Goal: Share content: Share content

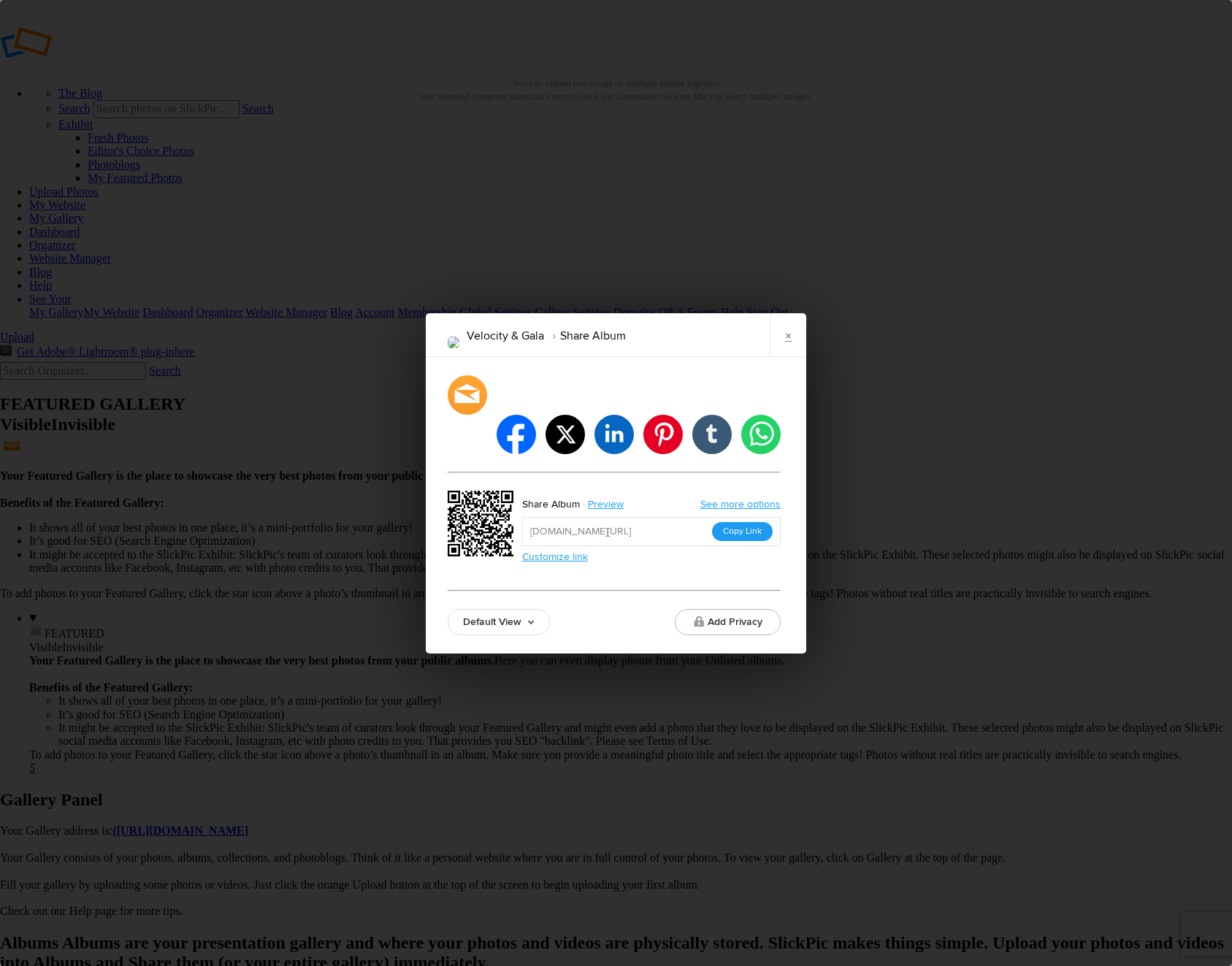
click at [745, 522] on button "Copy Link" at bounding box center [742, 531] width 60 height 19
click at [785, 349] on link "×" at bounding box center [788, 335] width 37 height 43
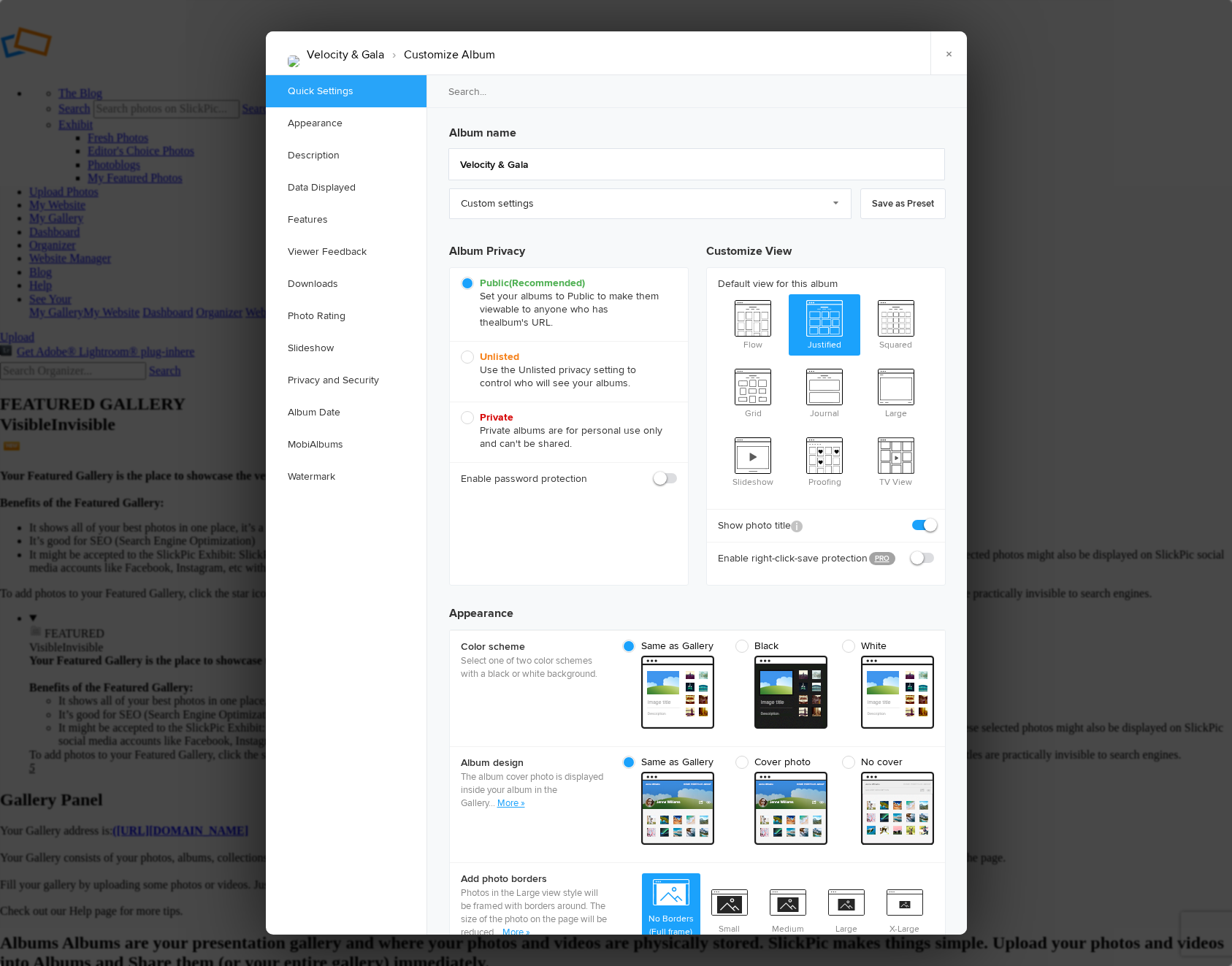
click at [335, 115] on link "Appearance" at bounding box center [346, 124] width 161 height 32
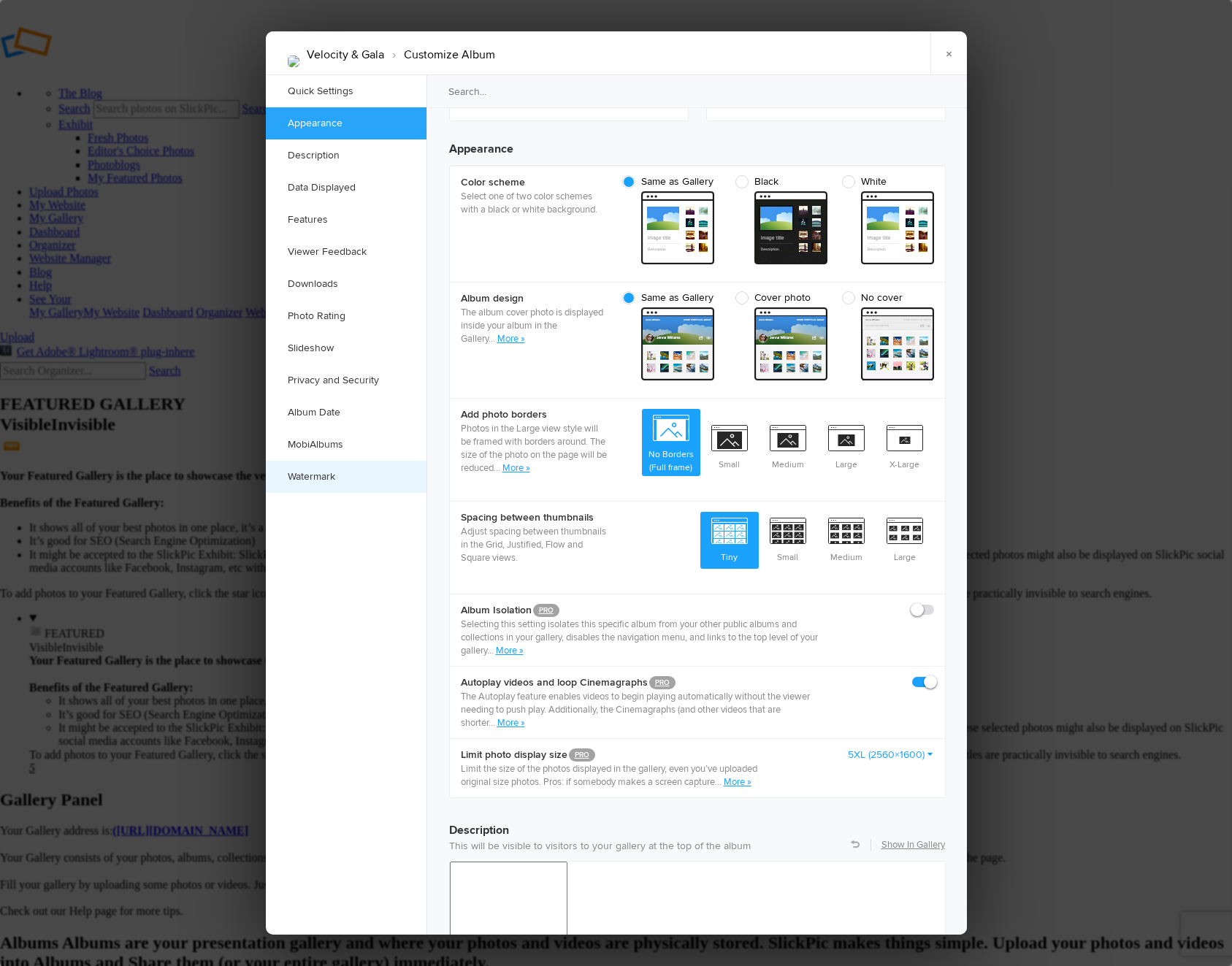
click at [298, 485] on link "Watermark" at bounding box center [346, 477] width 161 height 32
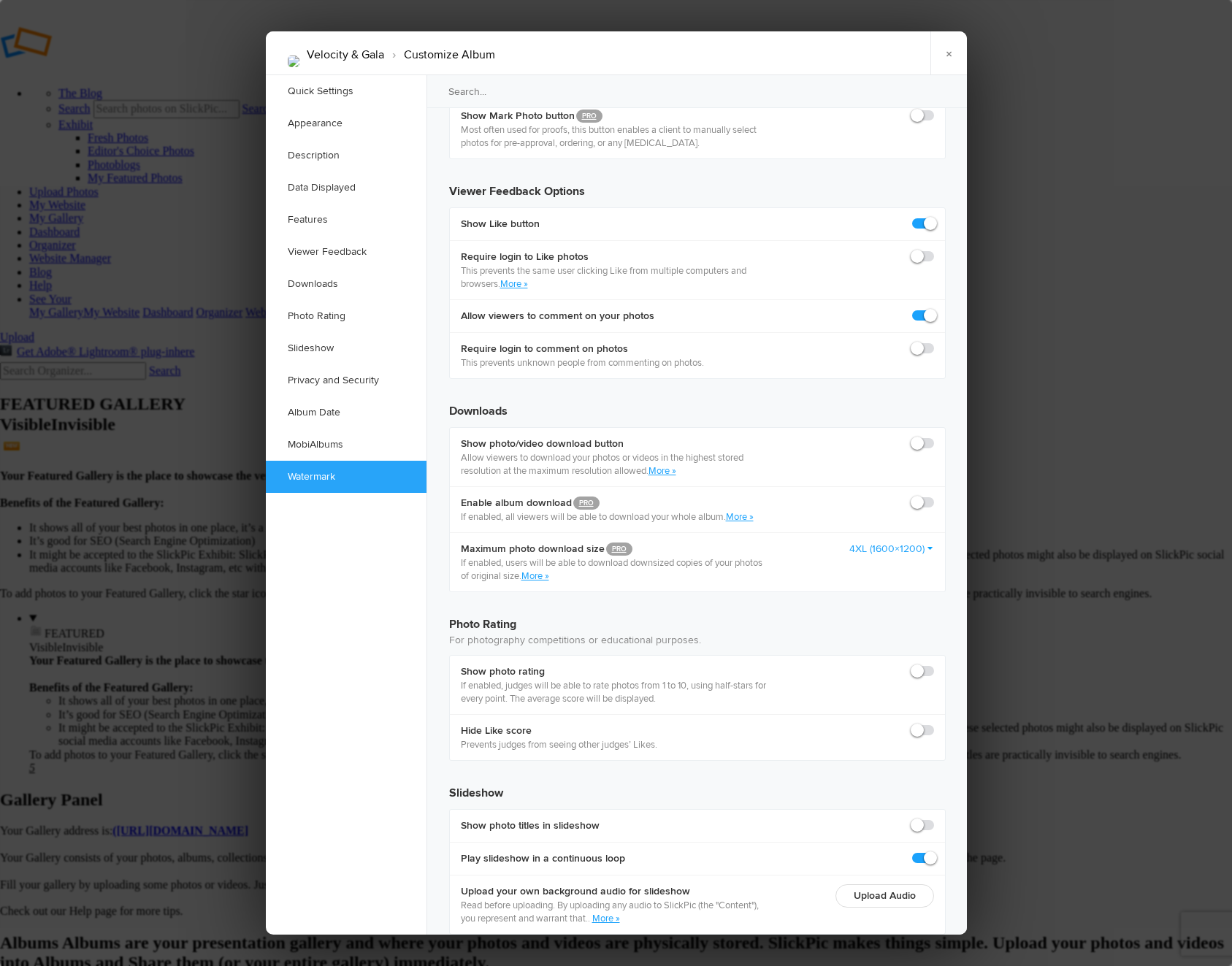
scroll to position [2849, 0]
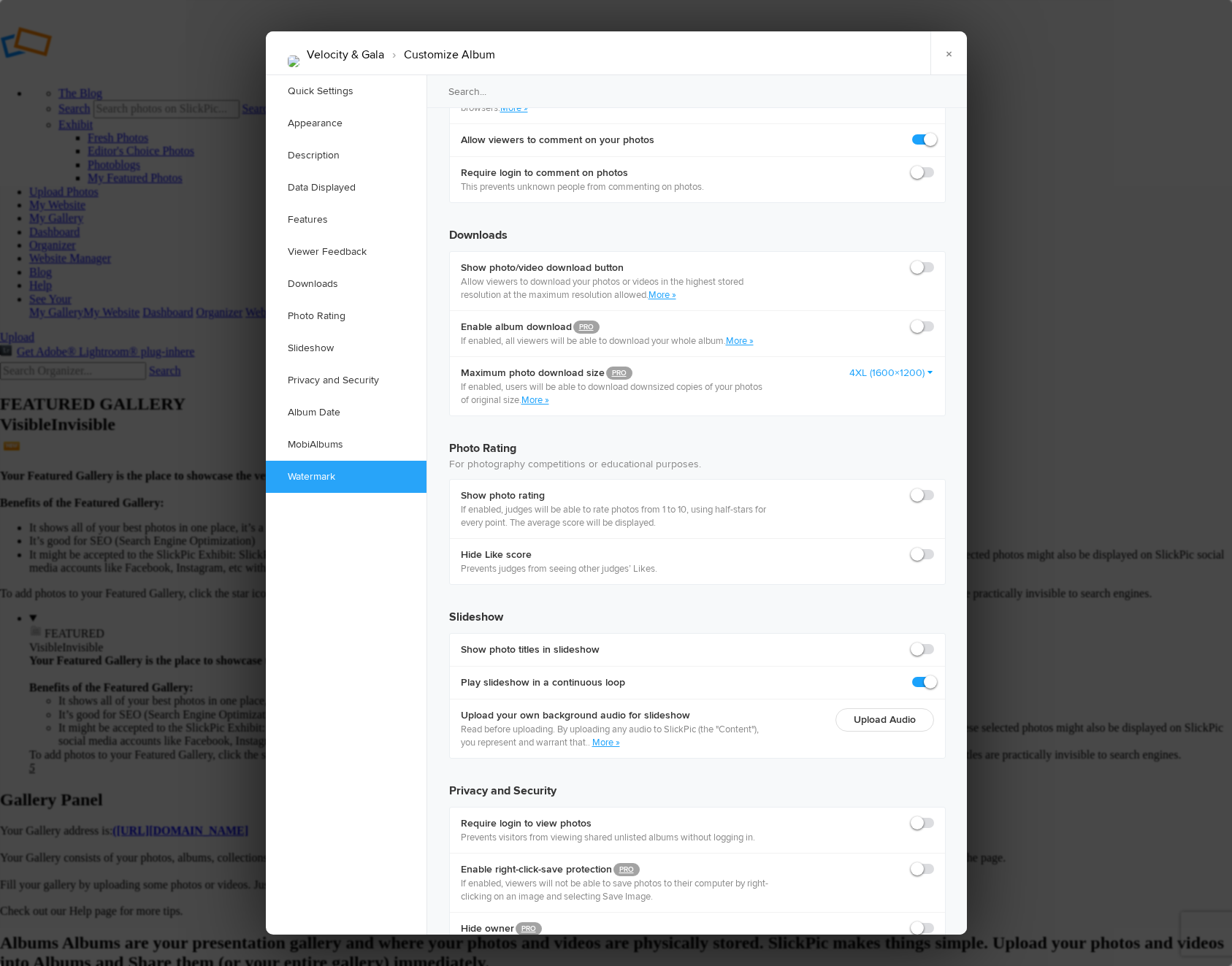
checkbox input "true"
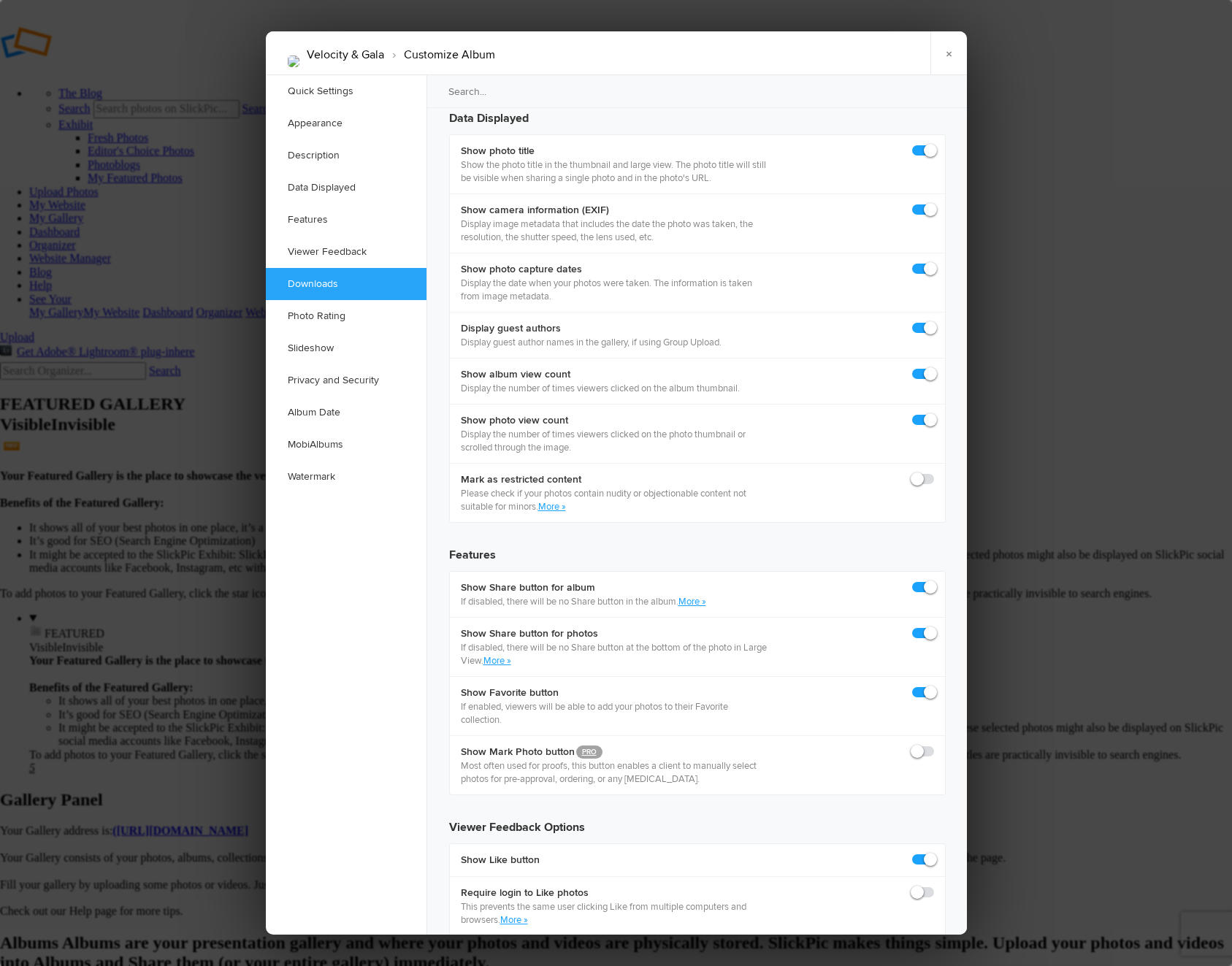
scroll to position [1985, 0]
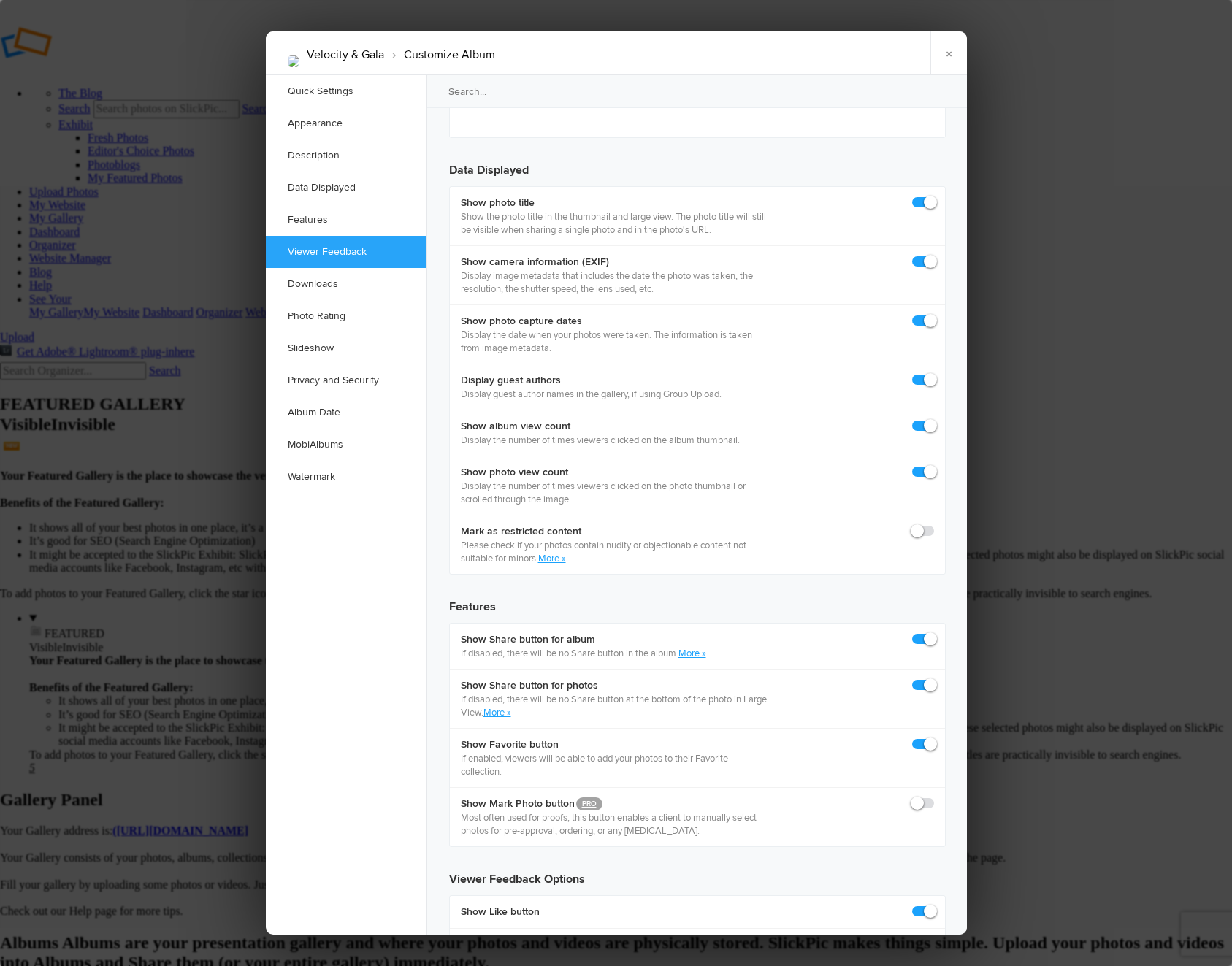
checkbox input "true"
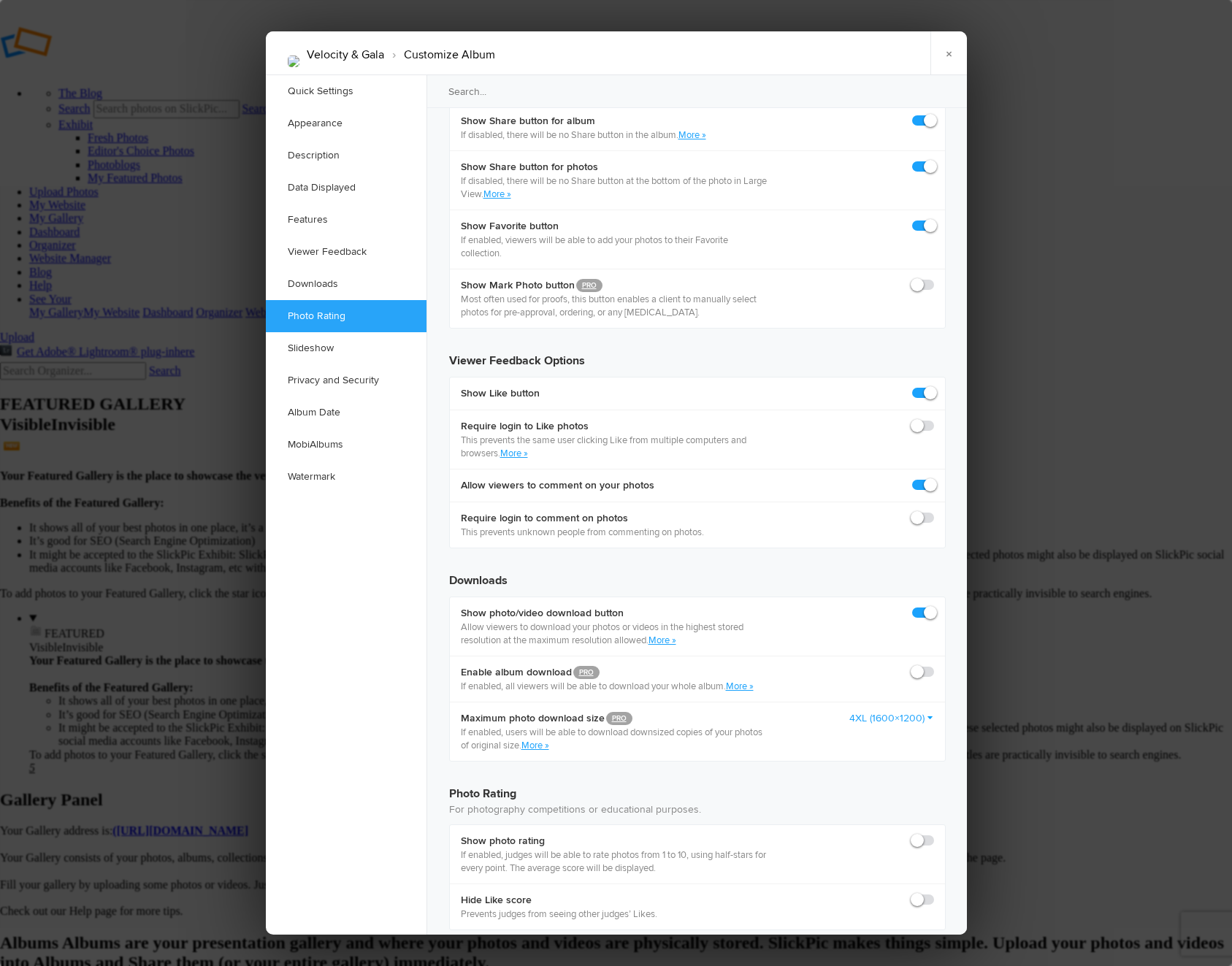
scroll to position [2007, 0]
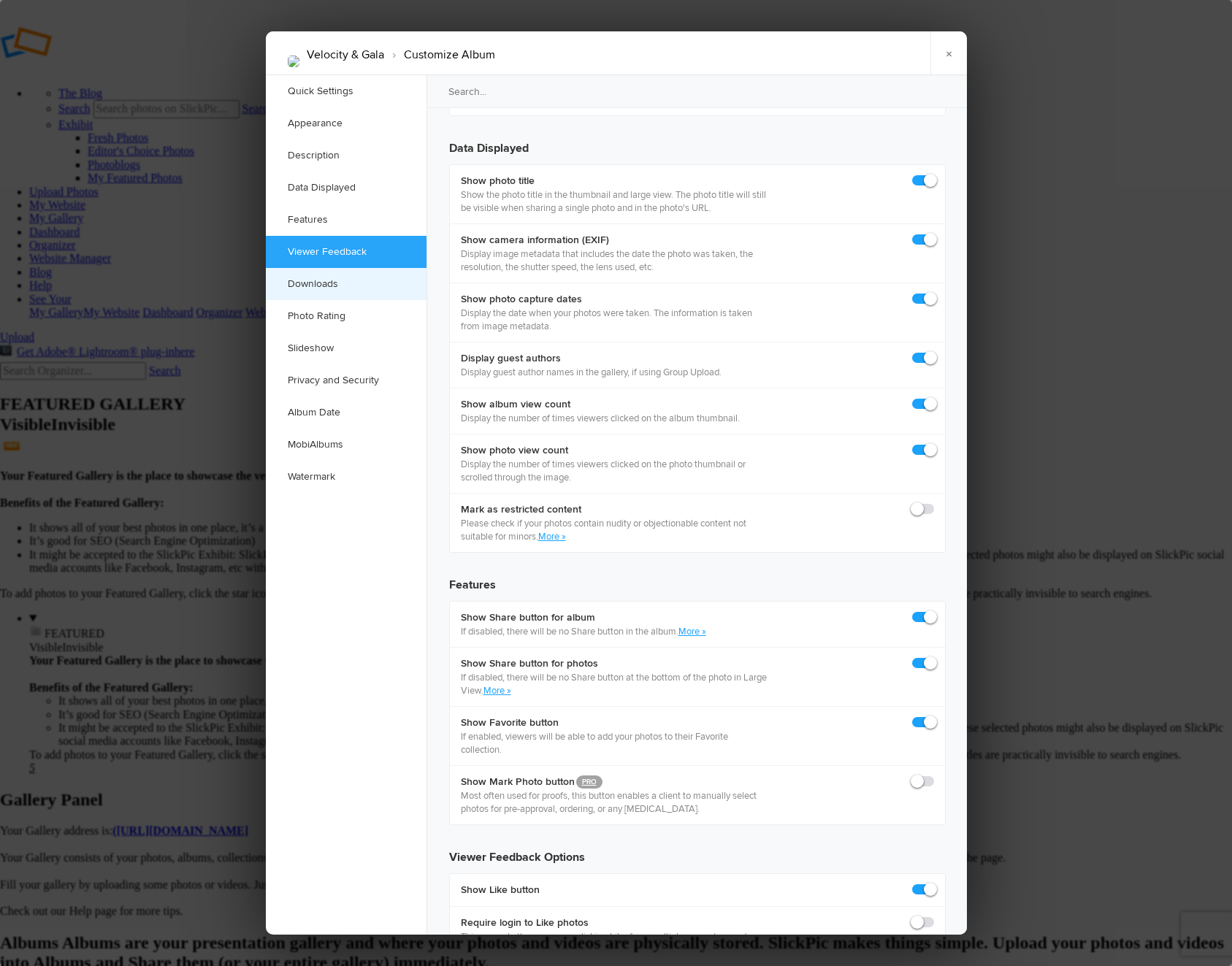
click at [351, 284] on link "Downloads" at bounding box center [346, 284] width 161 height 32
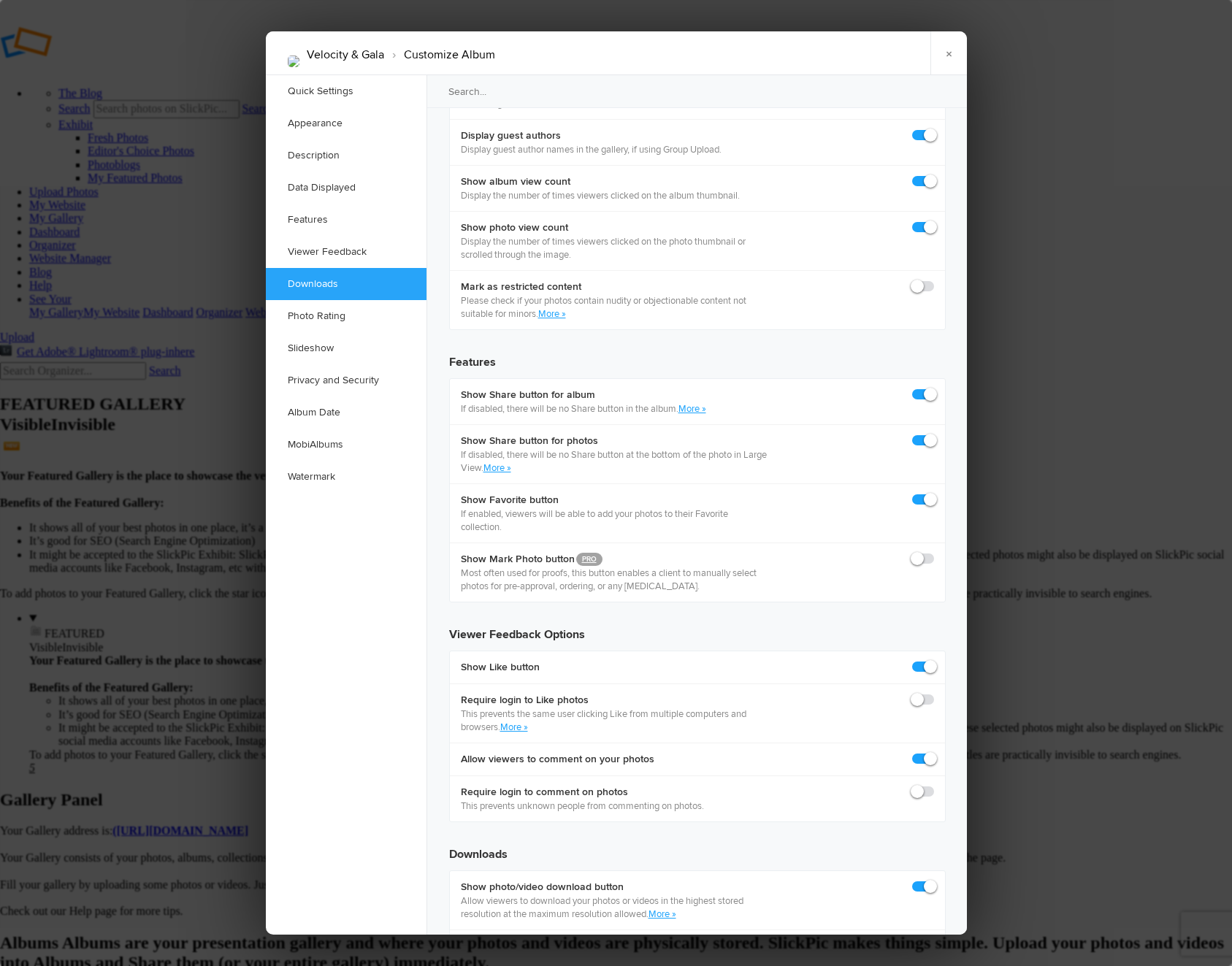
scroll to position [2264, 0]
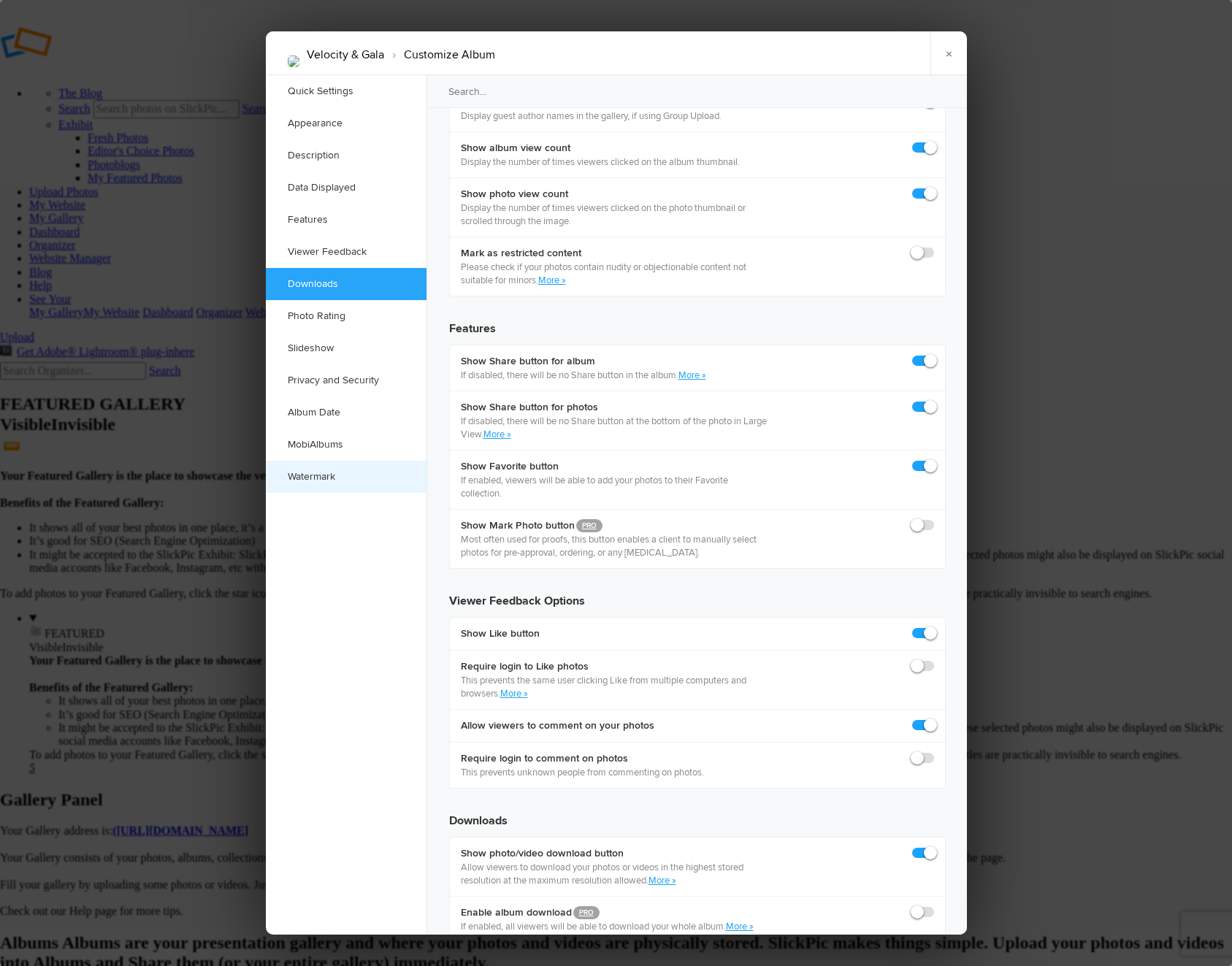
click at [311, 471] on link "Watermark" at bounding box center [346, 477] width 161 height 32
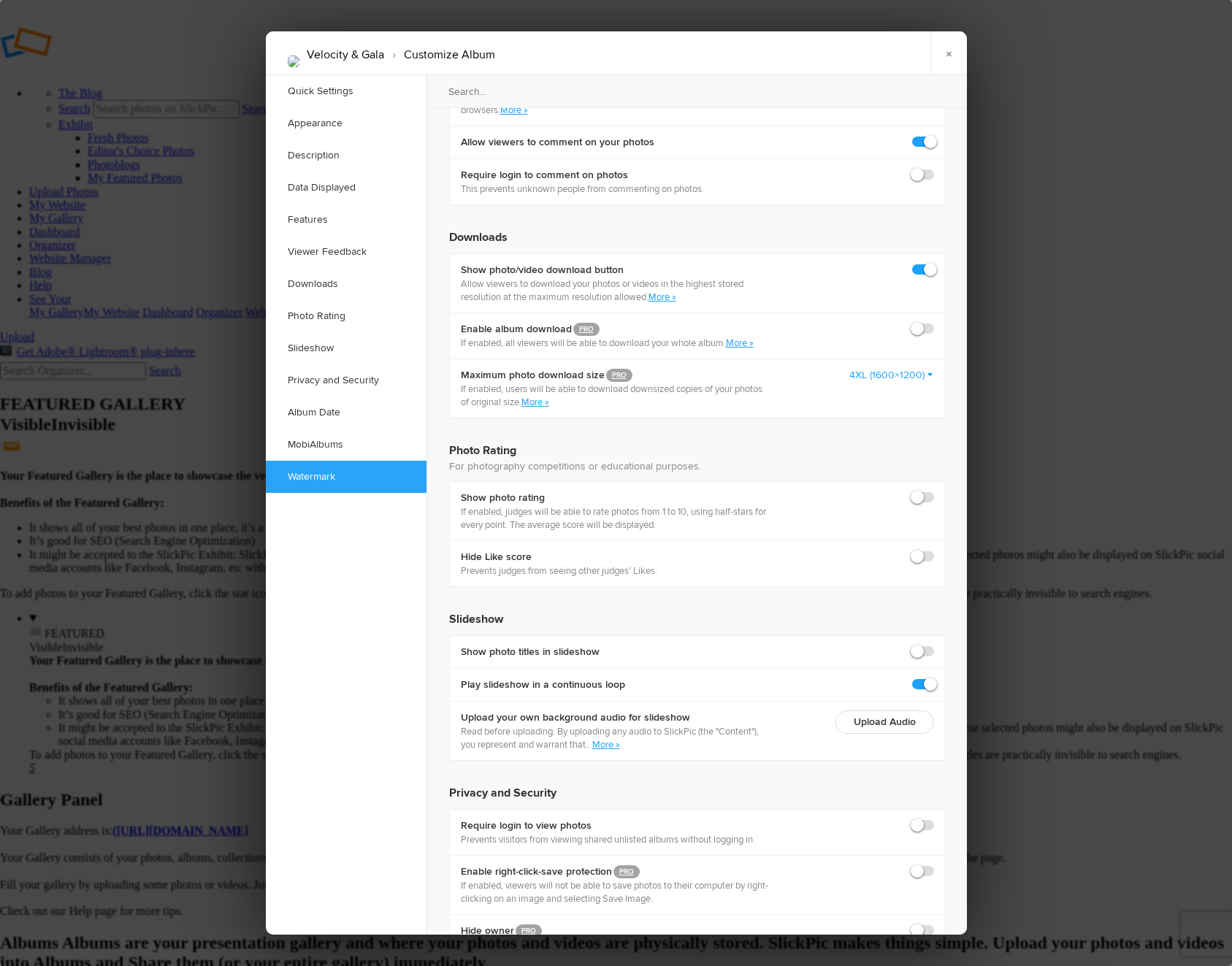
scroll to position [2849, 0]
checkbox input "true"
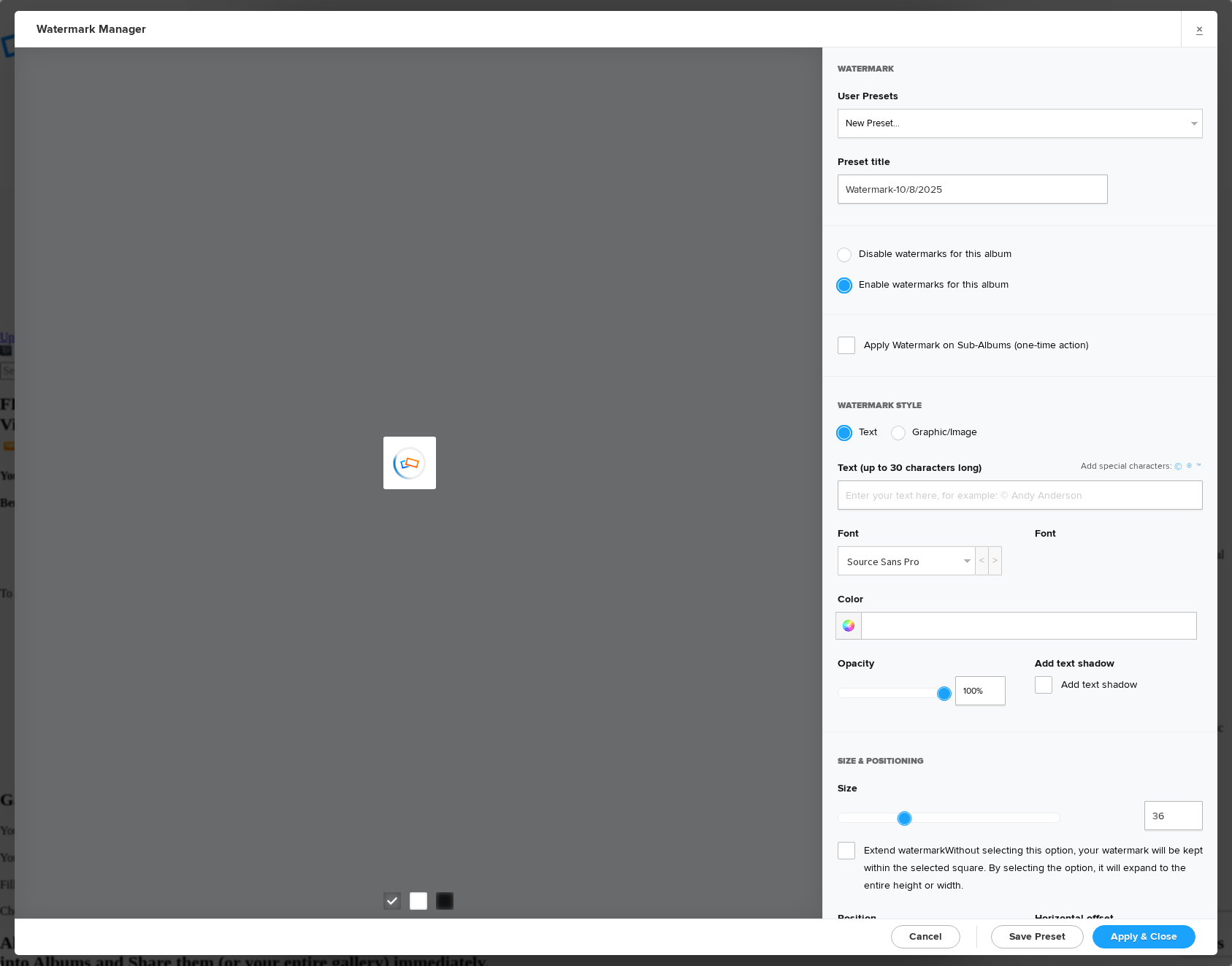
type input "See Your Pix"
click at [922, 121] on select "New Preset..." at bounding box center [1020, 124] width 365 height 29
select select "1: Object"
click at [838, 109] on select "New Preset... Latina Professionals Latina Professionals Latina Professionals" at bounding box center [1020, 124] width 365 height 29
type input "Latina Professionals"
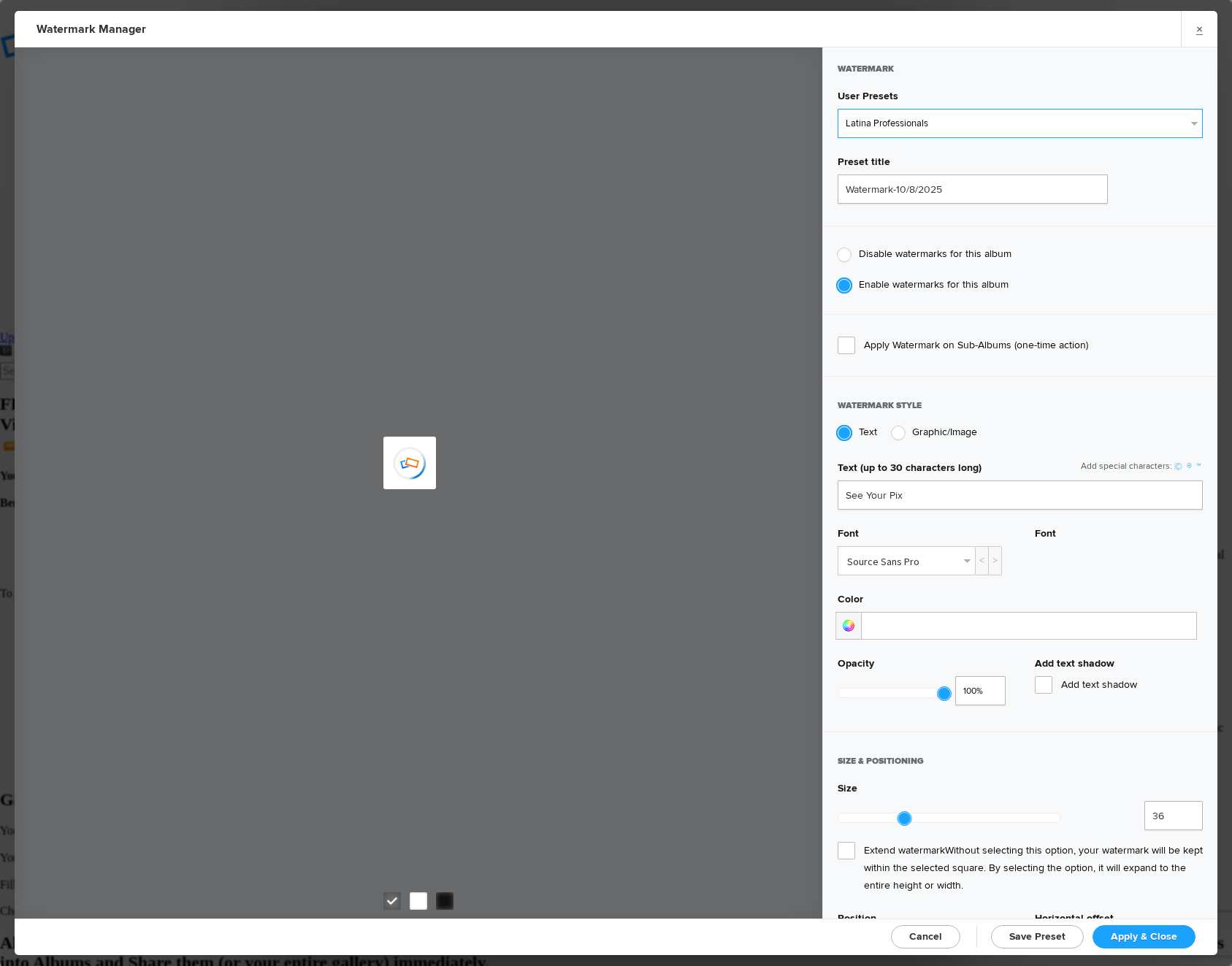
radio input "false"
radio input "true"
type input "61"
radio input "true"
radio input "false"
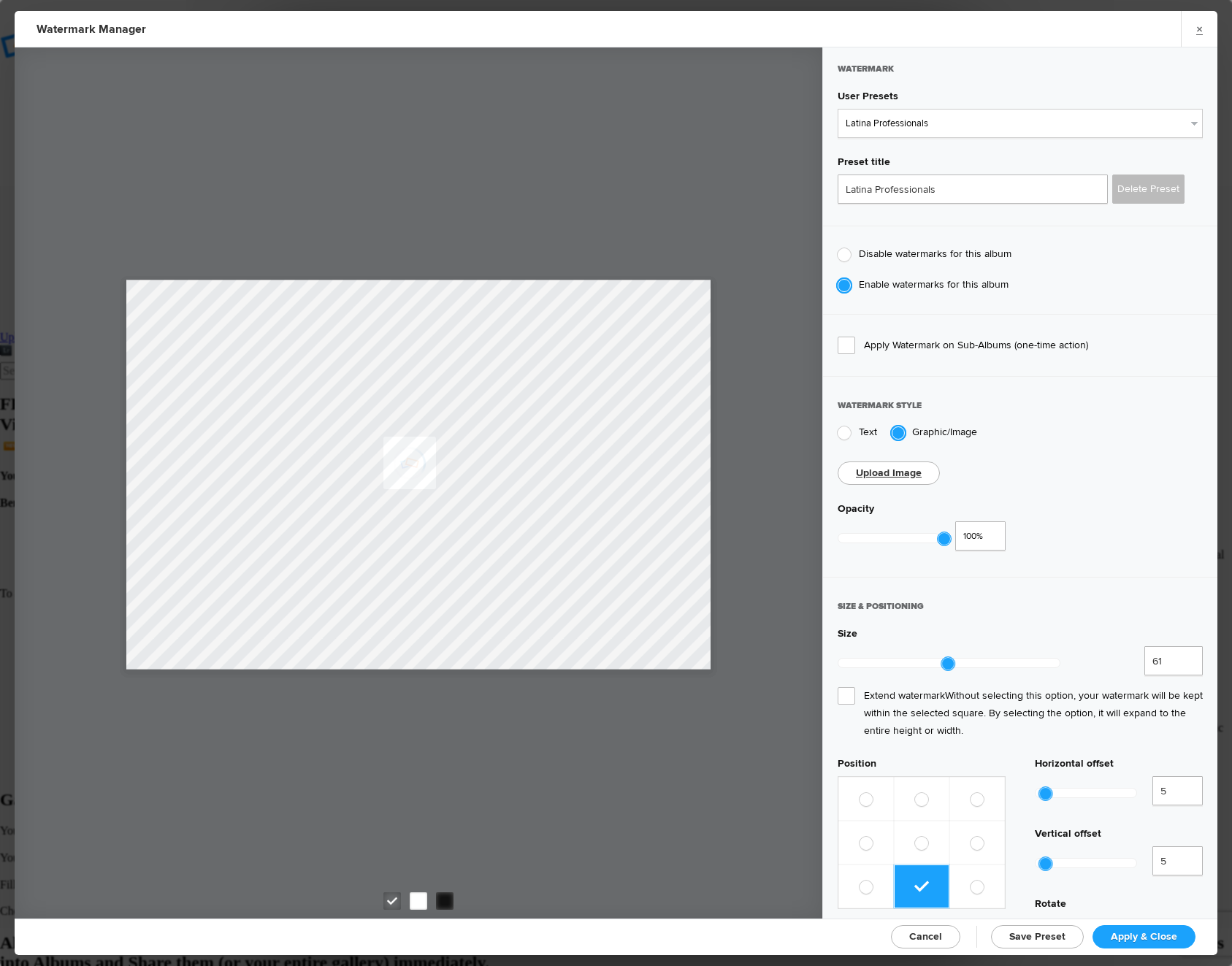
click at [965, 864] on label at bounding box center [976, 886] width 55 height 43
click at [970, 880] on input "radio" at bounding box center [970, 880] width 1 height 1
radio input "true"
click at [861, 793] on span at bounding box center [866, 799] width 13 height 13
click at [859, 792] on input "radio" at bounding box center [858, 792] width 1 height 1
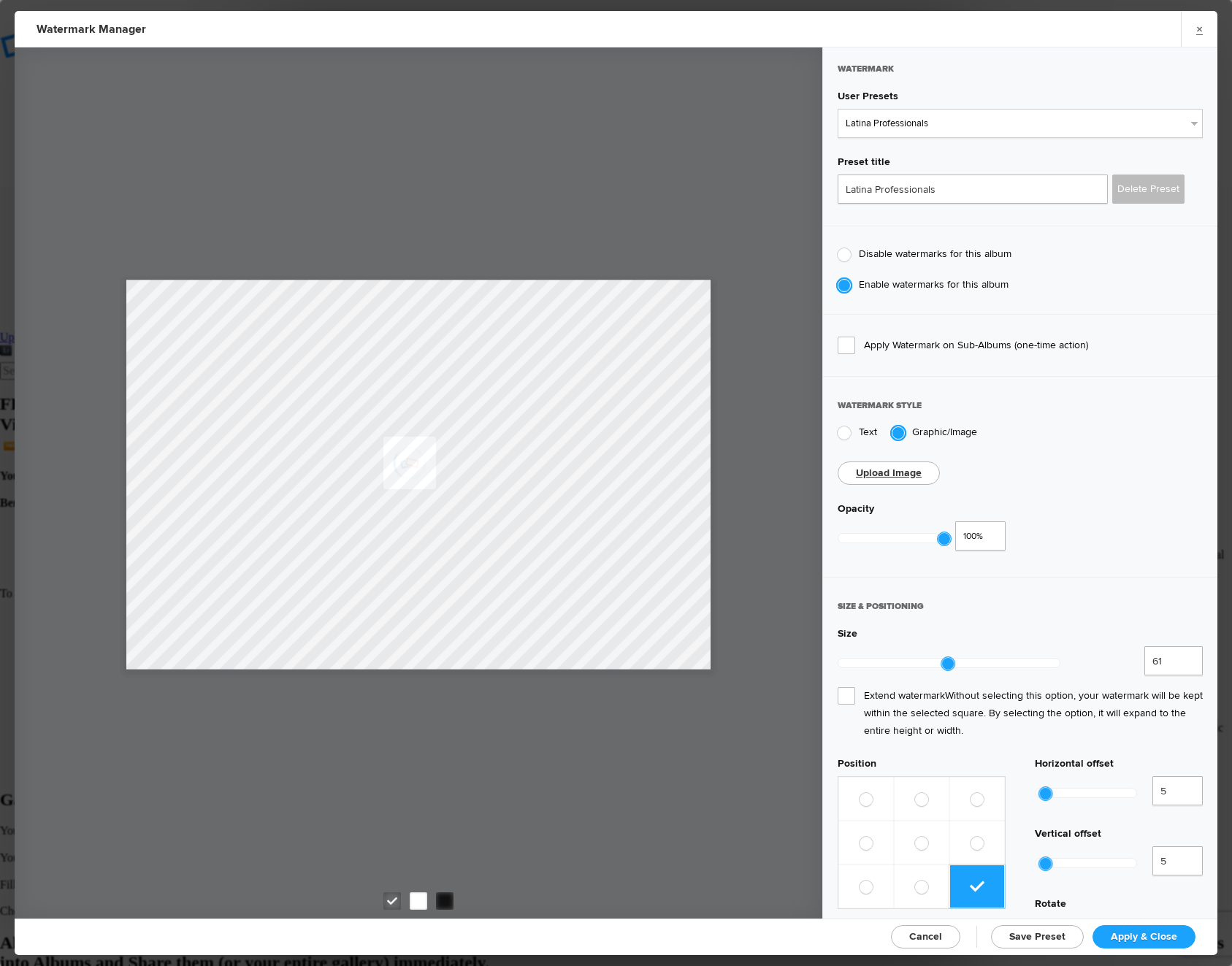
radio input "true"
click at [964, 777] on label at bounding box center [976, 798] width 55 height 43
click at [970, 792] on input "radio" at bounding box center [970, 792] width 1 height 1
radio input "true"
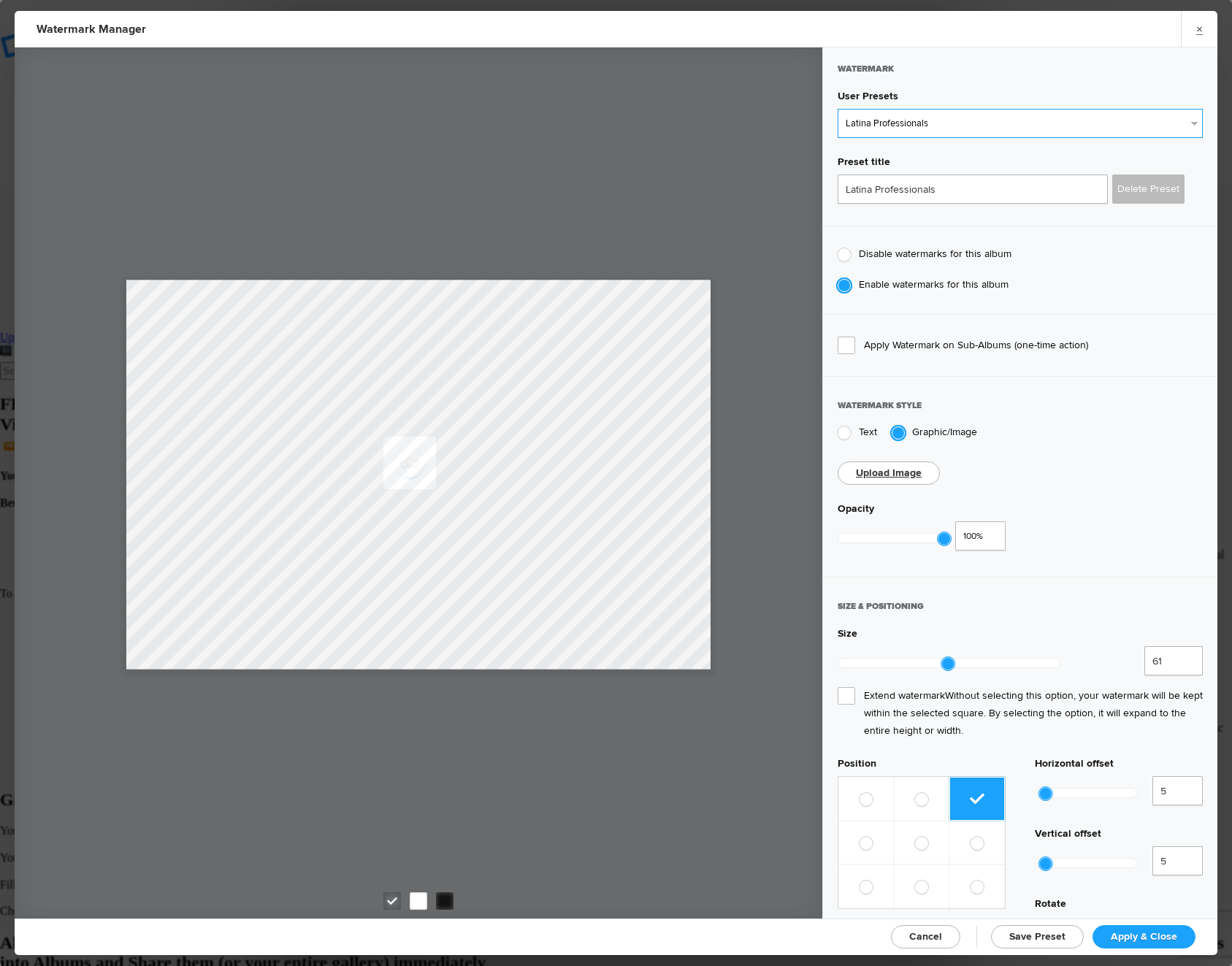
click at [981, 115] on select "New Preset... Latina Professionals Latina Professionals Latina Professionals" at bounding box center [1020, 124] width 365 height 29
select select "0: Object"
click at [838, 109] on select "New Preset... Latina Professionals Latina Professionals Latina Professionals" at bounding box center [1020, 124] width 365 height 29
type input "Watermark-10/8/2025"
radio input "true"
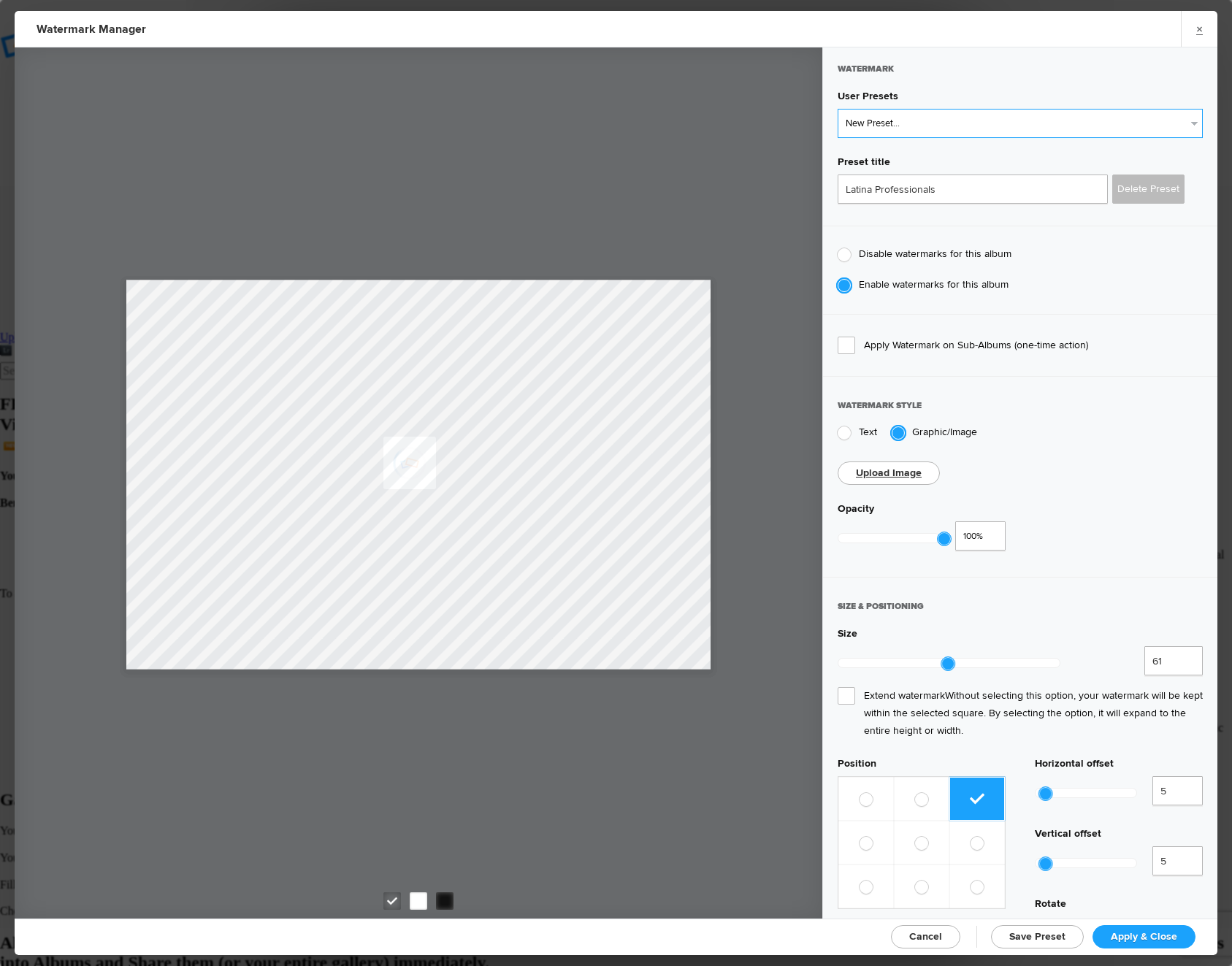
type input "See Your Pix"
type input "36"
radio input "false"
radio input "true"
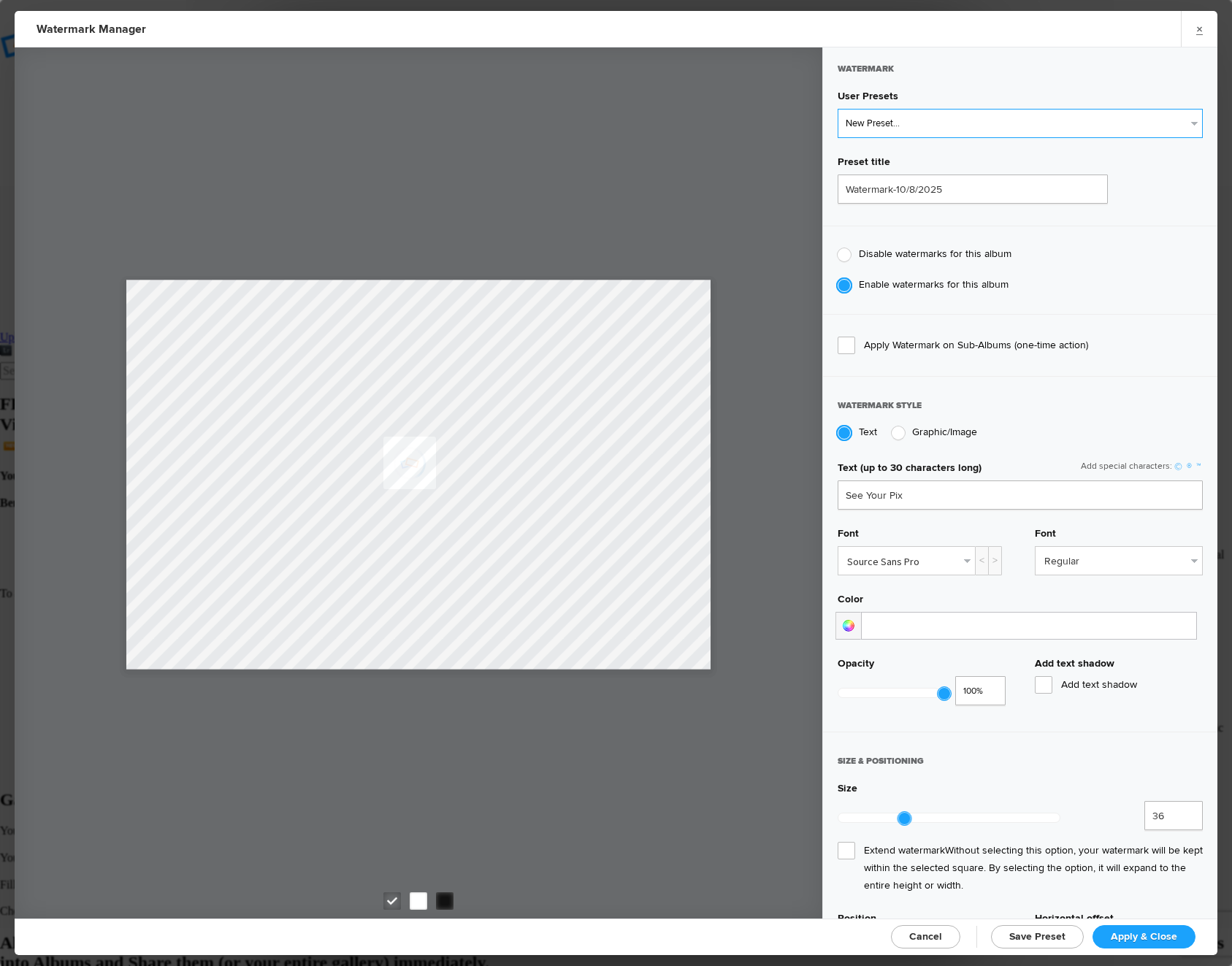
click at [977, 118] on select "New Preset... Latina Professionals Latina Professionals Latina Professionals" at bounding box center [1020, 124] width 365 height 29
click at [838, 109] on select "New Preset... Latina Professionals Latina Professionals Latina Professionals" at bounding box center [1020, 124] width 365 height 29
click at [935, 188] on input "Watermark-10/8/2025" at bounding box center [973, 189] width 270 height 29
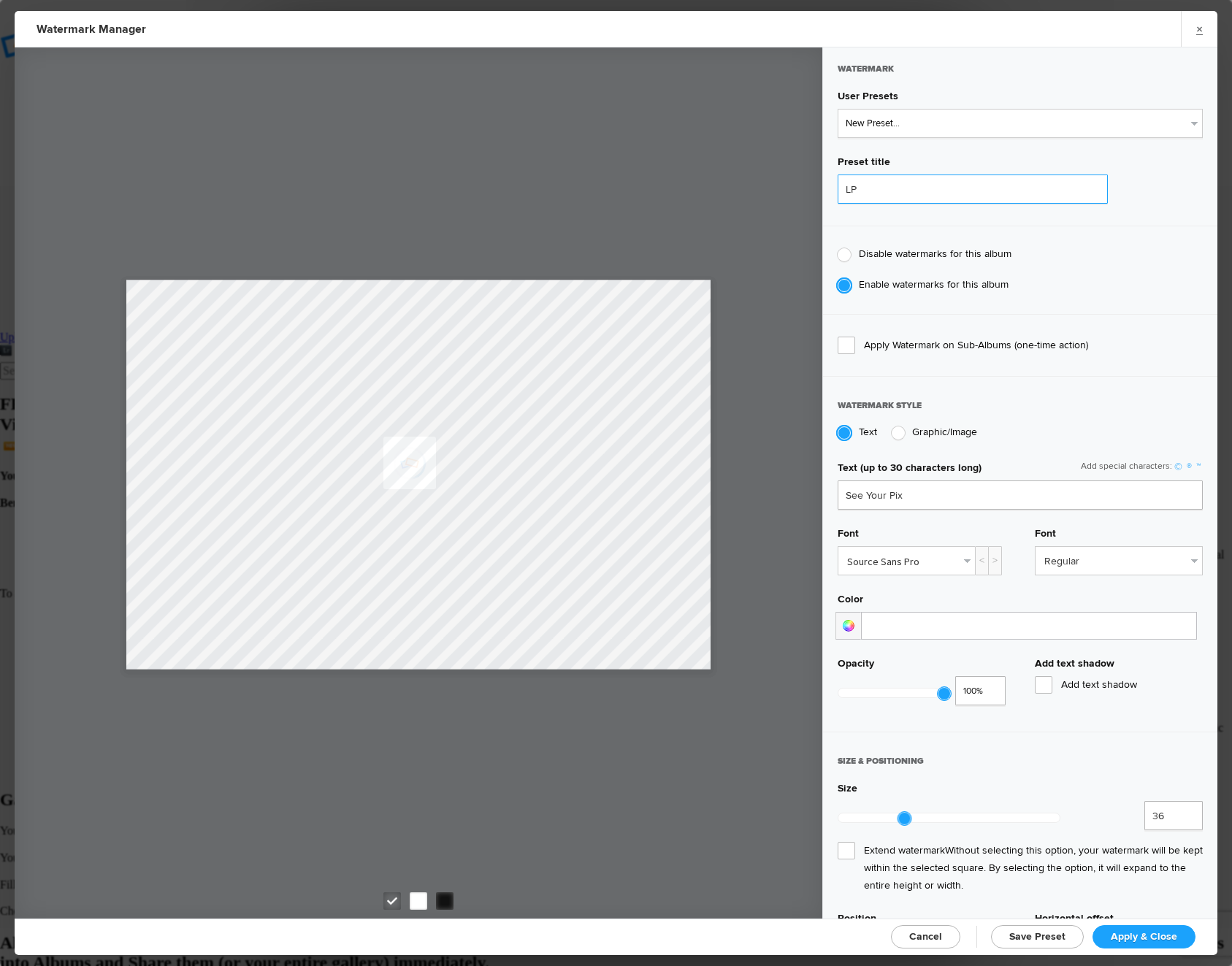
type input "LP"
click at [906, 497] on input "See Your Pix" at bounding box center [1020, 495] width 365 height 29
click at [904, 429] on div at bounding box center [898, 433] width 13 height 13
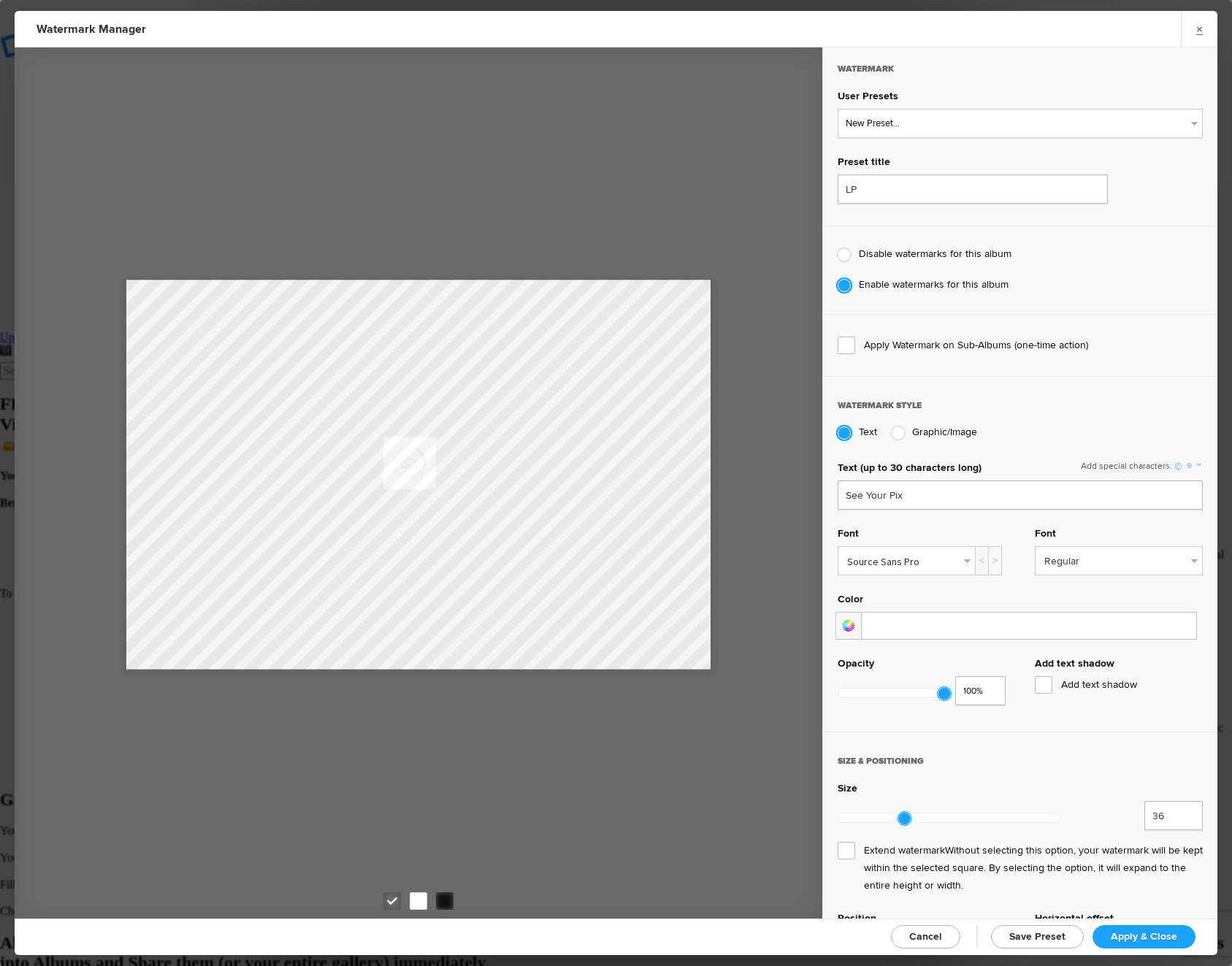
radio input "false"
radio input "true"
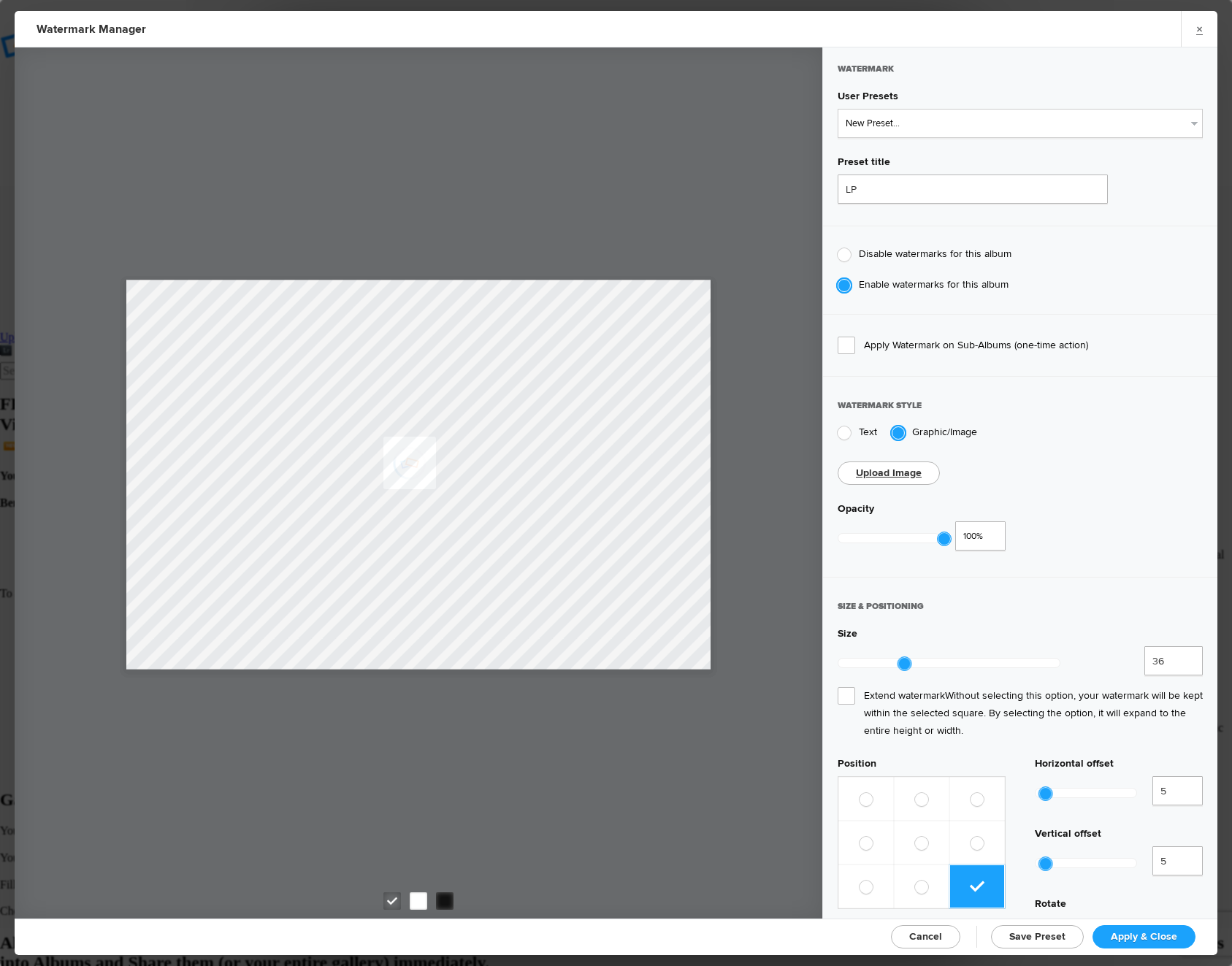
click at [901, 469] on link "Upload Image" at bounding box center [888, 472] width 66 height 13
click at [903, 186] on input "LP" at bounding box center [973, 189] width 270 height 29
type input "LP"
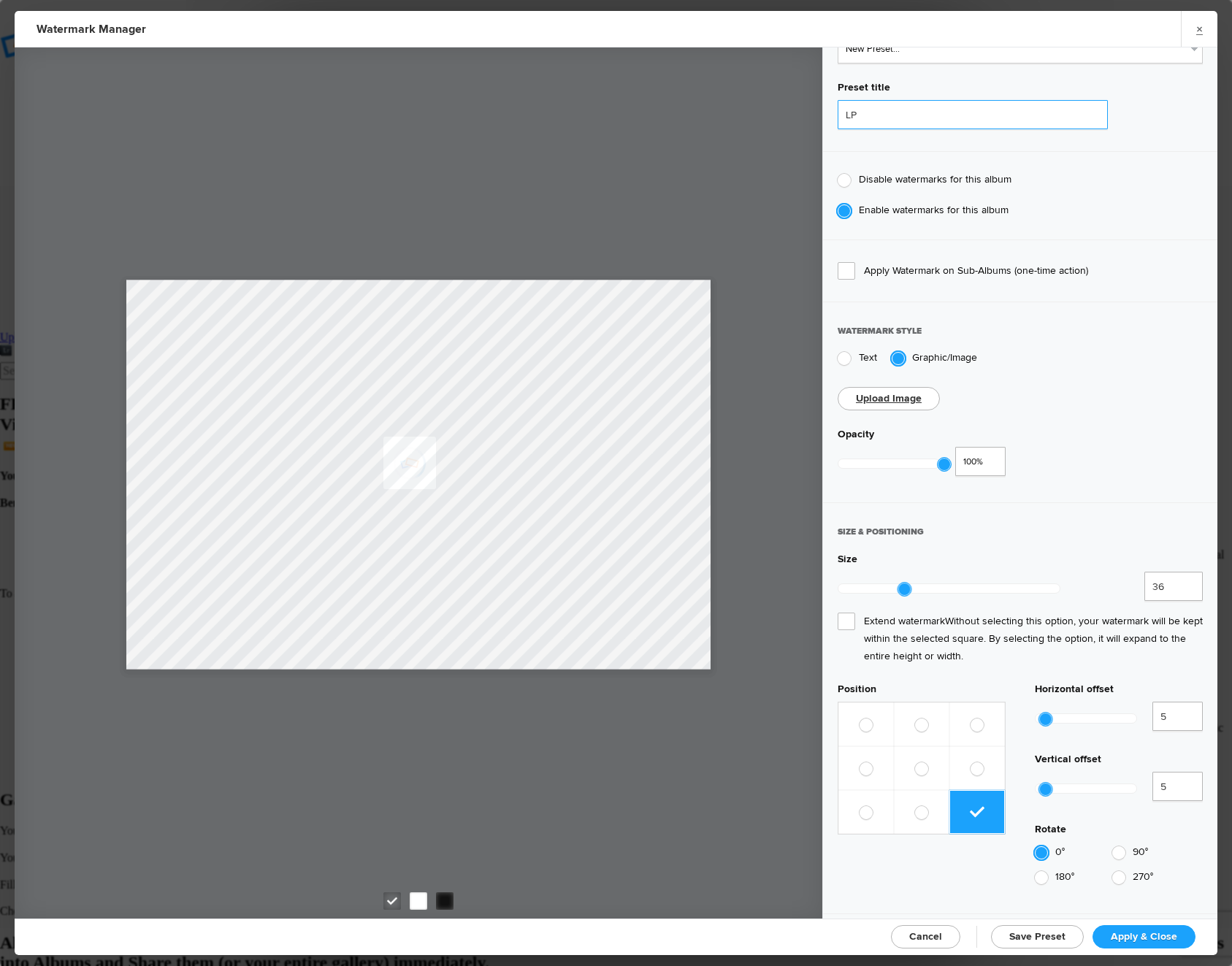
scroll to position [88, 0]
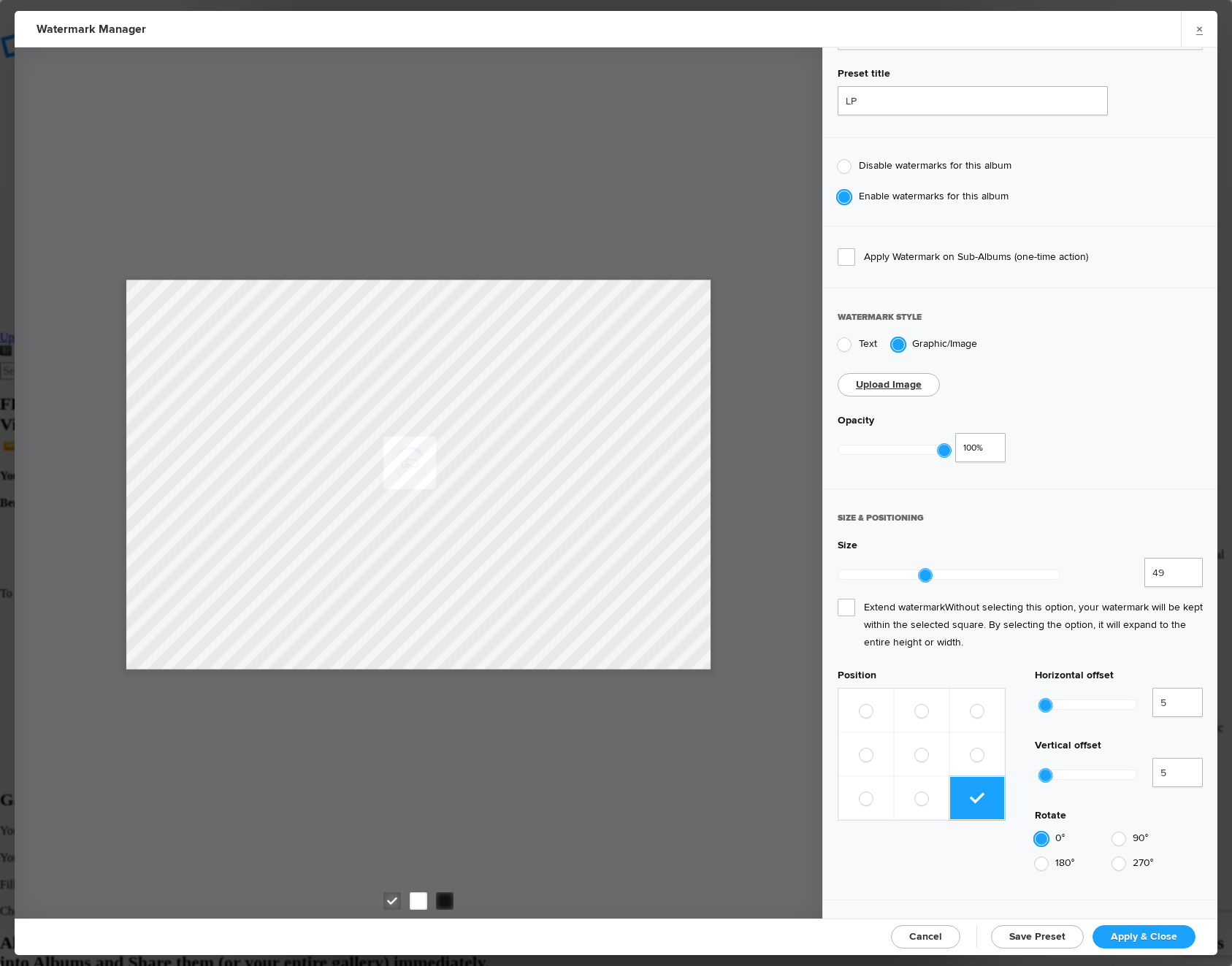
type input "50"
drag, startPoint x: 905, startPoint y: 570, endPoint x: 925, endPoint y: 570, distance: 20.0
click at [925, 570] on div at bounding box center [925, 575] width 13 height 13
click at [973, 688] on label at bounding box center [976, 710] width 55 height 43
click at [970, 704] on input "radio" at bounding box center [970, 704] width 1 height 1
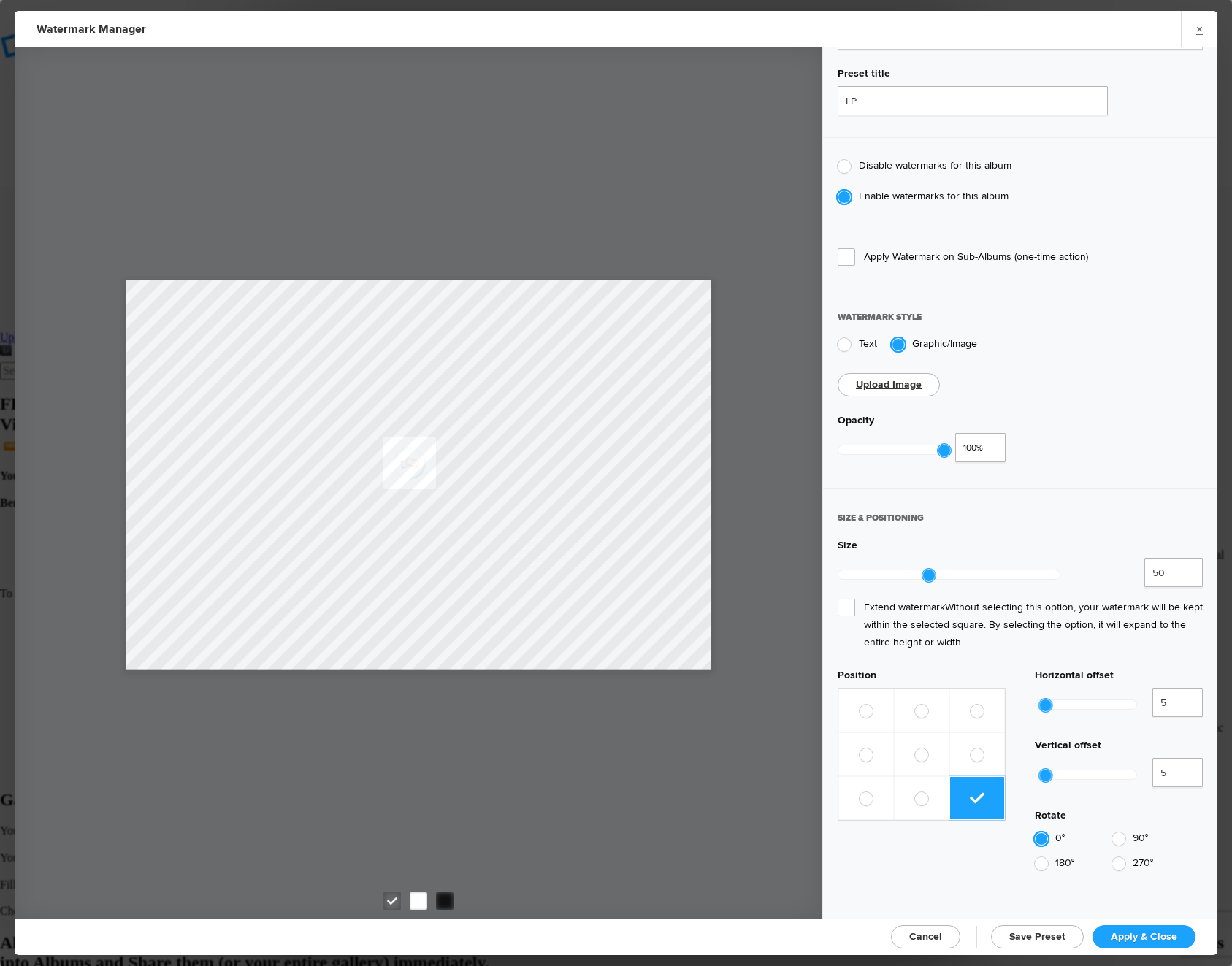
radio input "true"
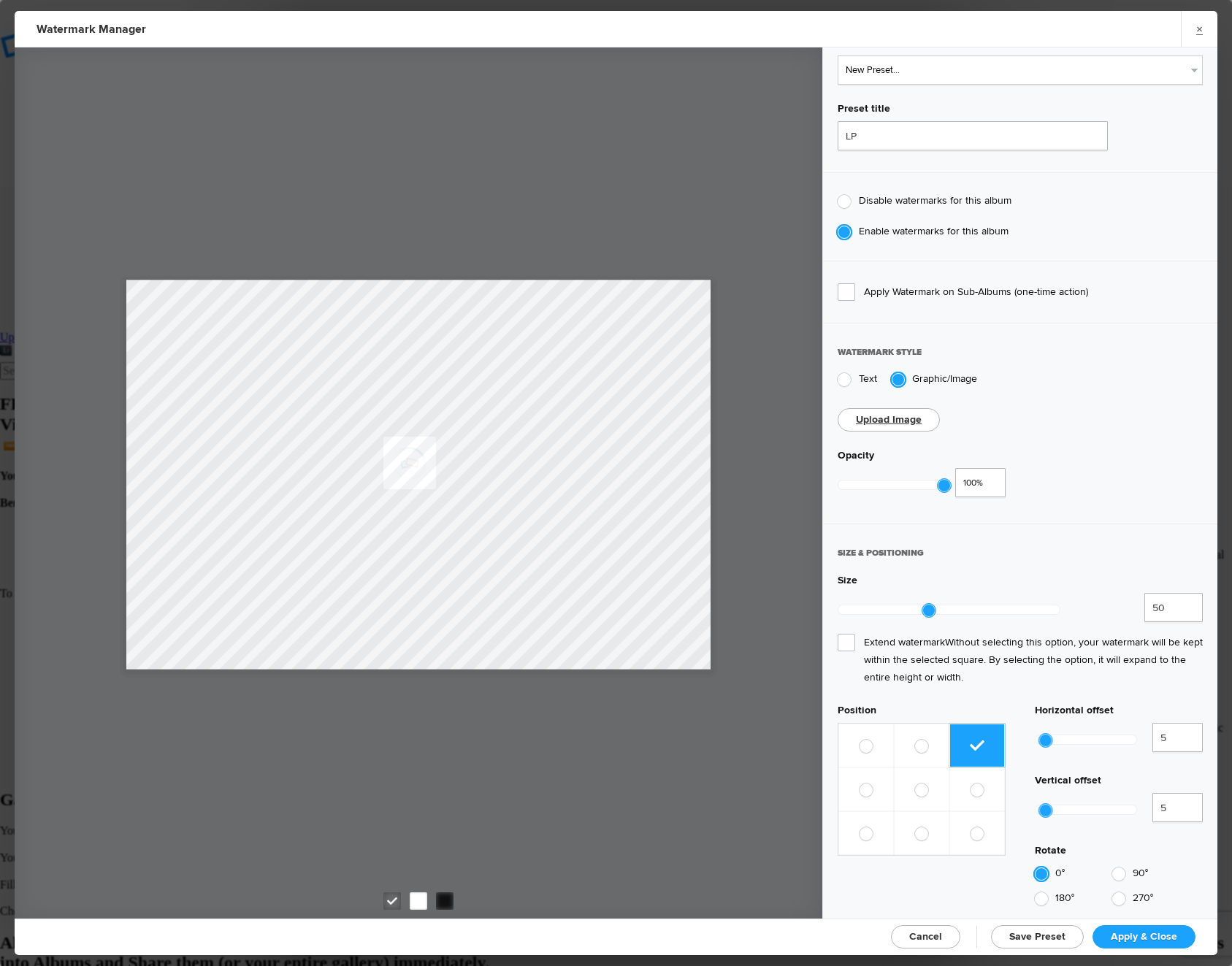
scroll to position [0, 0]
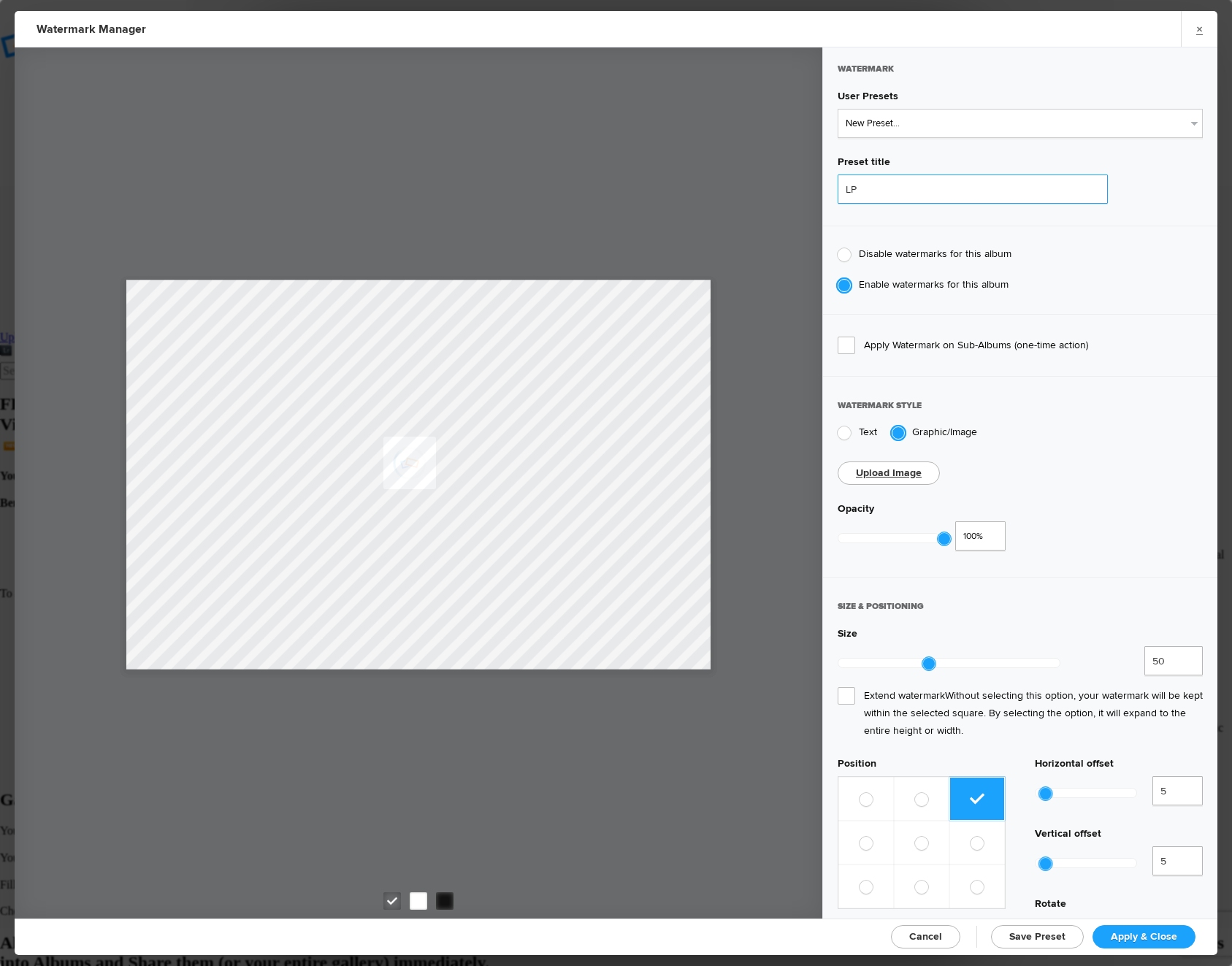
click at [936, 187] on input "LP" at bounding box center [973, 189] width 270 height 29
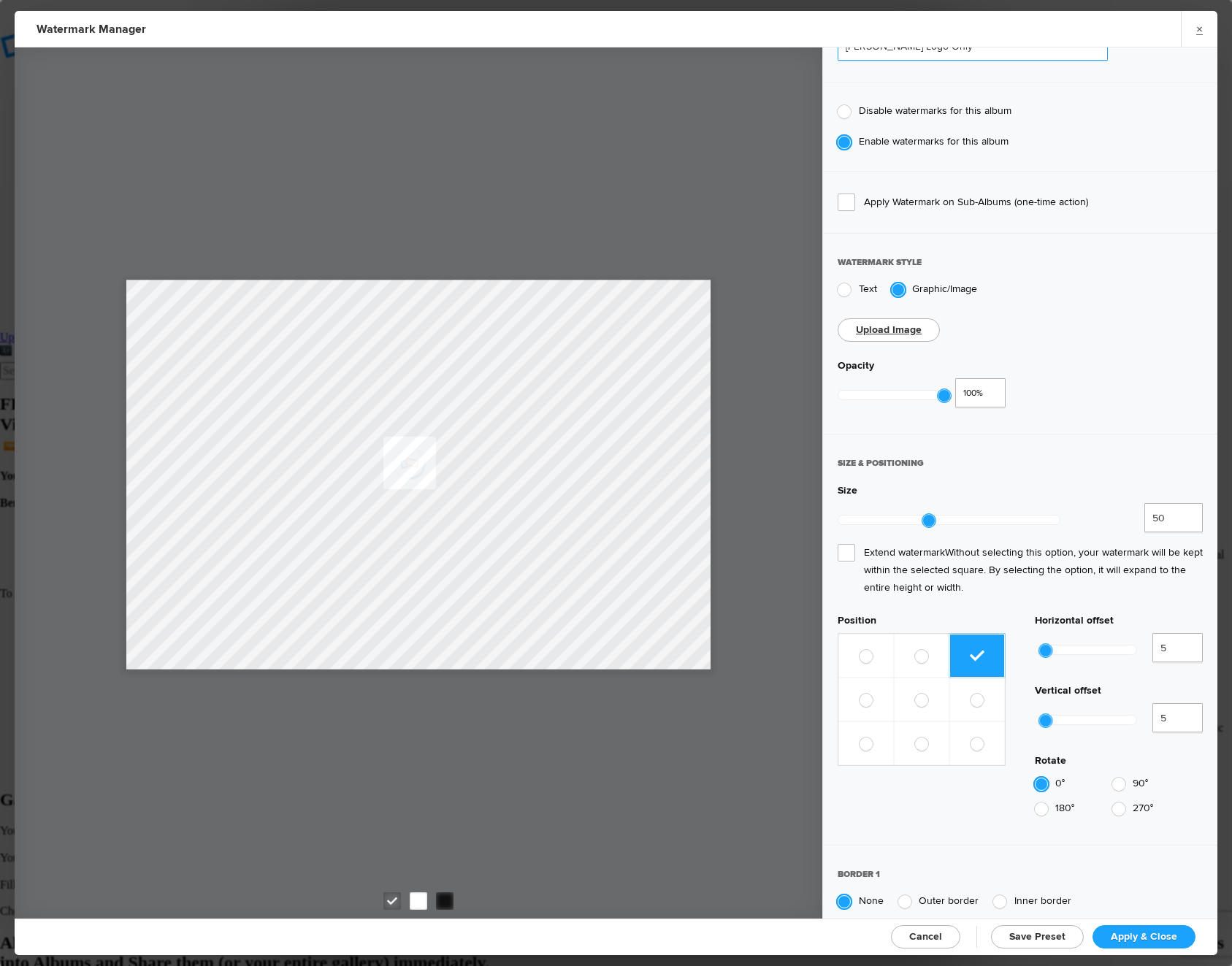
scroll to position [144, 0]
type input "LP White Logo Only"
click at [1155, 940] on span "Apply & Close" at bounding box center [1144, 936] width 66 height 13
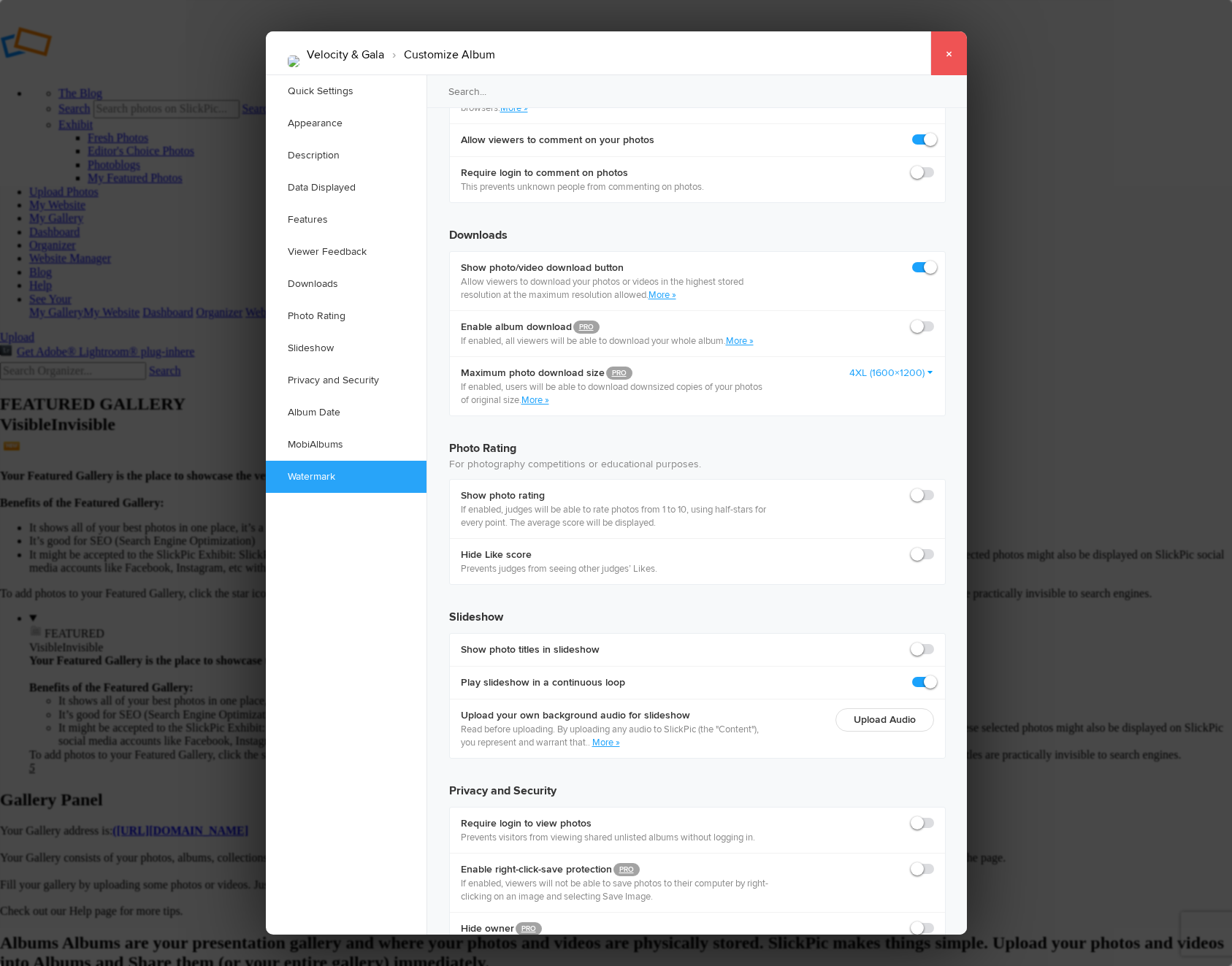
click at [944, 60] on link "×" at bounding box center [948, 53] width 37 height 43
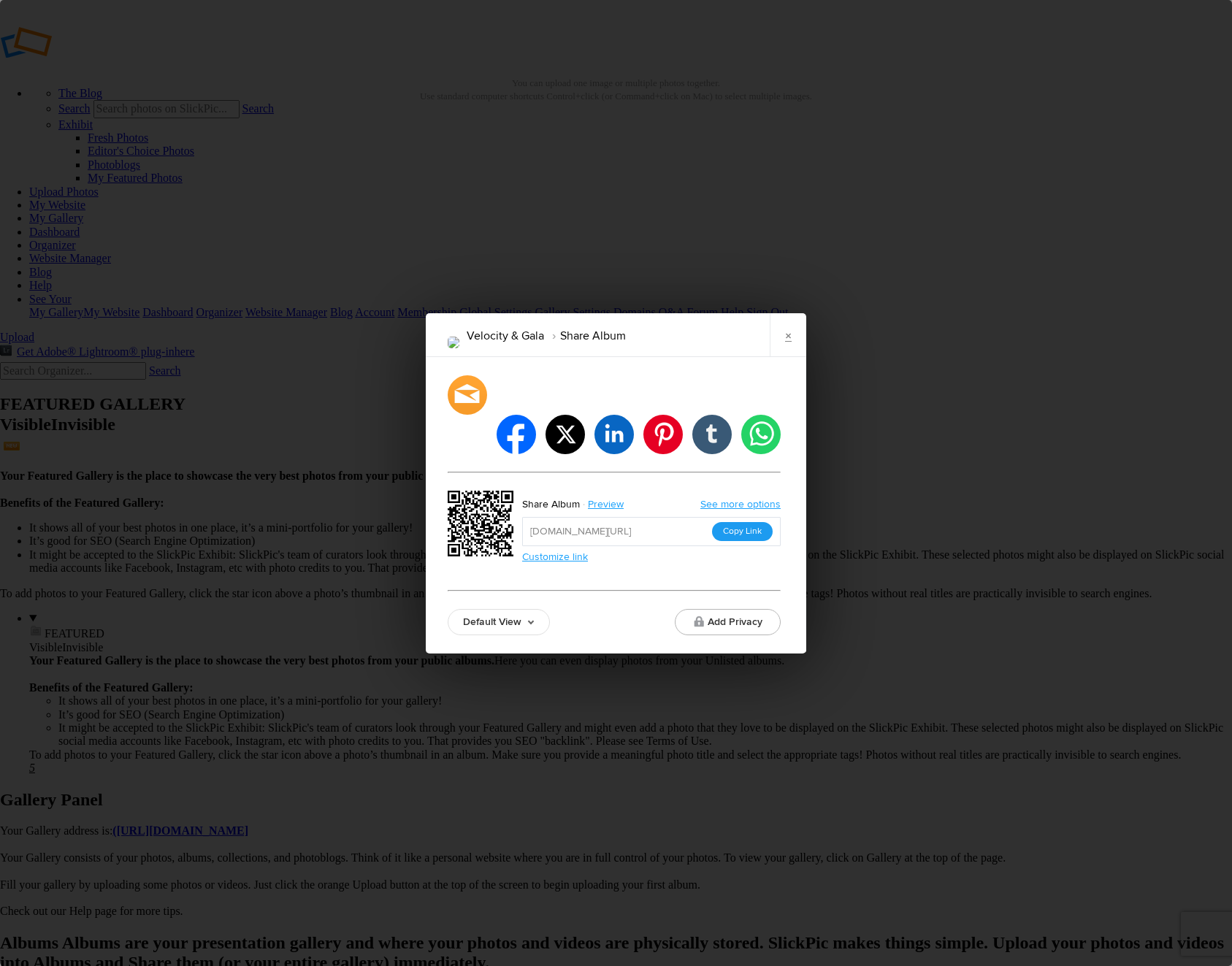
click at [742, 522] on button "Copy Link" at bounding box center [742, 531] width 60 height 19
click at [743, 522] on button "Copy Link" at bounding box center [742, 531] width 60 height 19
click at [743, 522] on button "Copy Link" at bounding box center [742, 531] width 60 height 19
click at [785, 357] on link "×" at bounding box center [788, 335] width 37 height 43
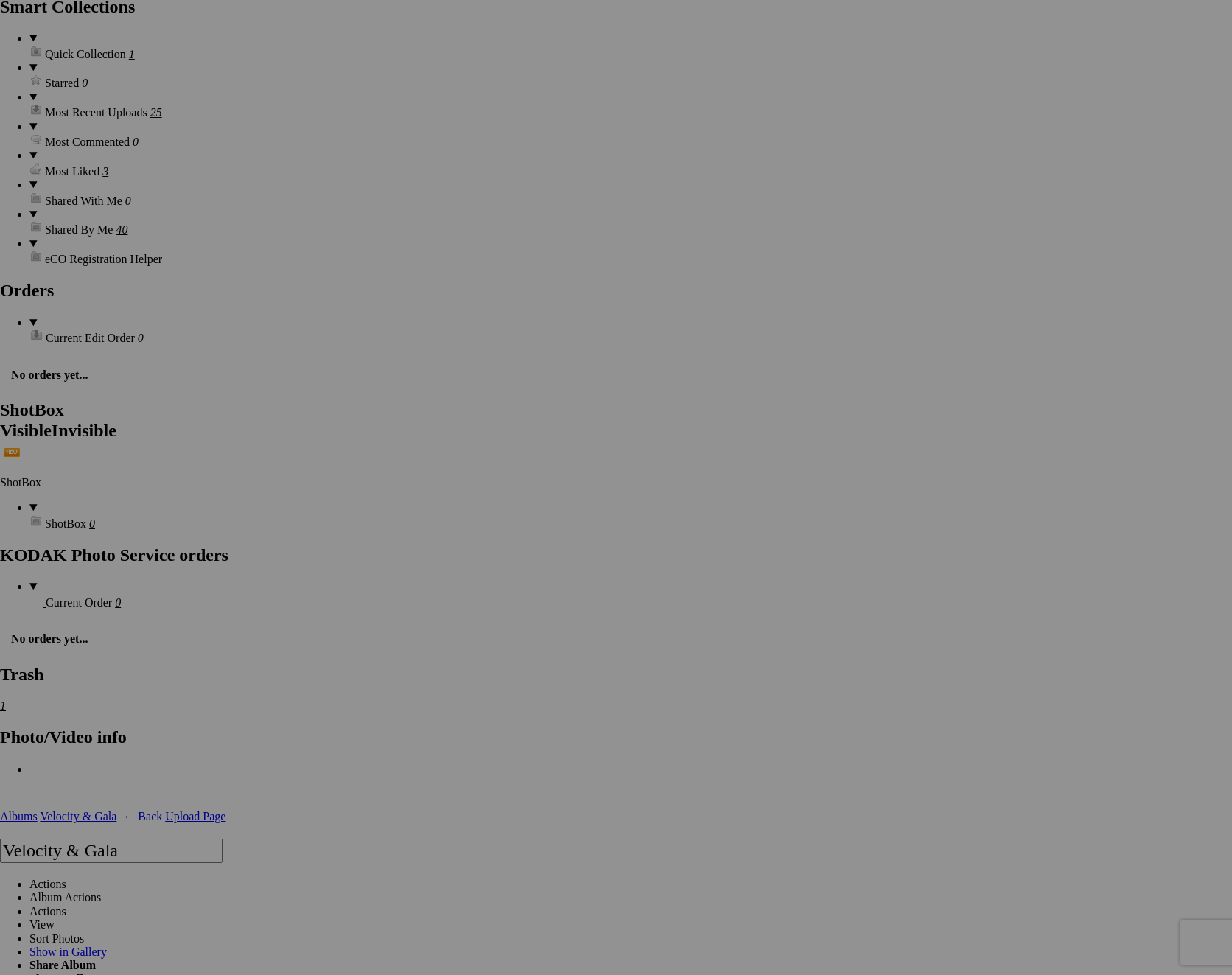
scroll to position [2473, 0]
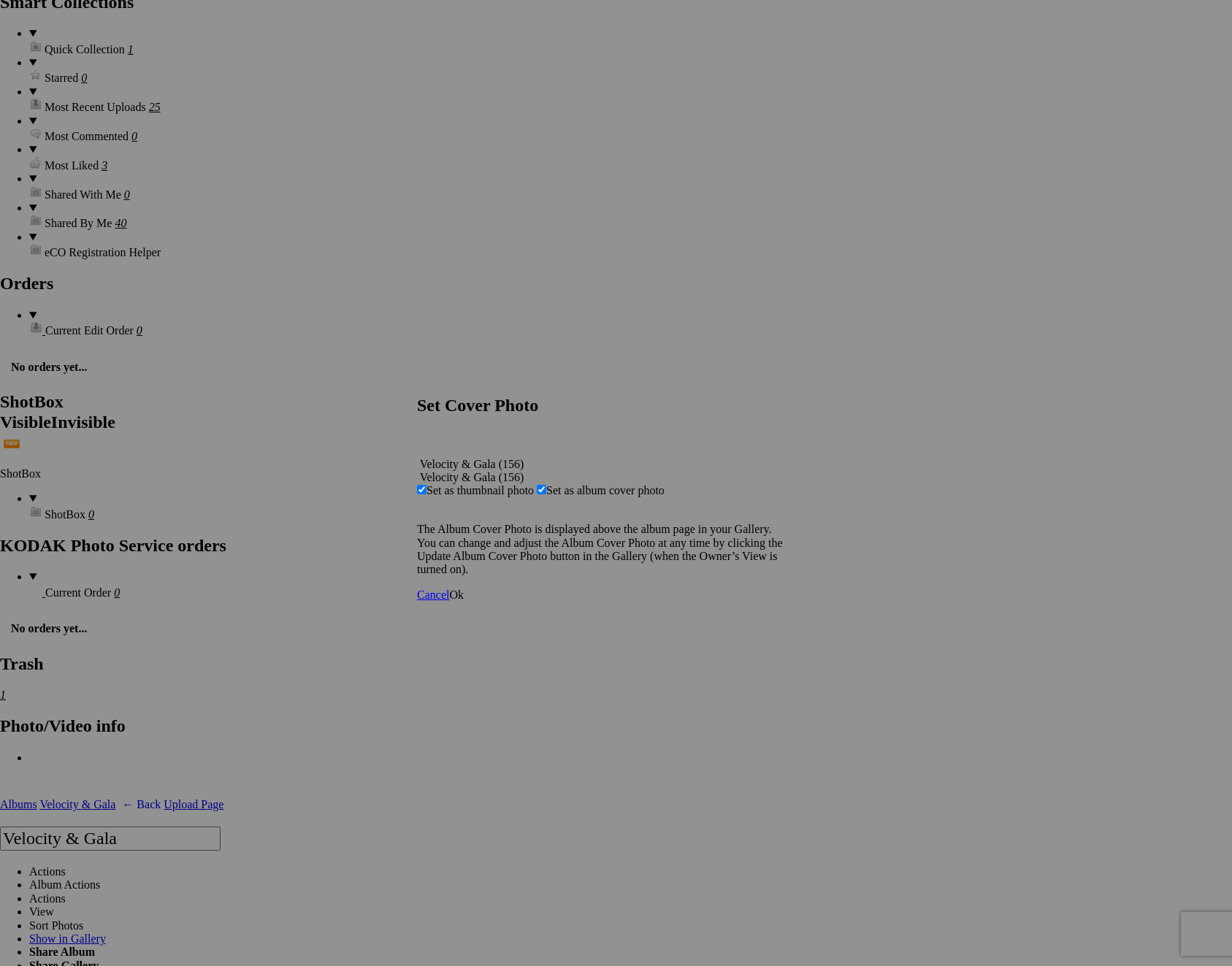
click at [463, 601] on span "Ok" at bounding box center [456, 595] width 15 height 13
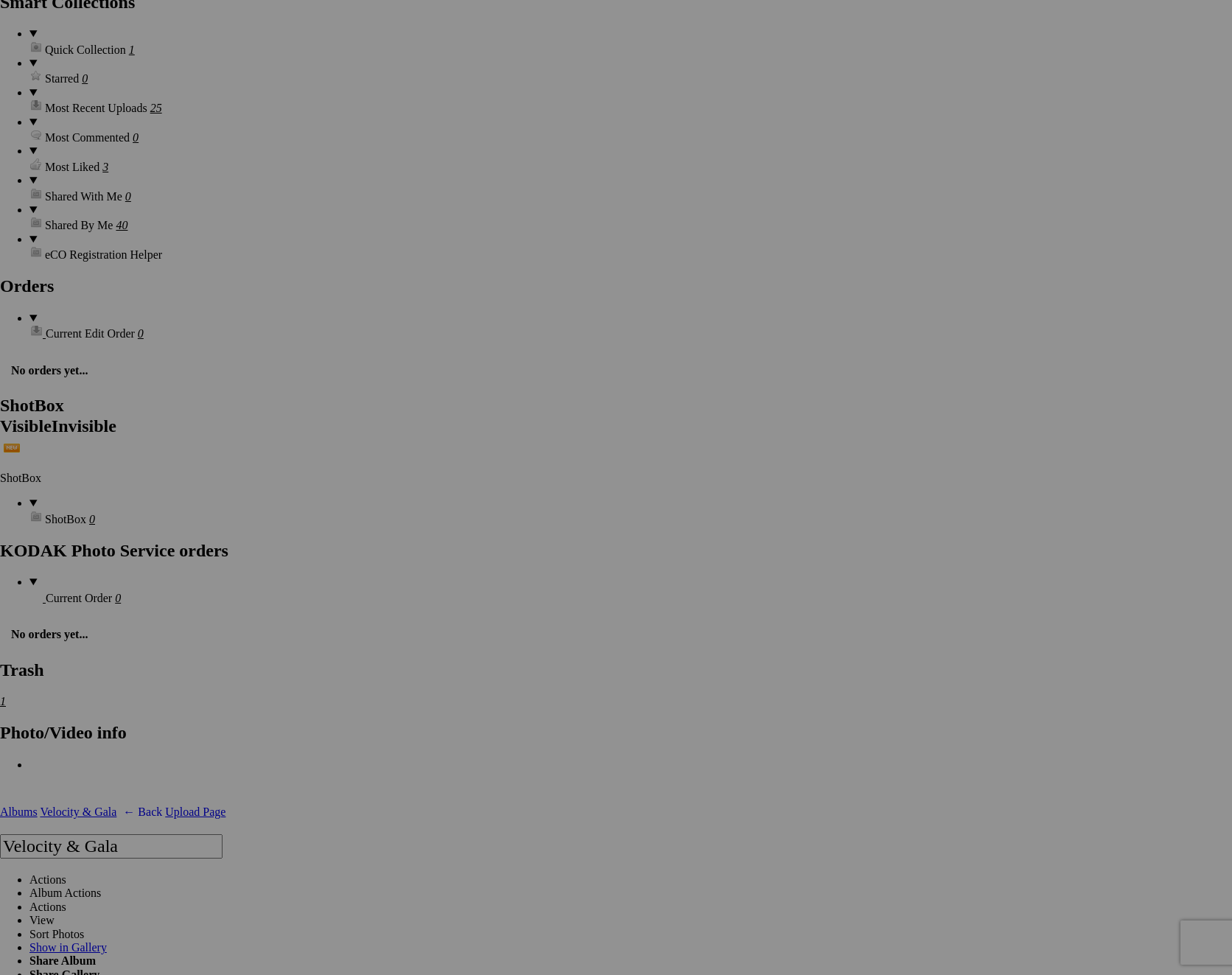
click at [96, 954] on span "Share Album" at bounding box center [62, 960] width 66 height 13
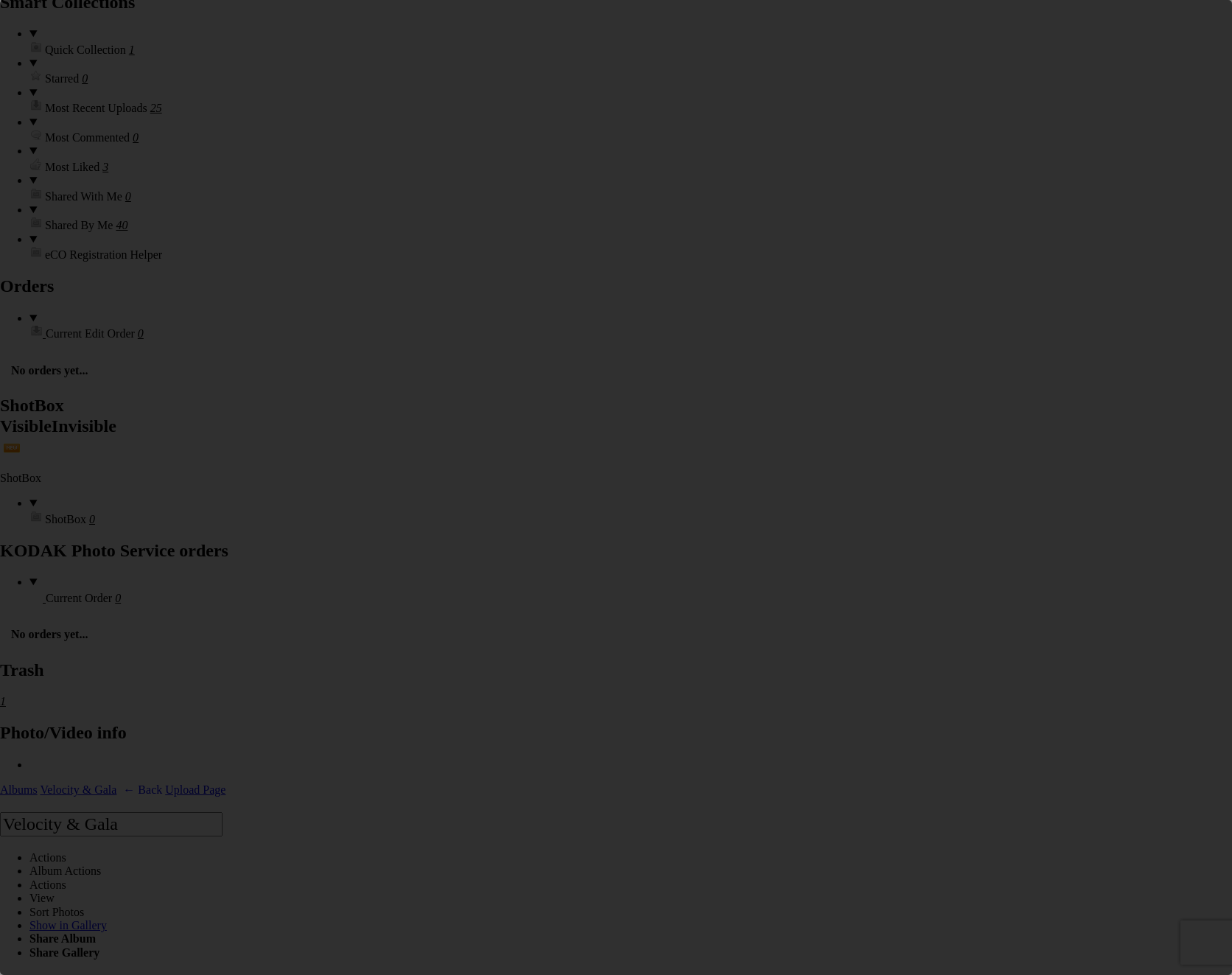
scroll to position [0, 0]
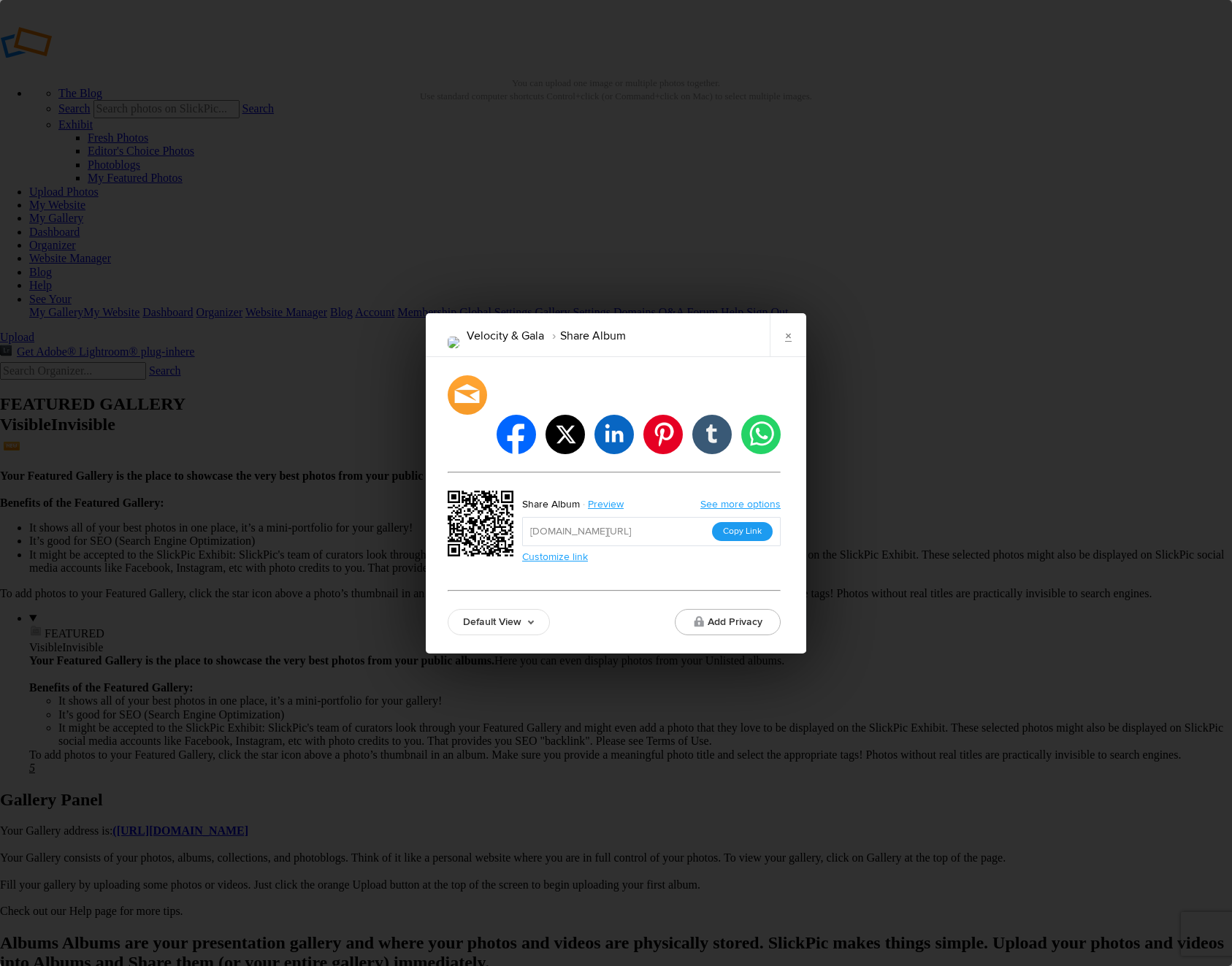
click at [735, 522] on button "Copy Link" at bounding box center [742, 531] width 60 height 19
click at [794, 356] on link "×" at bounding box center [788, 335] width 37 height 43
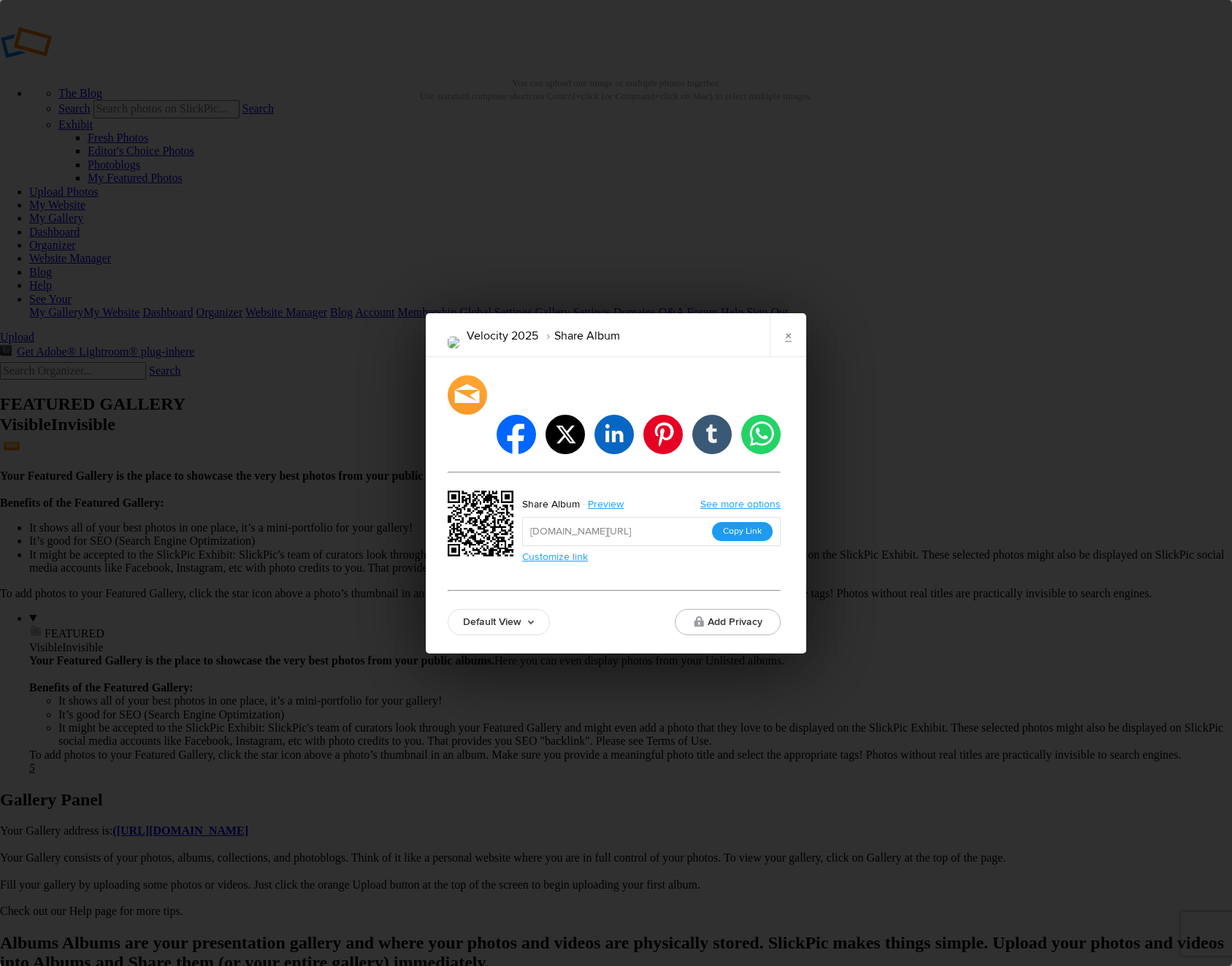
click at [730, 522] on button "Copy Link" at bounding box center [742, 531] width 60 height 19
click at [799, 340] on link "×" at bounding box center [788, 335] width 37 height 43
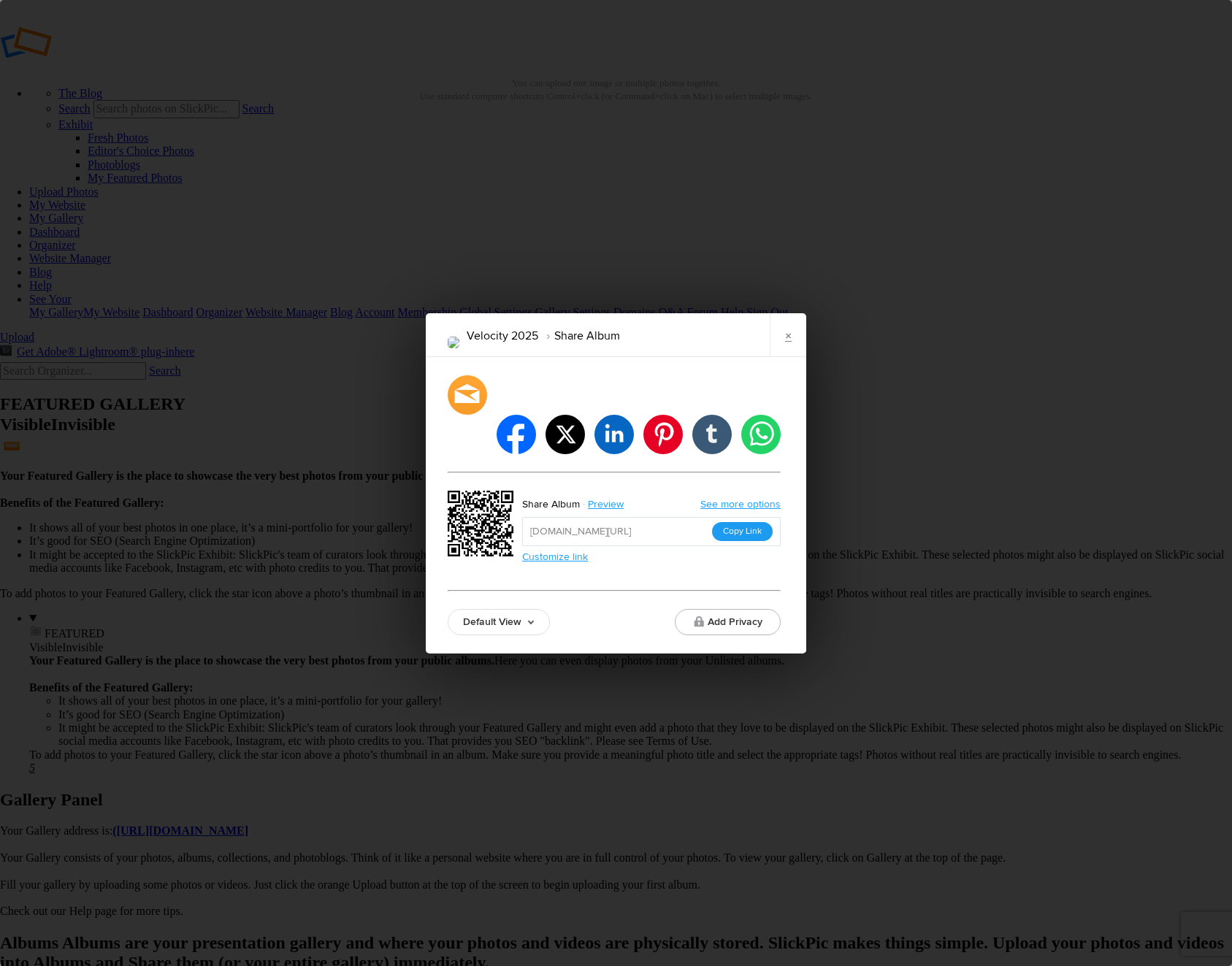
click at [732, 522] on button "Copy Link" at bounding box center [742, 531] width 60 height 19
click at [782, 356] on link "×" at bounding box center [788, 335] width 37 height 43
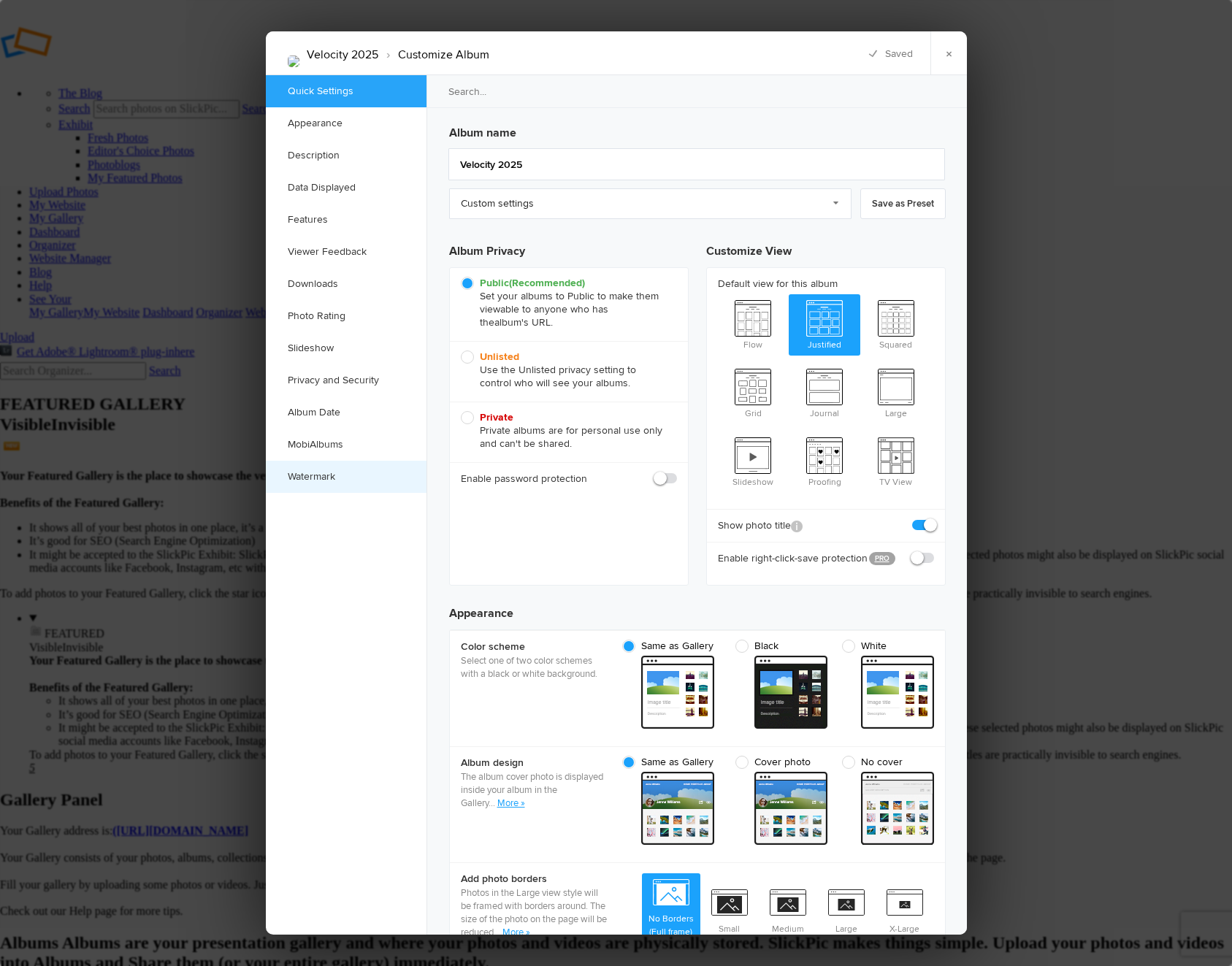
click at [308, 479] on link "Watermark" at bounding box center [346, 477] width 161 height 32
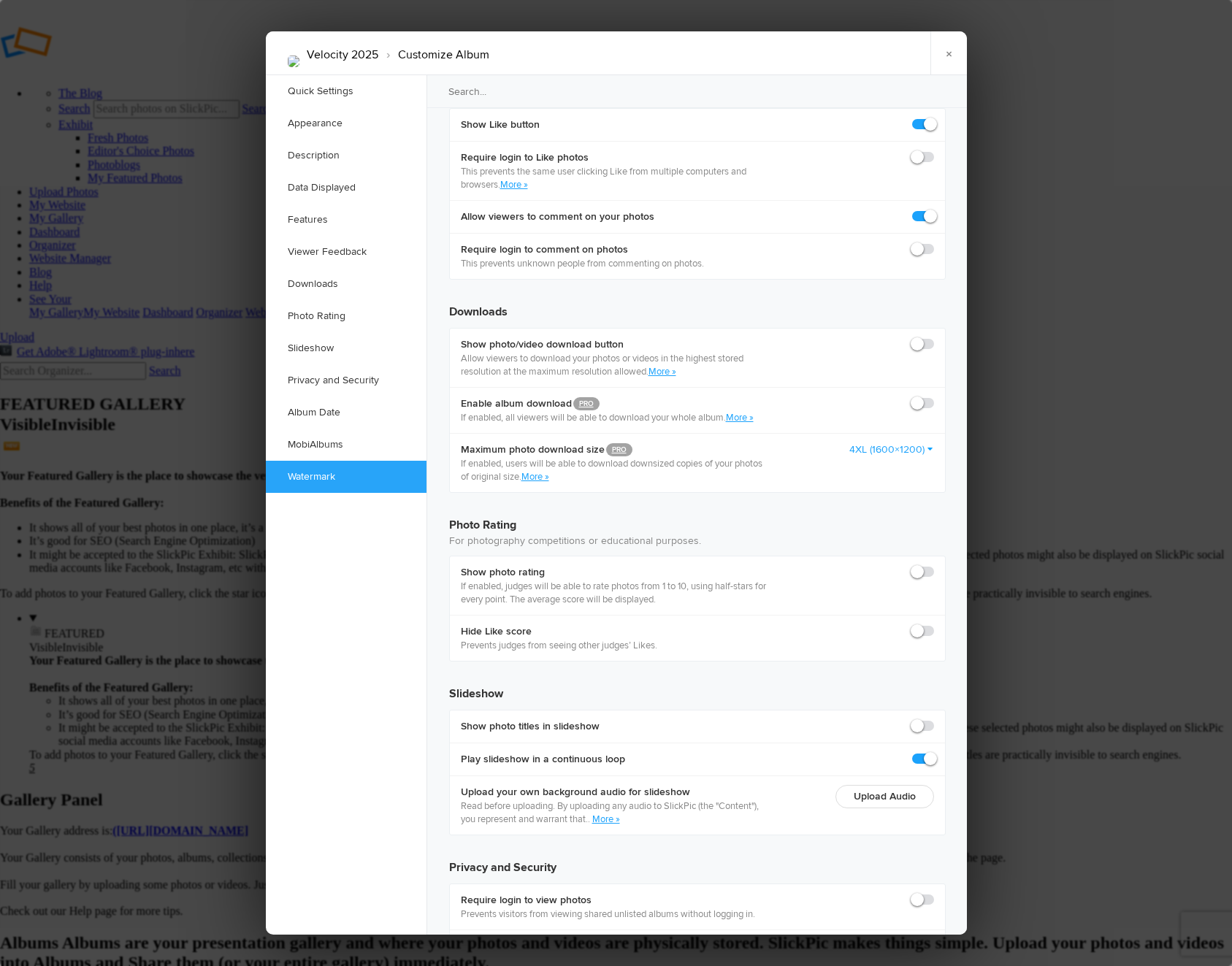
scroll to position [2849, 0]
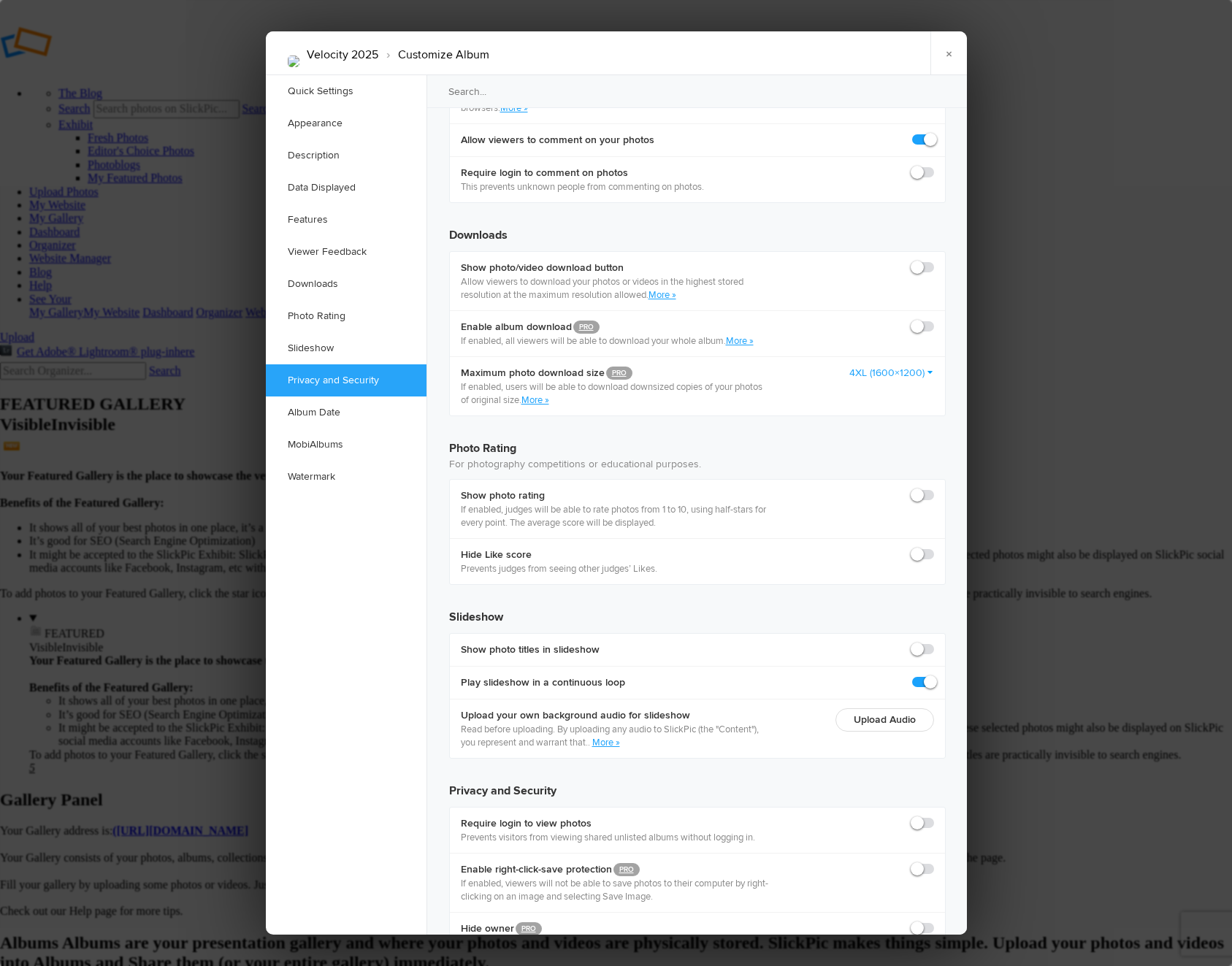
checkbox input "true"
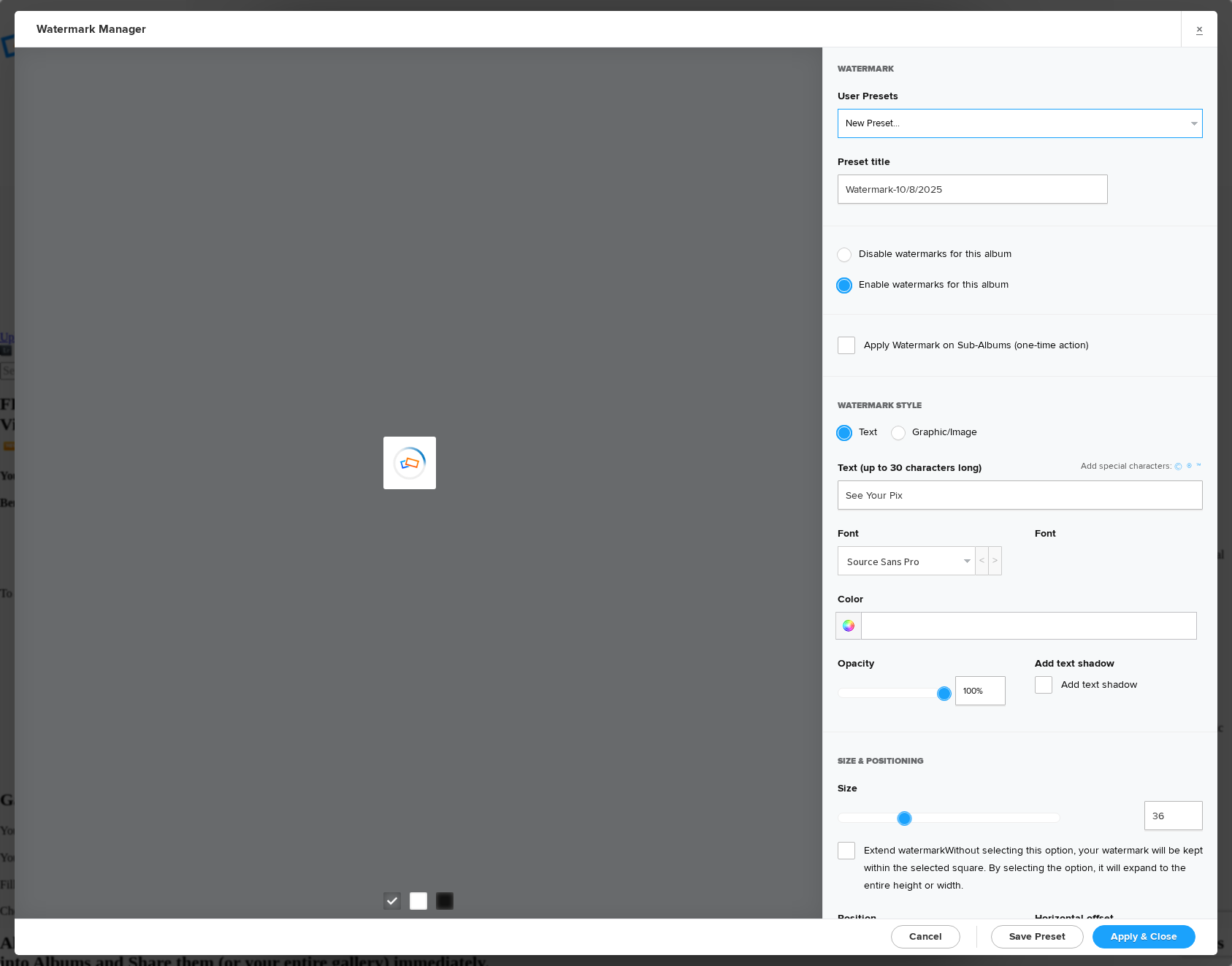
click at [934, 125] on select "New Preset..." at bounding box center [1020, 124] width 365 height 29
type input "See Your Pix"
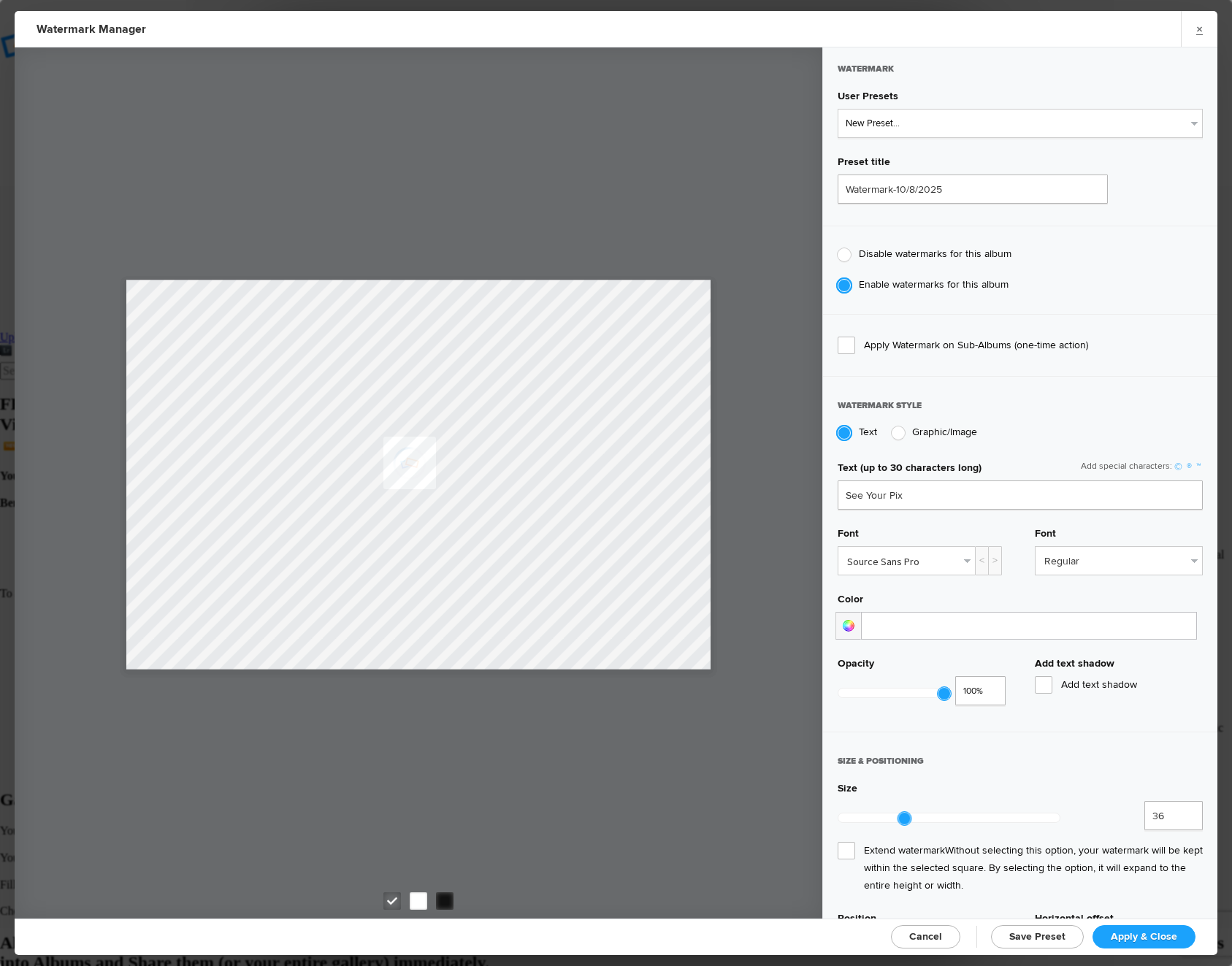
click at [900, 431] on div at bounding box center [898, 433] width 13 height 13
radio input "false"
radio input "true"
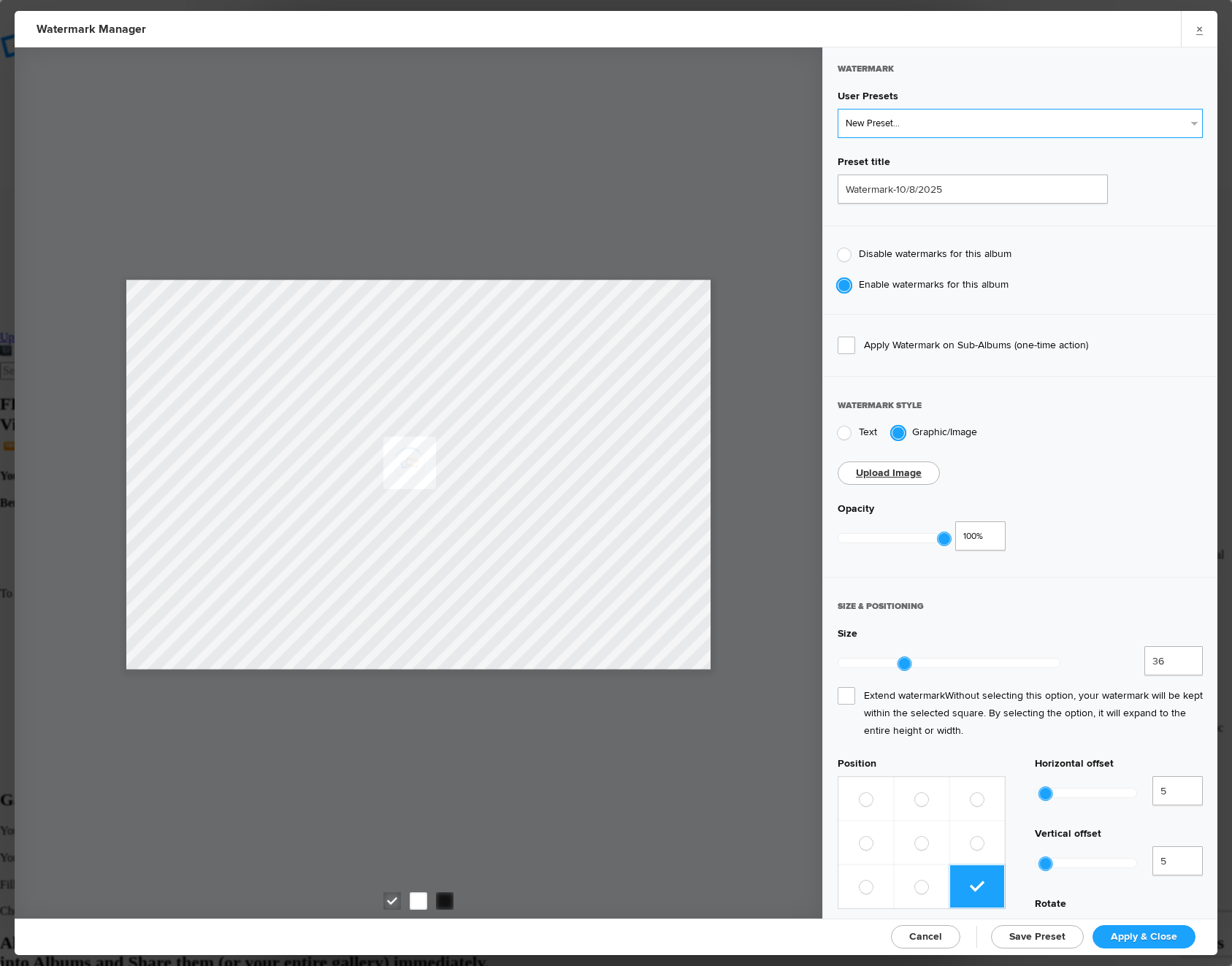
click at [903, 115] on select "New Preset... Latina Professionals Latina Professionals Latina Professionals" at bounding box center [1020, 124] width 365 height 29
click at [942, 193] on input "Watermark-10/8/2025" at bounding box center [973, 189] width 270 height 29
type input ":"
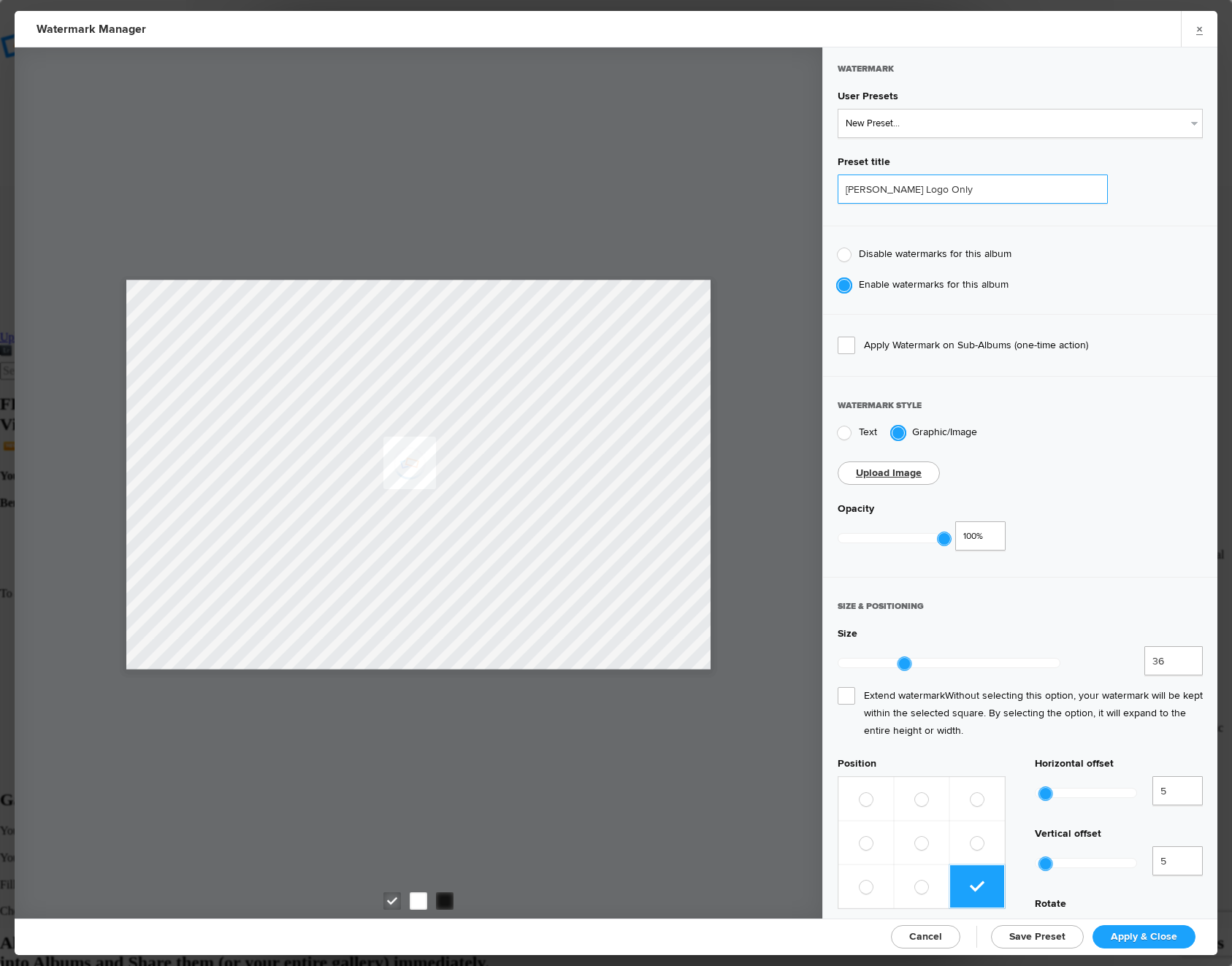
type input "LP White Logo Only"
click at [922, 473] on sp-upload-button "Upload Image" at bounding box center [889, 473] width 102 height 24
click at [894, 475] on link "Upload Image" at bounding box center [888, 472] width 66 height 13
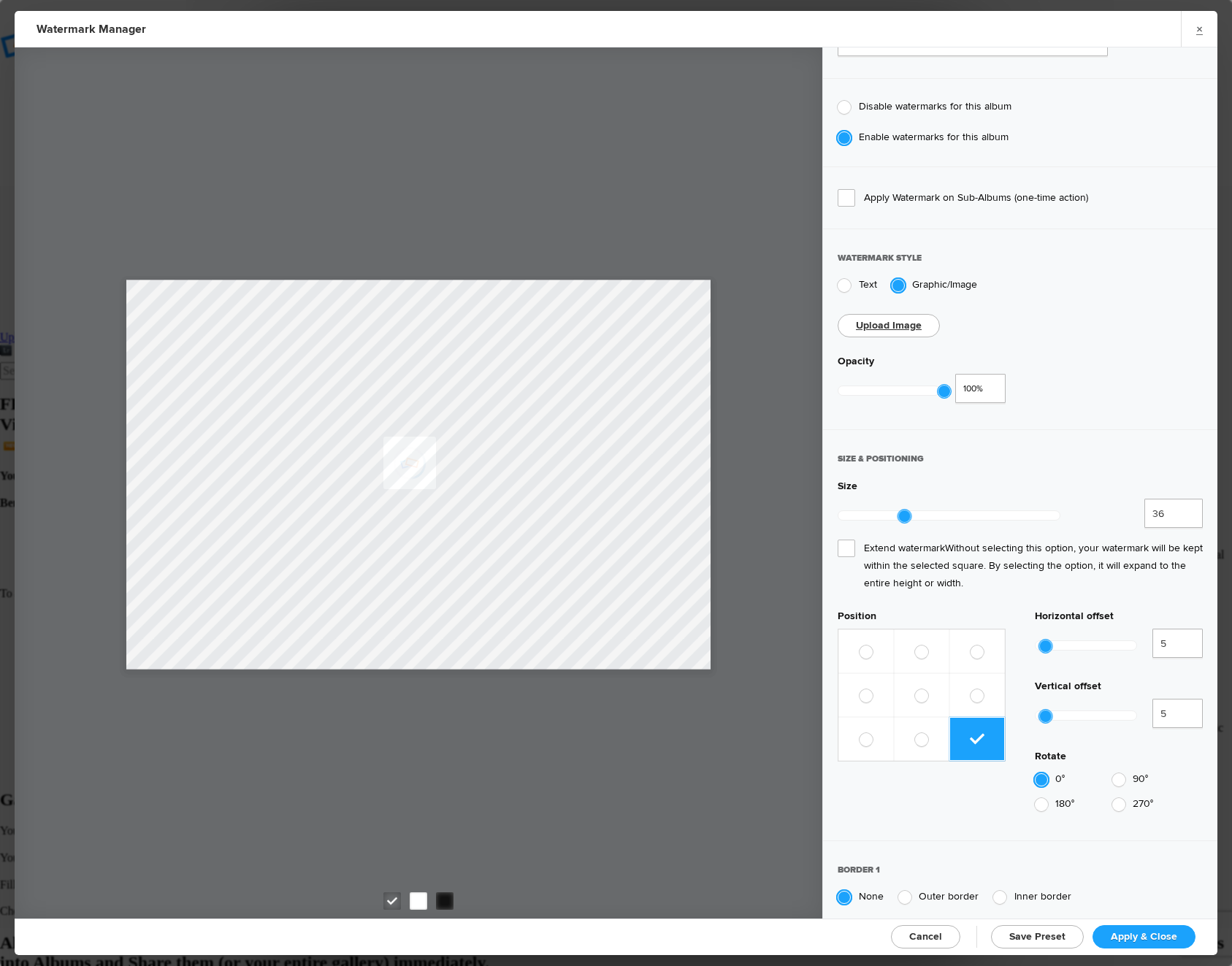
scroll to position [309, 0]
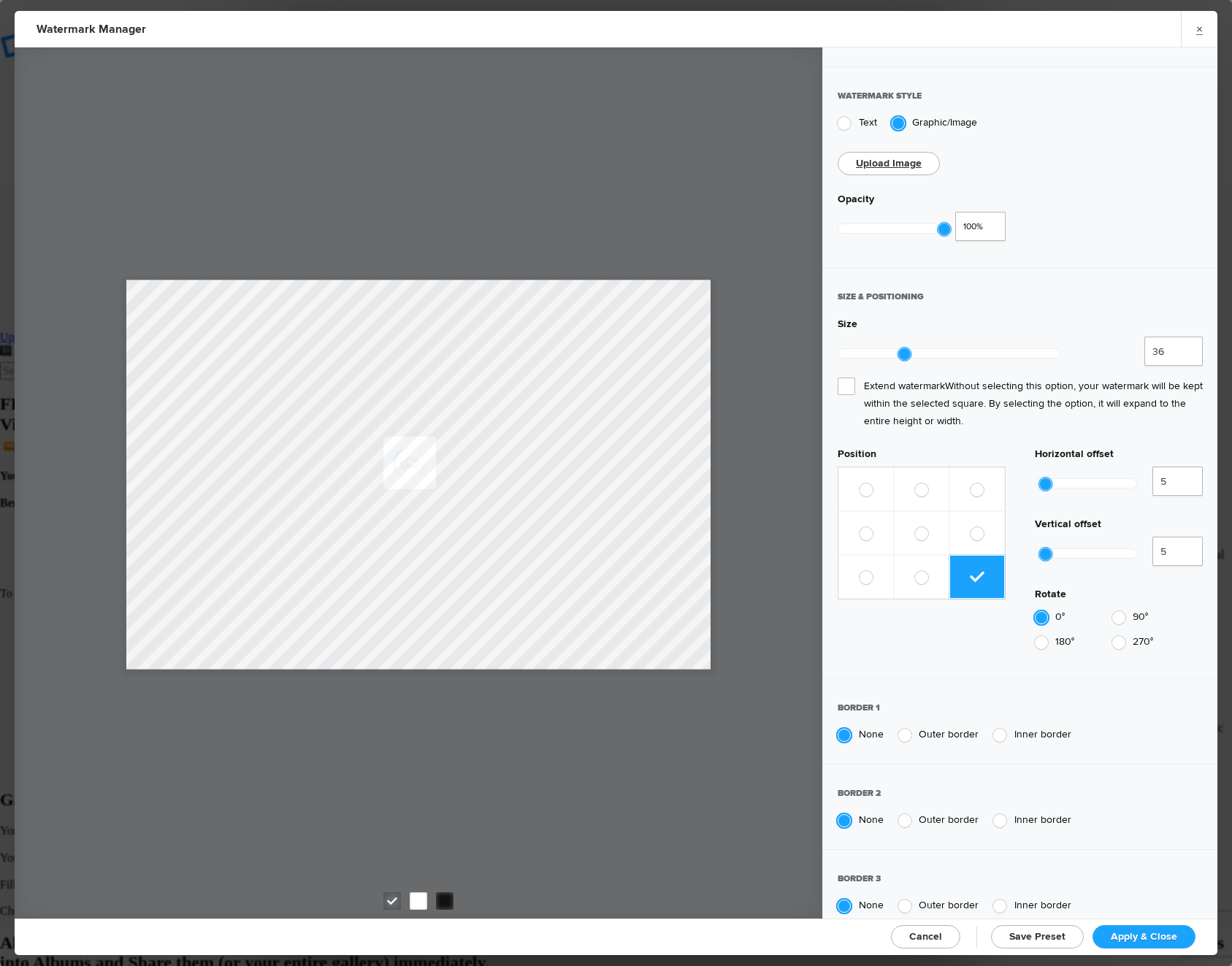
click at [983, 318] on div "Size" at bounding box center [1020, 327] width 365 height 19
click at [871, 483] on span at bounding box center [866, 490] width 13 height 13
click at [859, 483] on input "radio" at bounding box center [858, 483] width 1 height 1
radio input "true"
drag, startPoint x: 906, startPoint y: 344, endPoint x: 914, endPoint y: 345, distance: 8.1
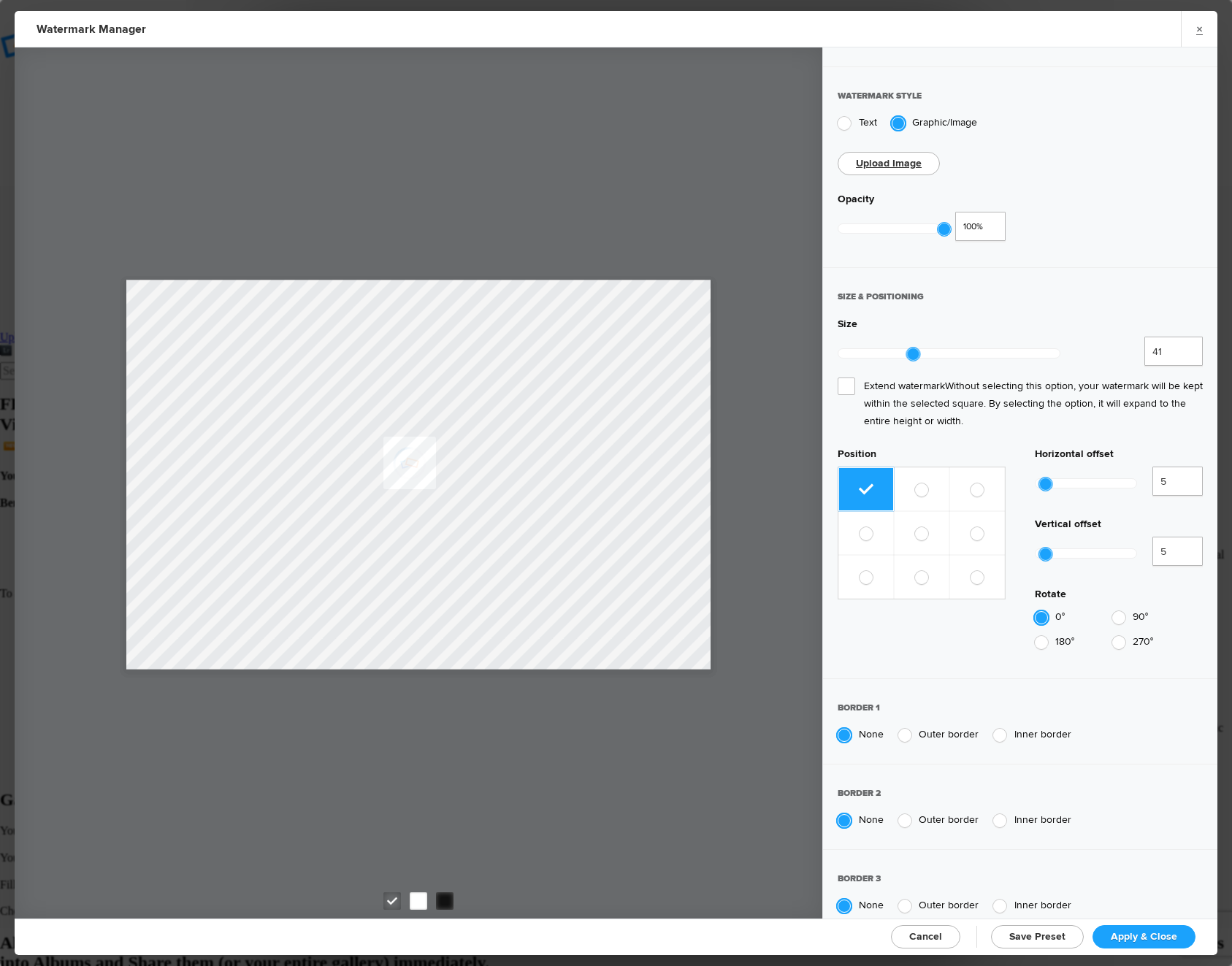
click at [914, 348] on div at bounding box center [913, 354] width 13 height 13
drag, startPoint x: 914, startPoint y: 345, endPoint x: 922, endPoint y: 344, distance: 8.1
click at [922, 348] on div at bounding box center [919, 354] width 13 height 13
type input "43"
click at [917, 348] on div at bounding box center [917, 354] width 13 height 13
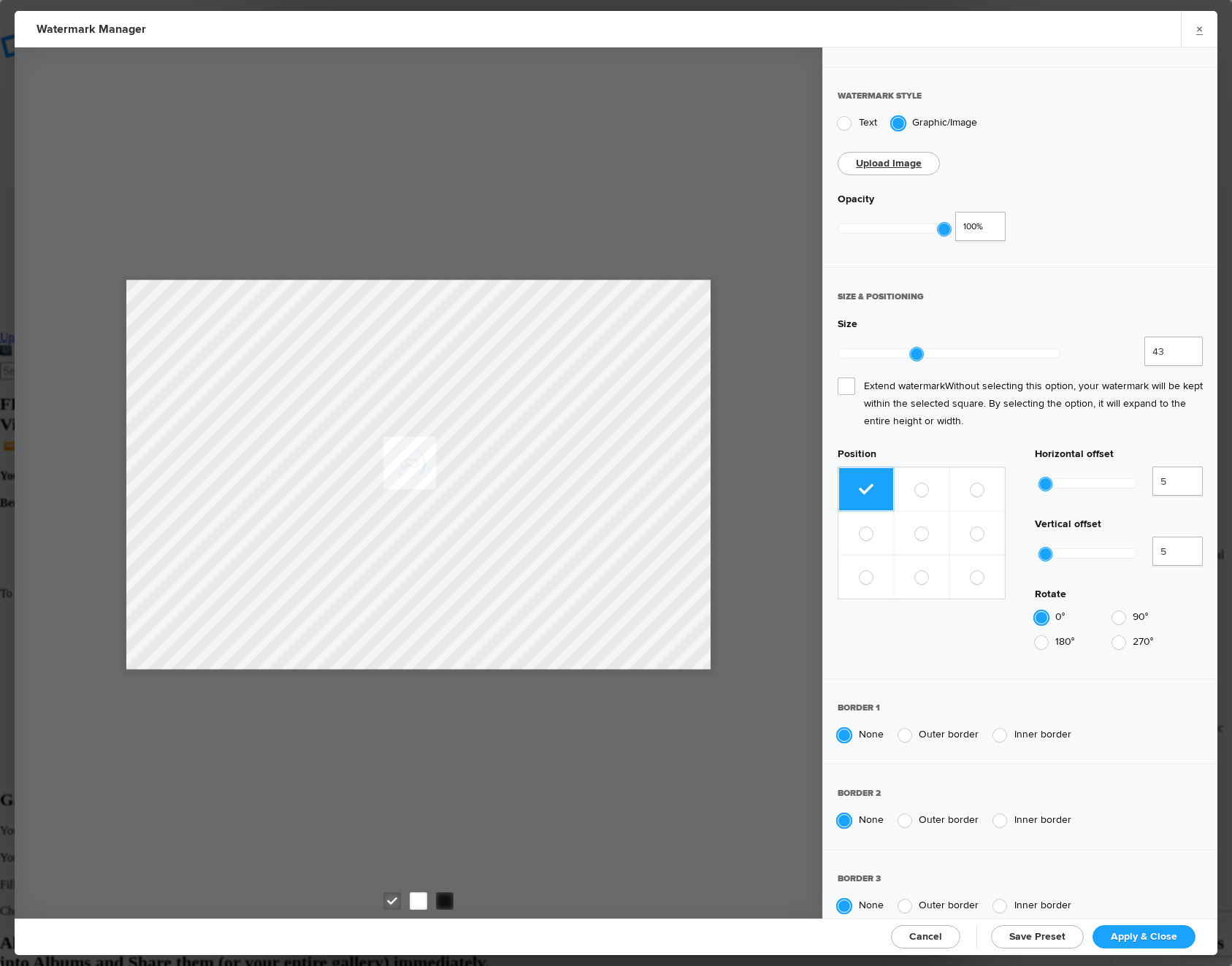
click at [956, 326] on div "Size" at bounding box center [1020, 327] width 365 height 19
click at [967, 555] on label at bounding box center [976, 576] width 55 height 43
click at [970, 570] on input "radio" at bounding box center [970, 570] width 1 height 1
radio input "true"
click at [1041, 931] on span "Save Preset" at bounding box center [1037, 936] width 56 height 13
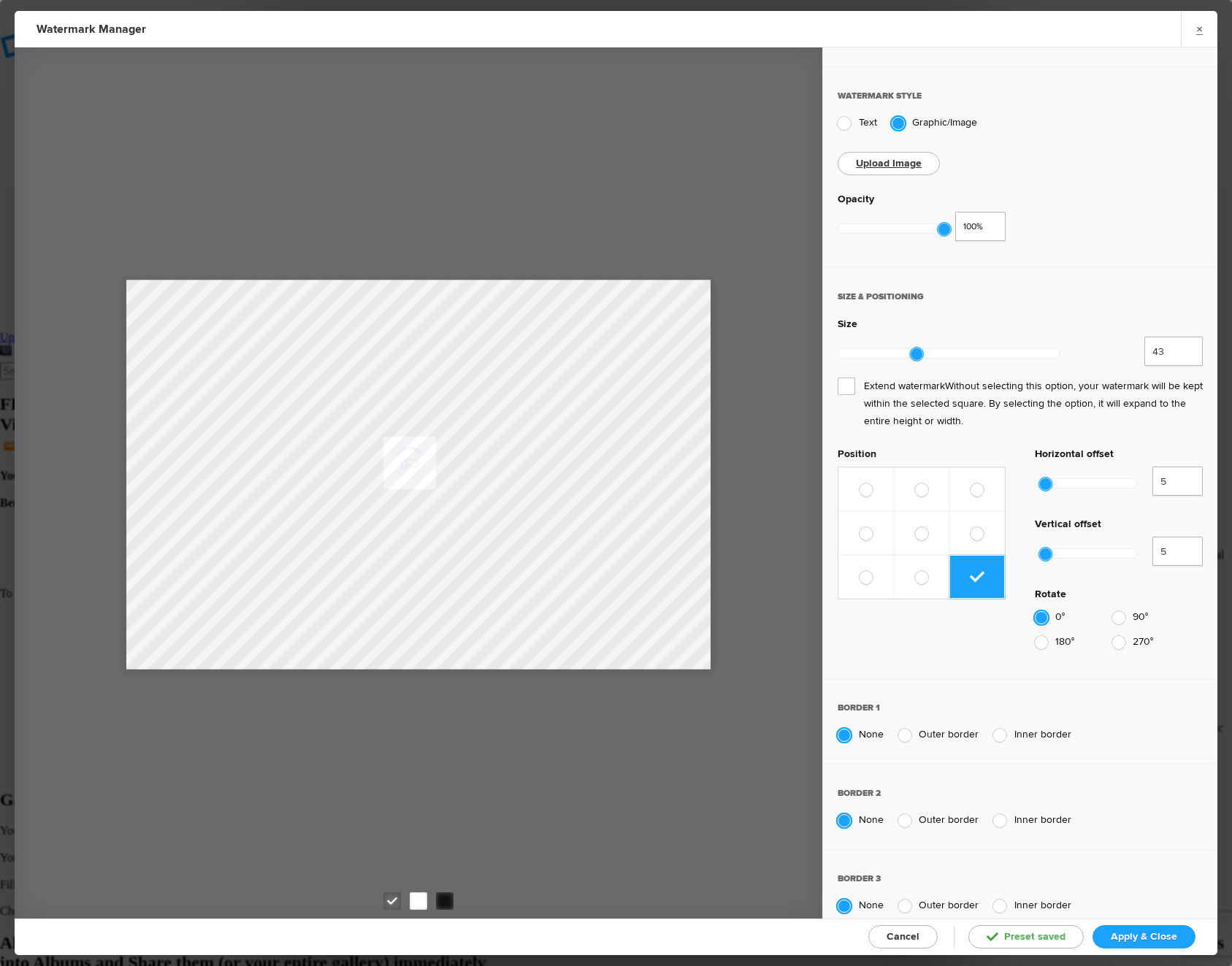
radio input "false"
select select
click at [1130, 932] on span "Apply & Close" at bounding box center [1144, 936] width 66 height 13
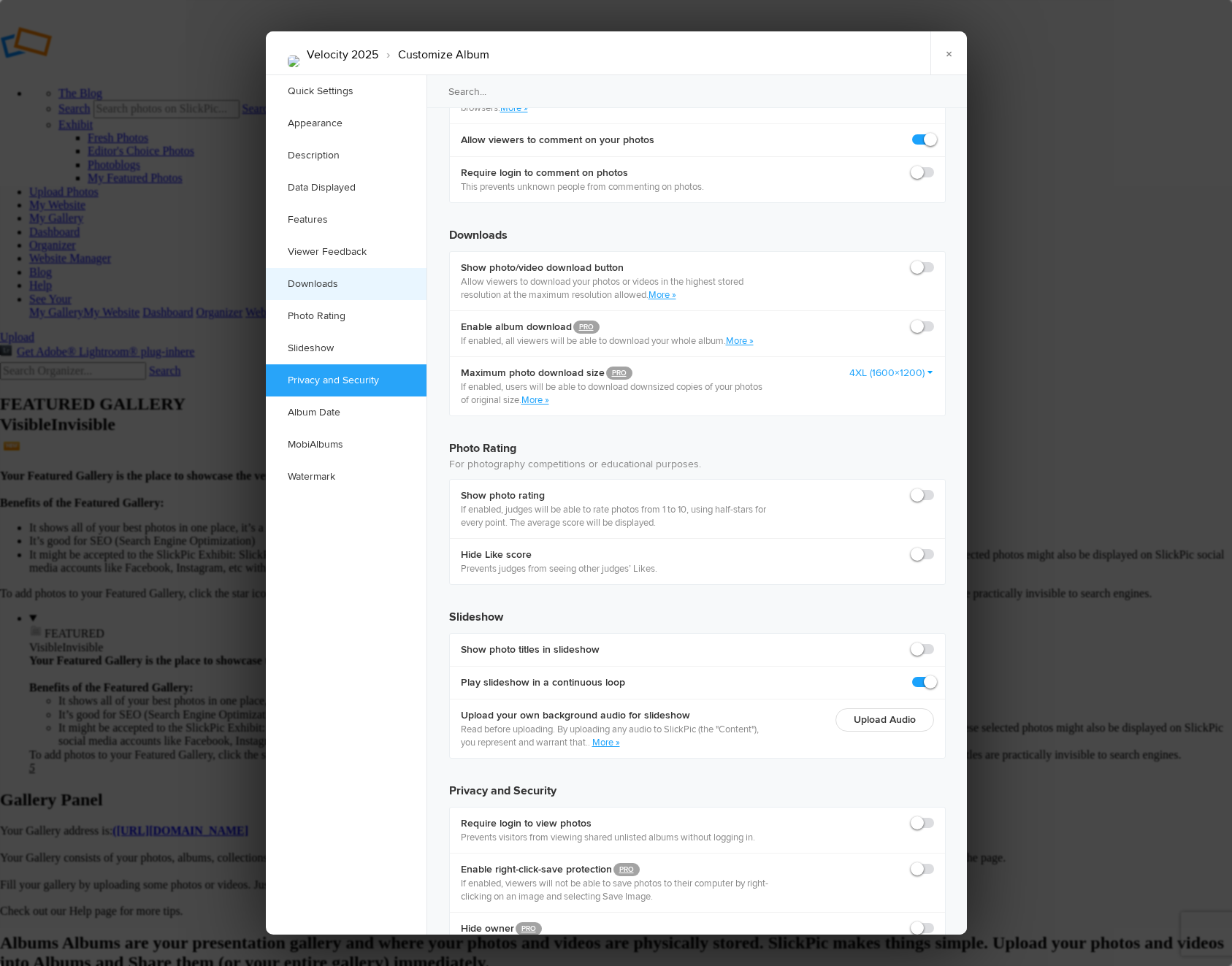
click at [351, 285] on link "Downloads" at bounding box center [346, 284] width 161 height 32
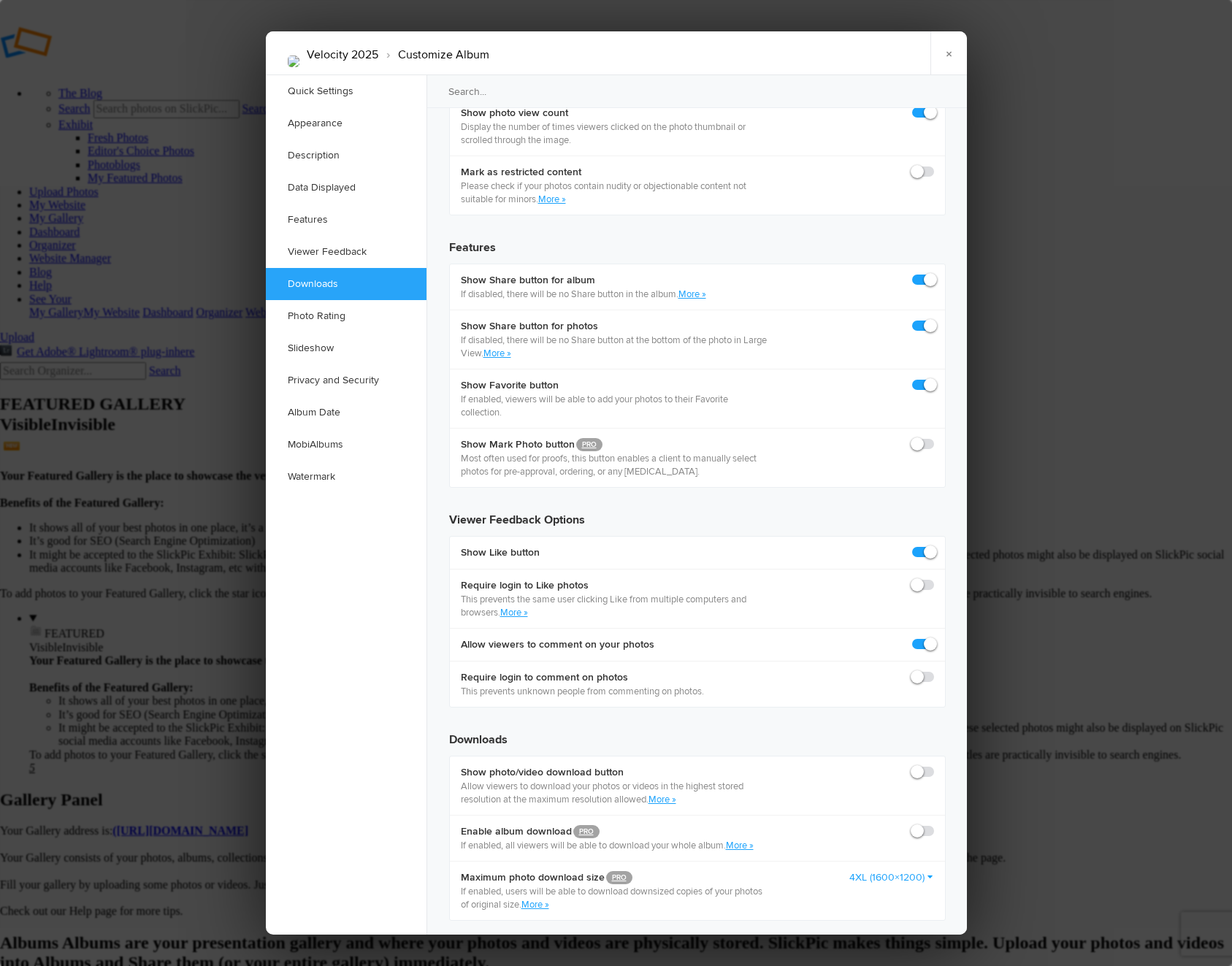
scroll to position [2264, 0]
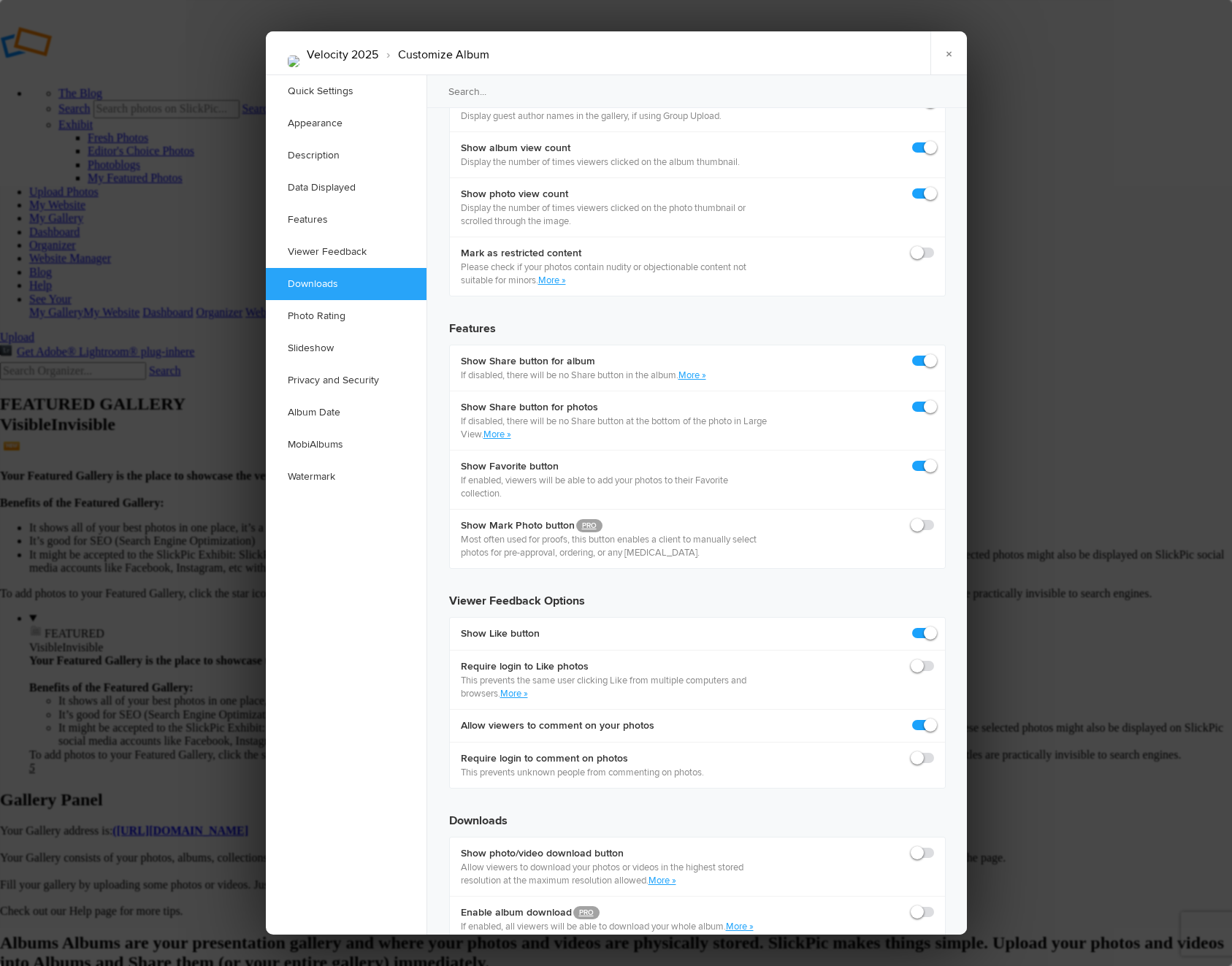
click at [934, 846] on span at bounding box center [934, 846] width 0 height 0
click at [933, 845] on input "checkbox" at bounding box center [933, 845] width 1 height 1
checkbox input "true"
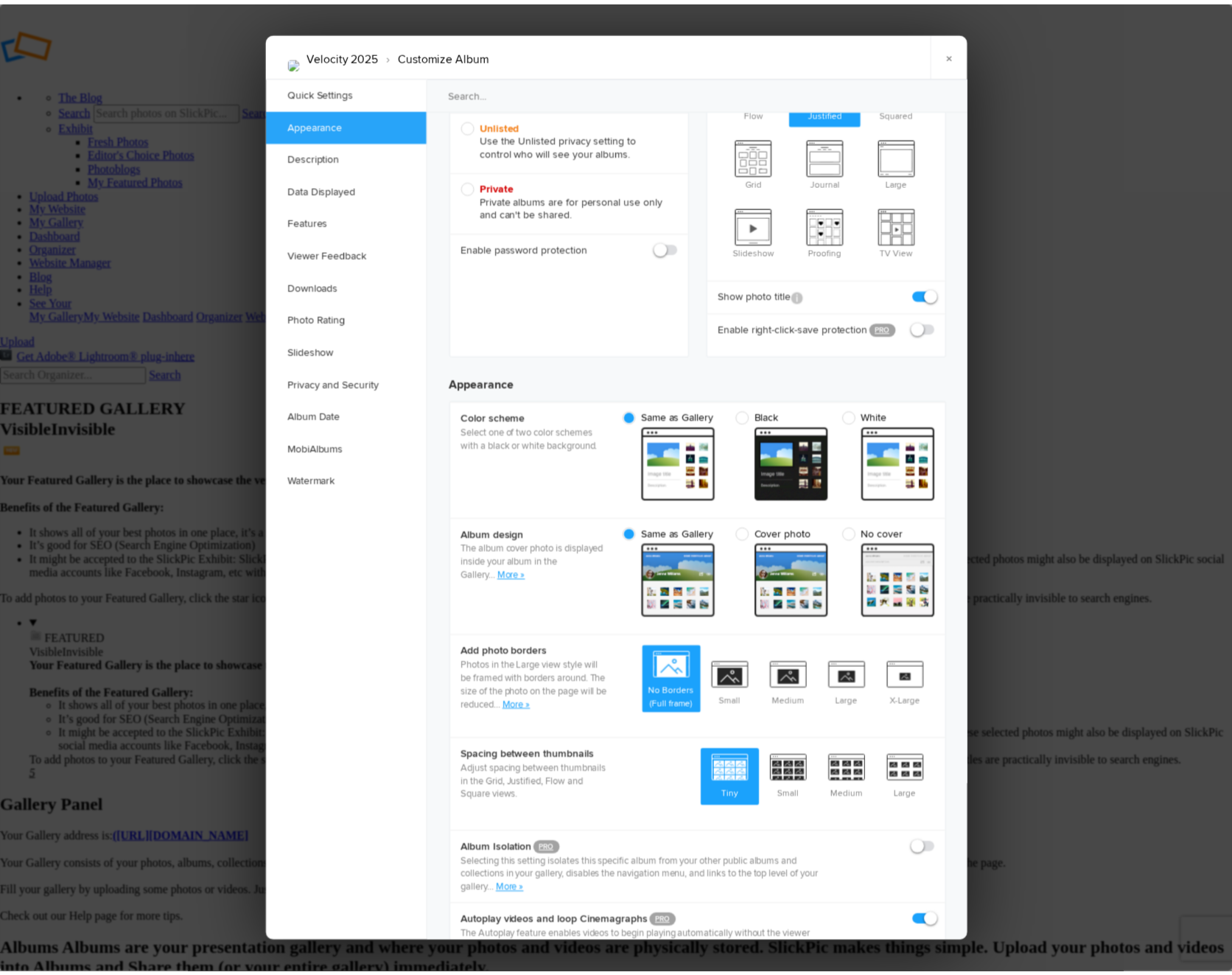
scroll to position [0, 0]
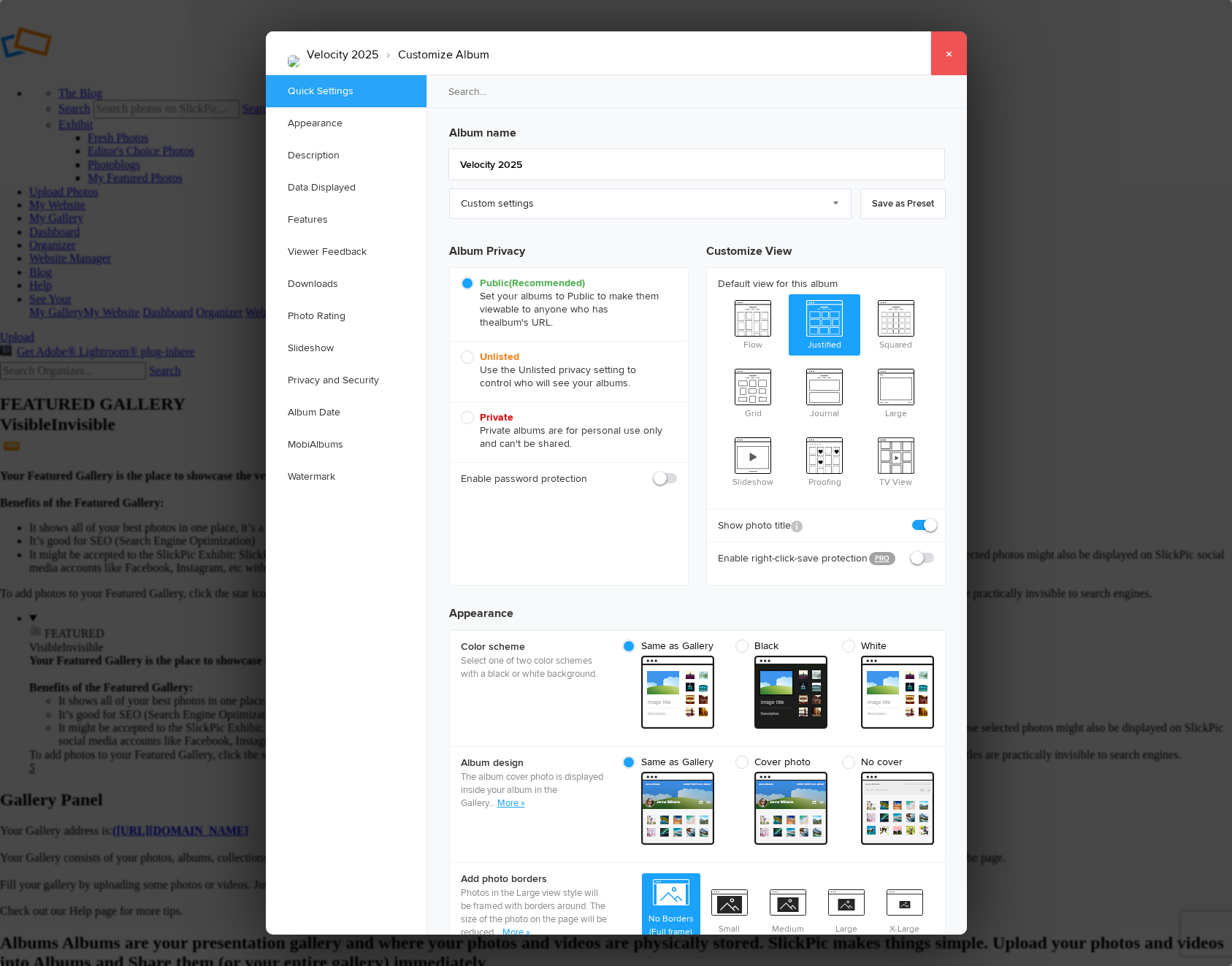
click at [947, 57] on link "×" at bounding box center [948, 53] width 37 height 43
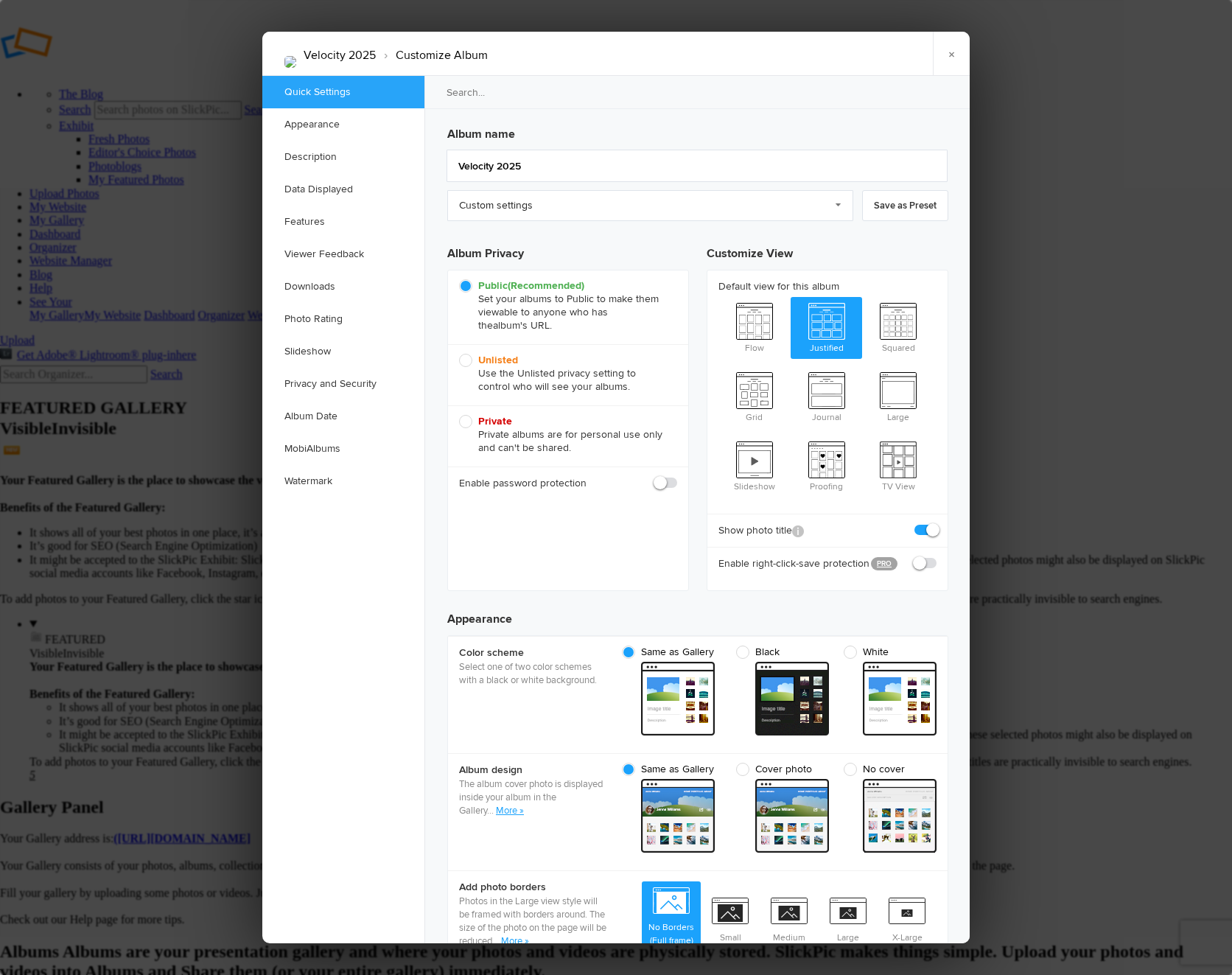
click at [342, 121] on link "Appearance" at bounding box center [344, 125] width 162 height 33
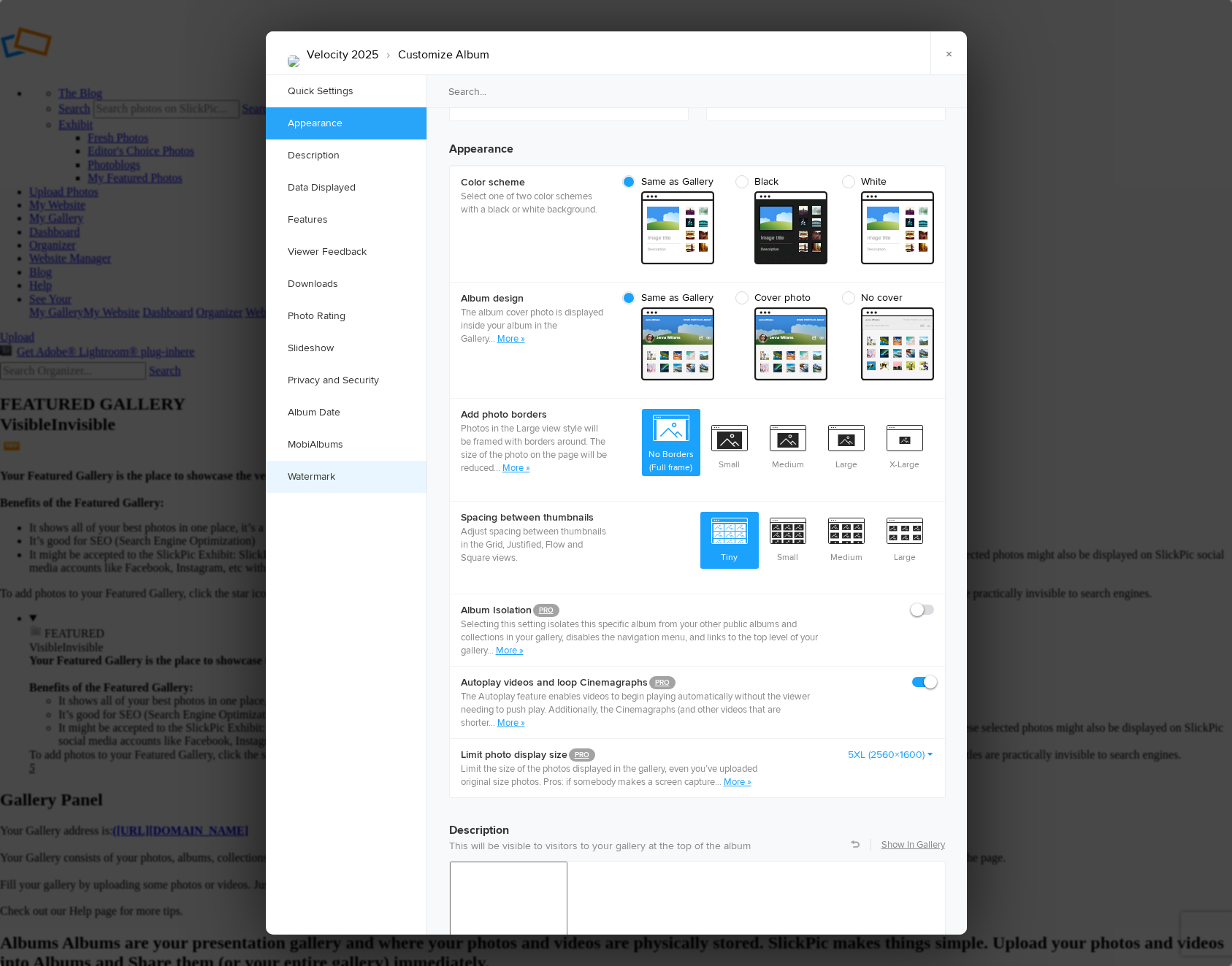
click at [309, 480] on link "Watermark" at bounding box center [346, 477] width 161 height 32
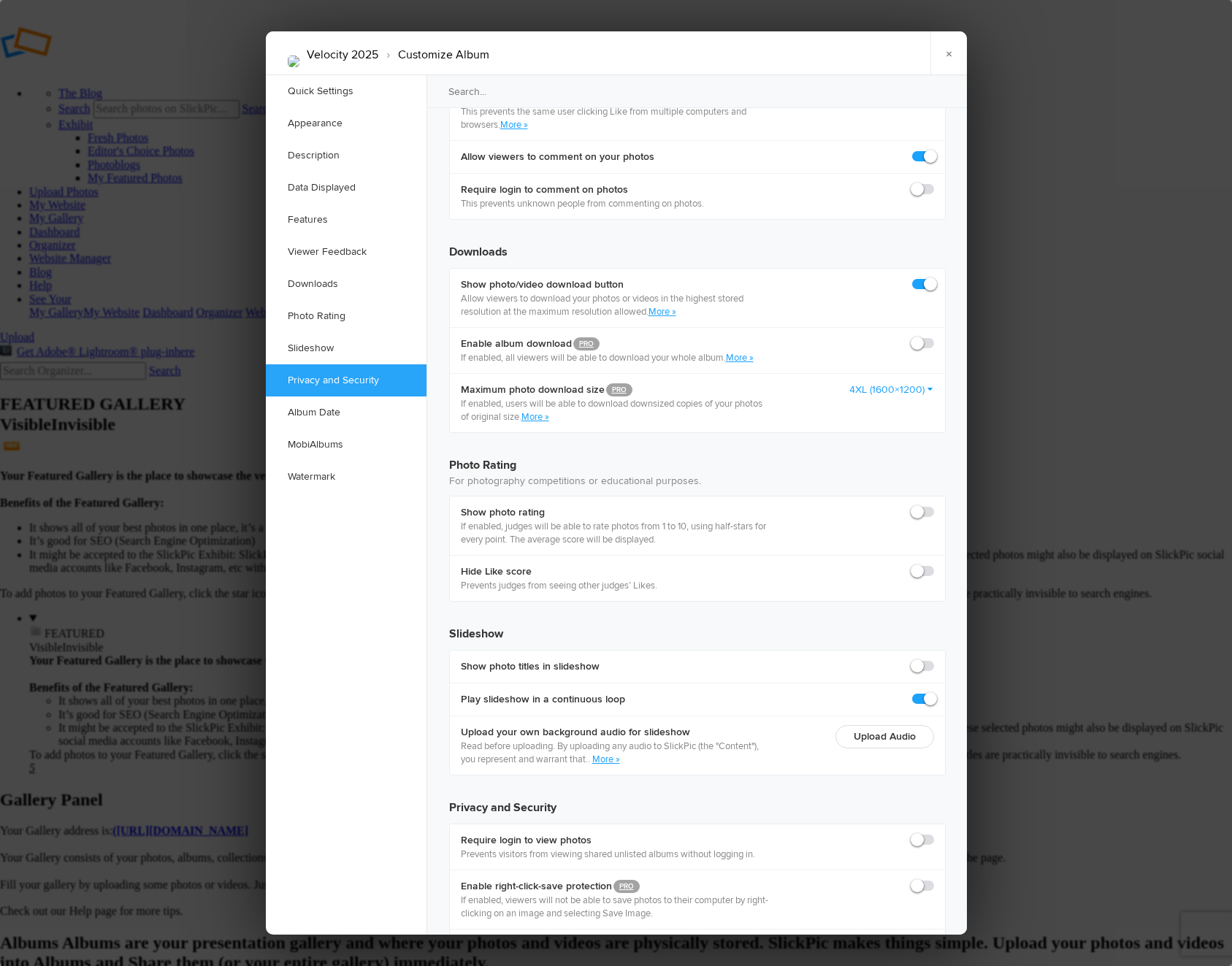
scroll to position [2849, 0]
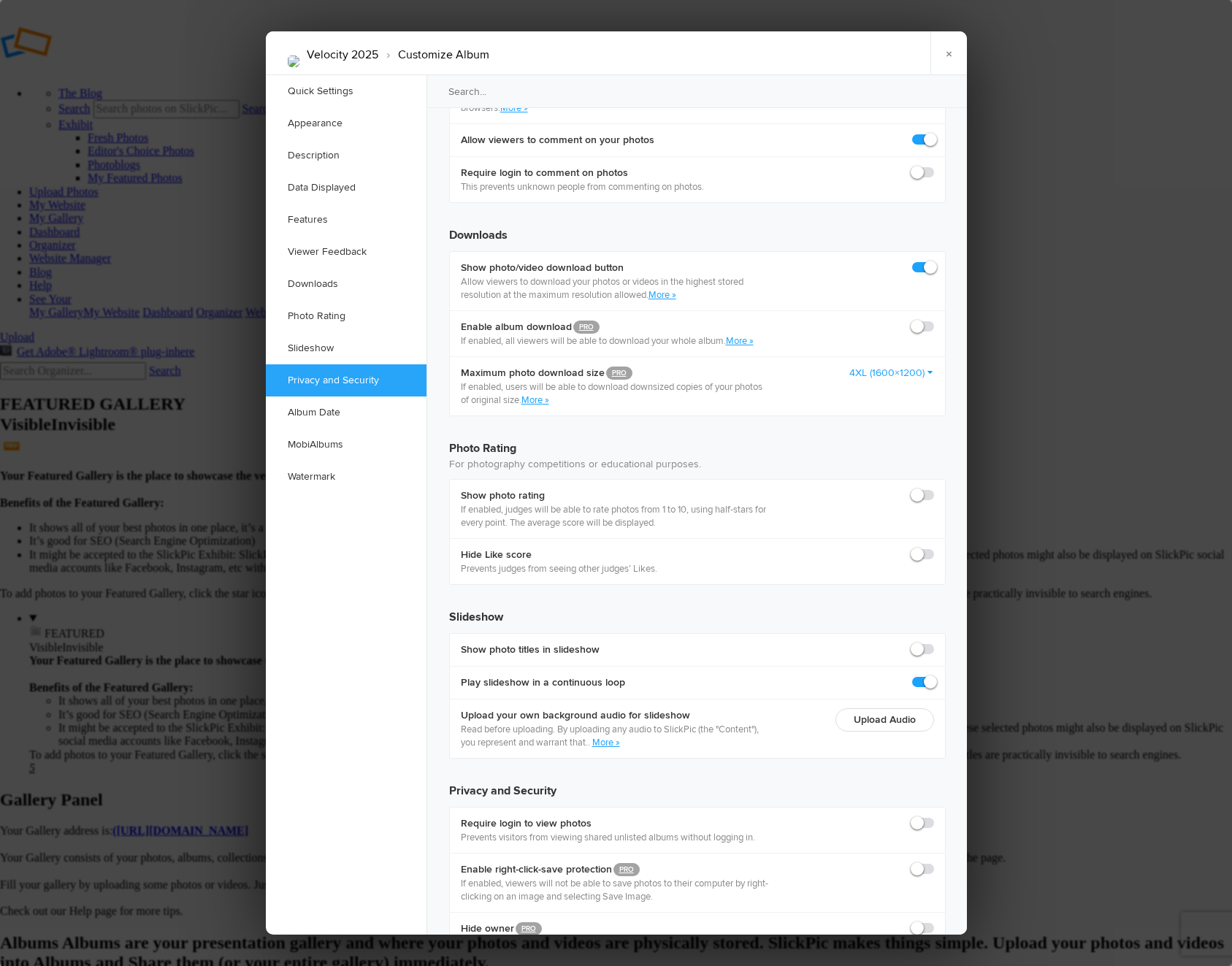
checkbox input "true"
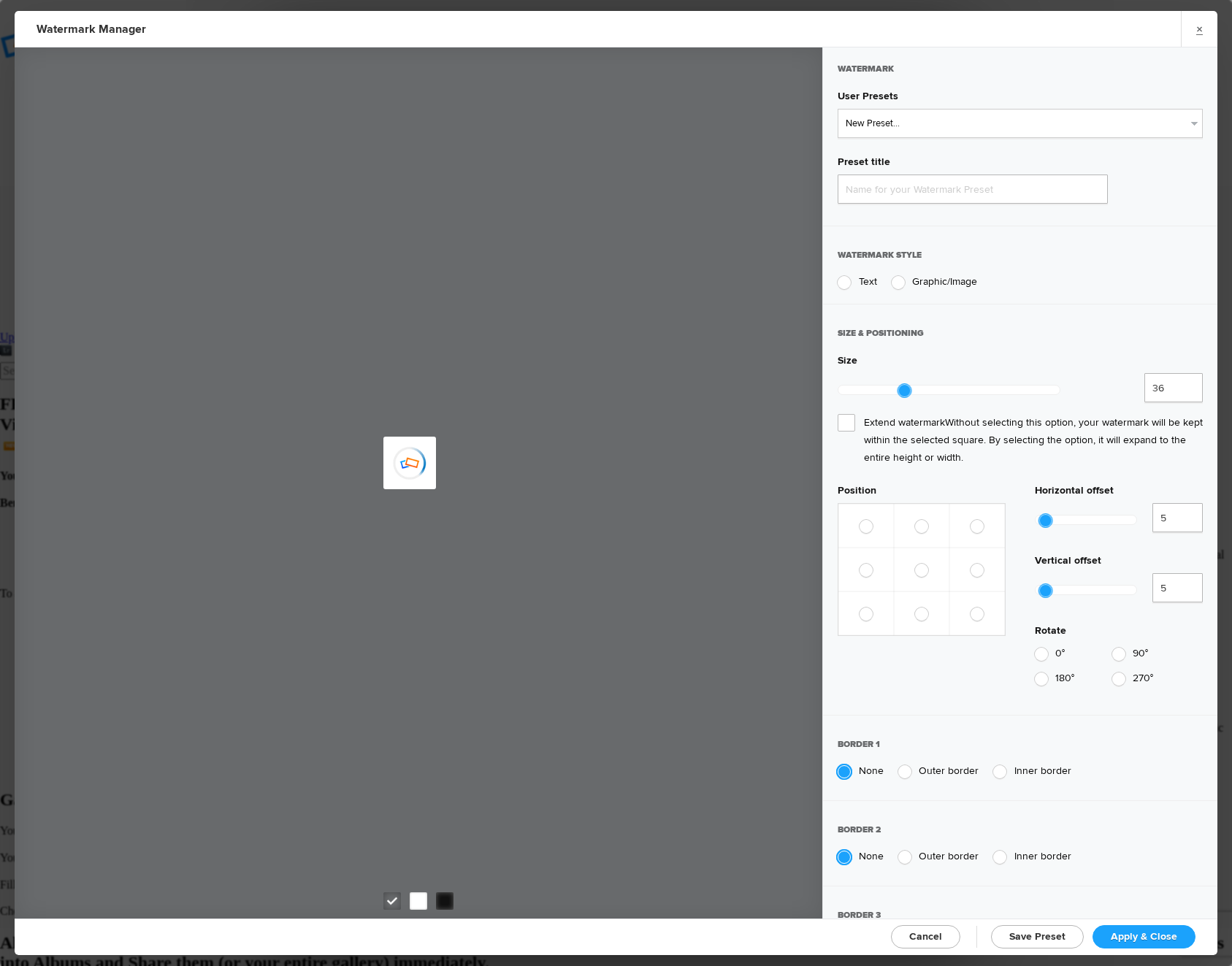
type input "Watermark-10/8/2025"
radio input "true"
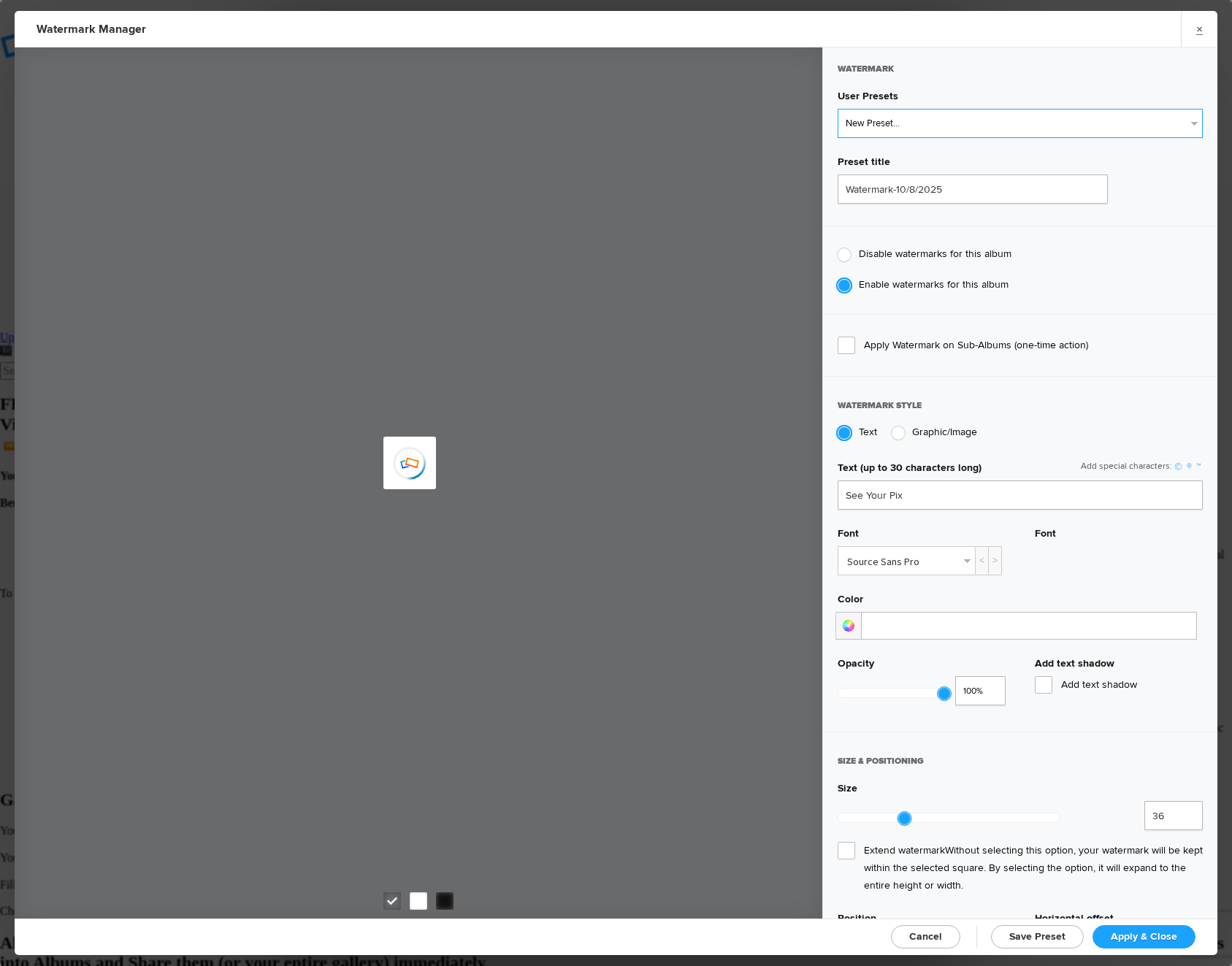
click at [902, 126] on select "New Preset..." at bounding box center [1020, 124] width 365 height 29
type input "See Your Pix"
select select "4: Object"
click at [838, 109] on select "New Preset... [DEMOGRAPHIC_DATA] Professionals [DEMOGRAPHIC_DATA] Professionals…" at bounding box center [1020, 124] width 365 height 29
type input "[PERSON_NAME] Logo Only"
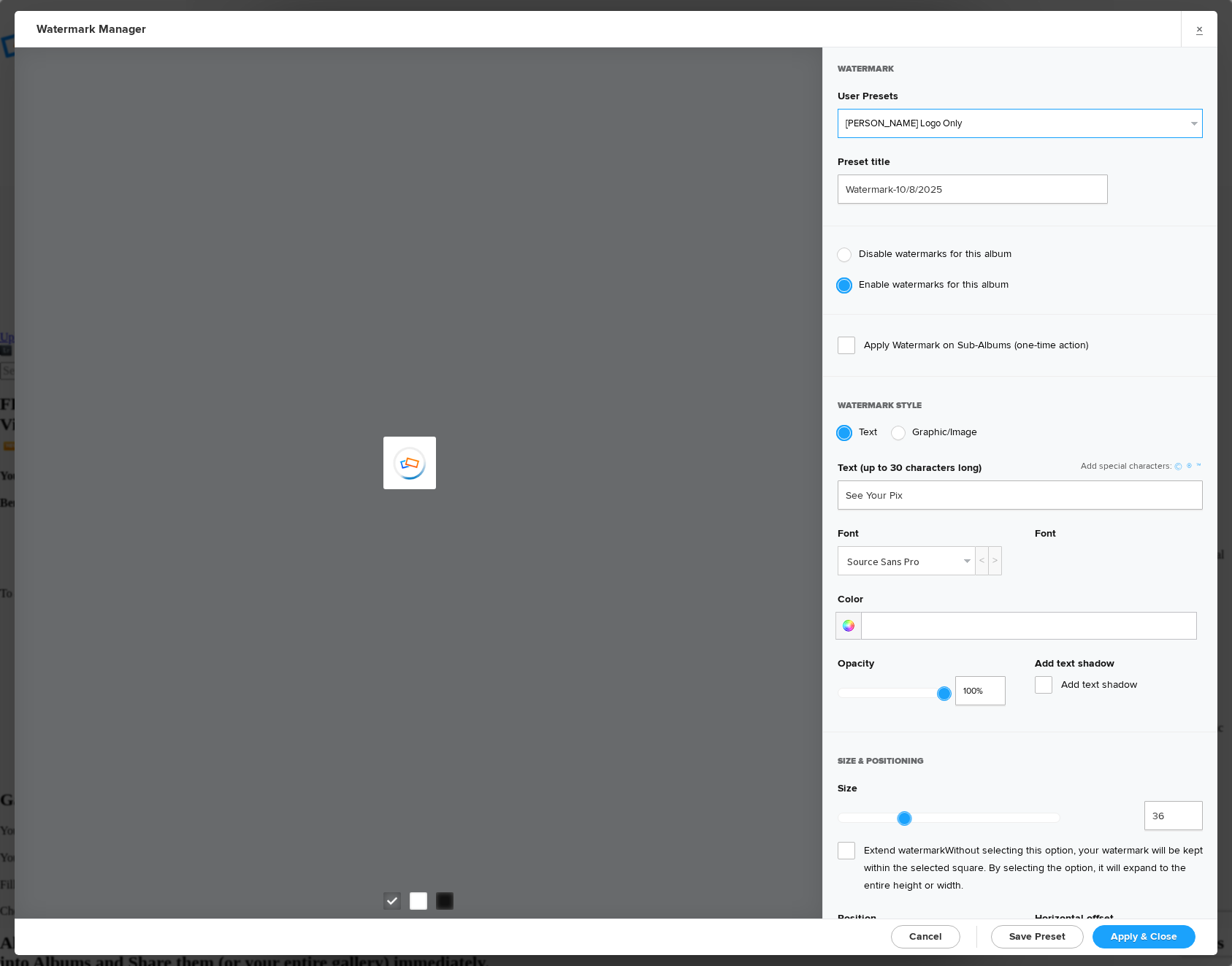
radio input "false"
radio input "true"
type input "43"
radio input "false"
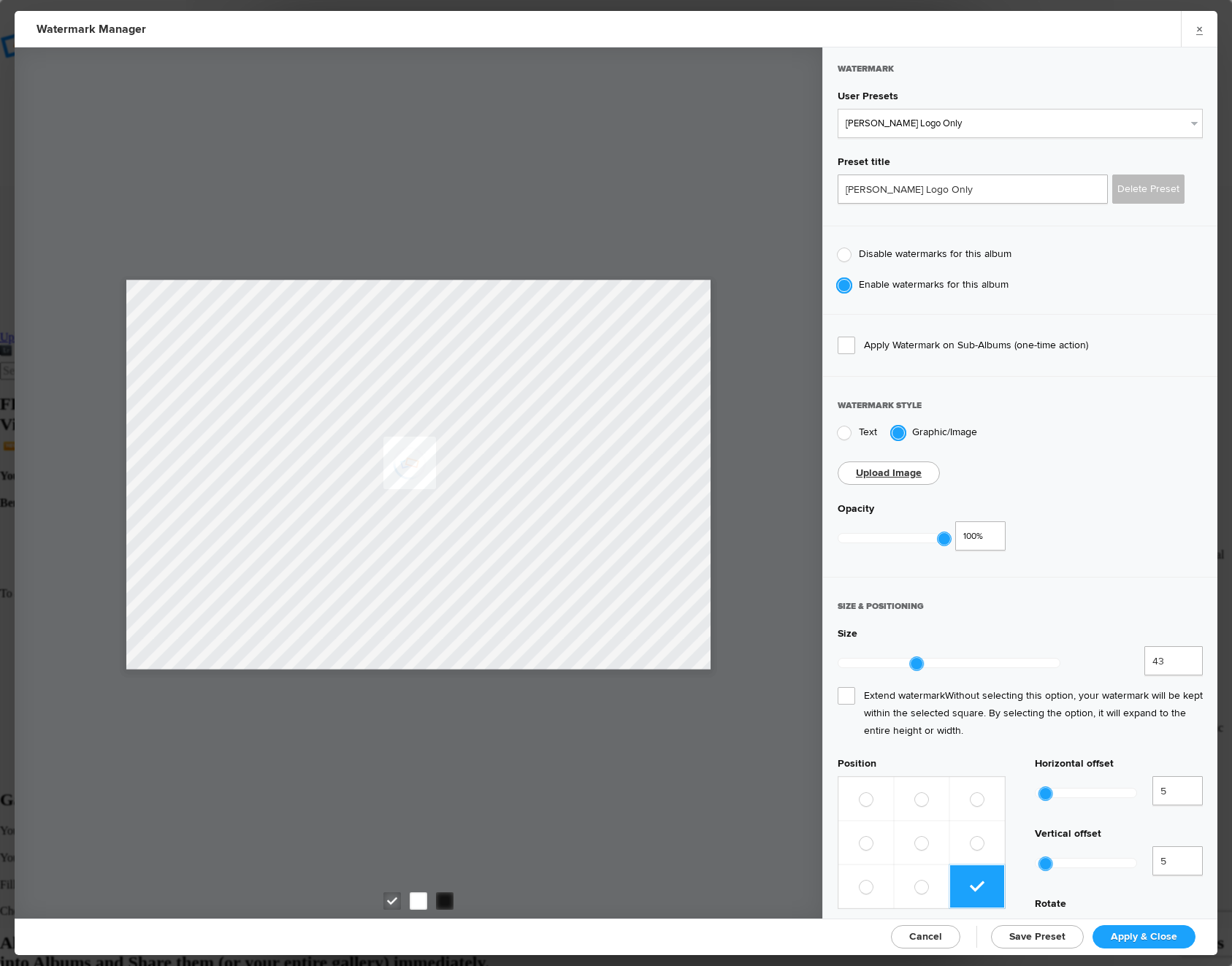
click at [1161, 942] on link "Apply & Close" at bounding box center [1144, 937] width 103 height 24
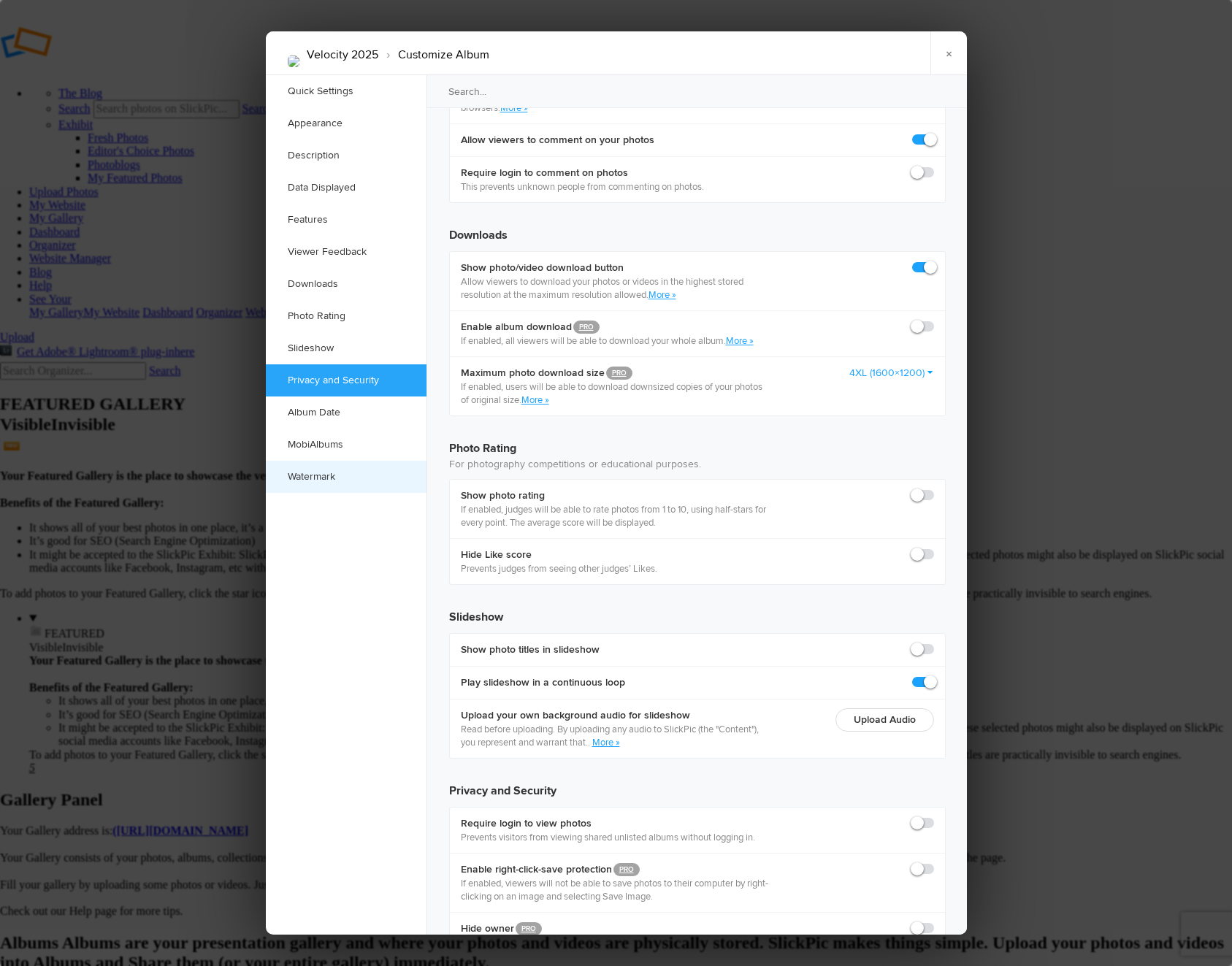
click at [348, 476] on link "Watermark" at bounding box center [346, 477] width 161 height 32
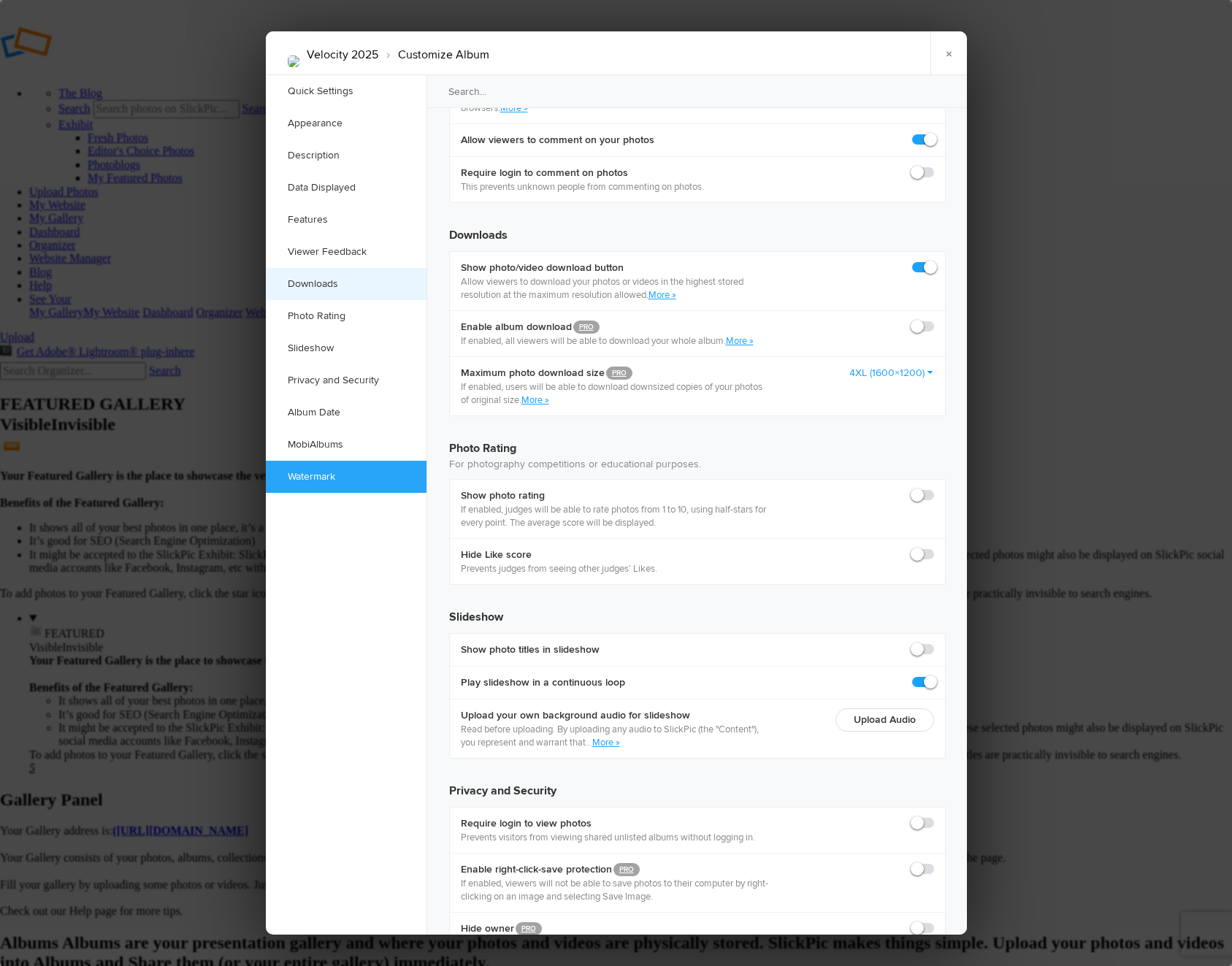
click at [326, 287] on link "Downloads" at bounding box center [346, 284] width 161 height 32
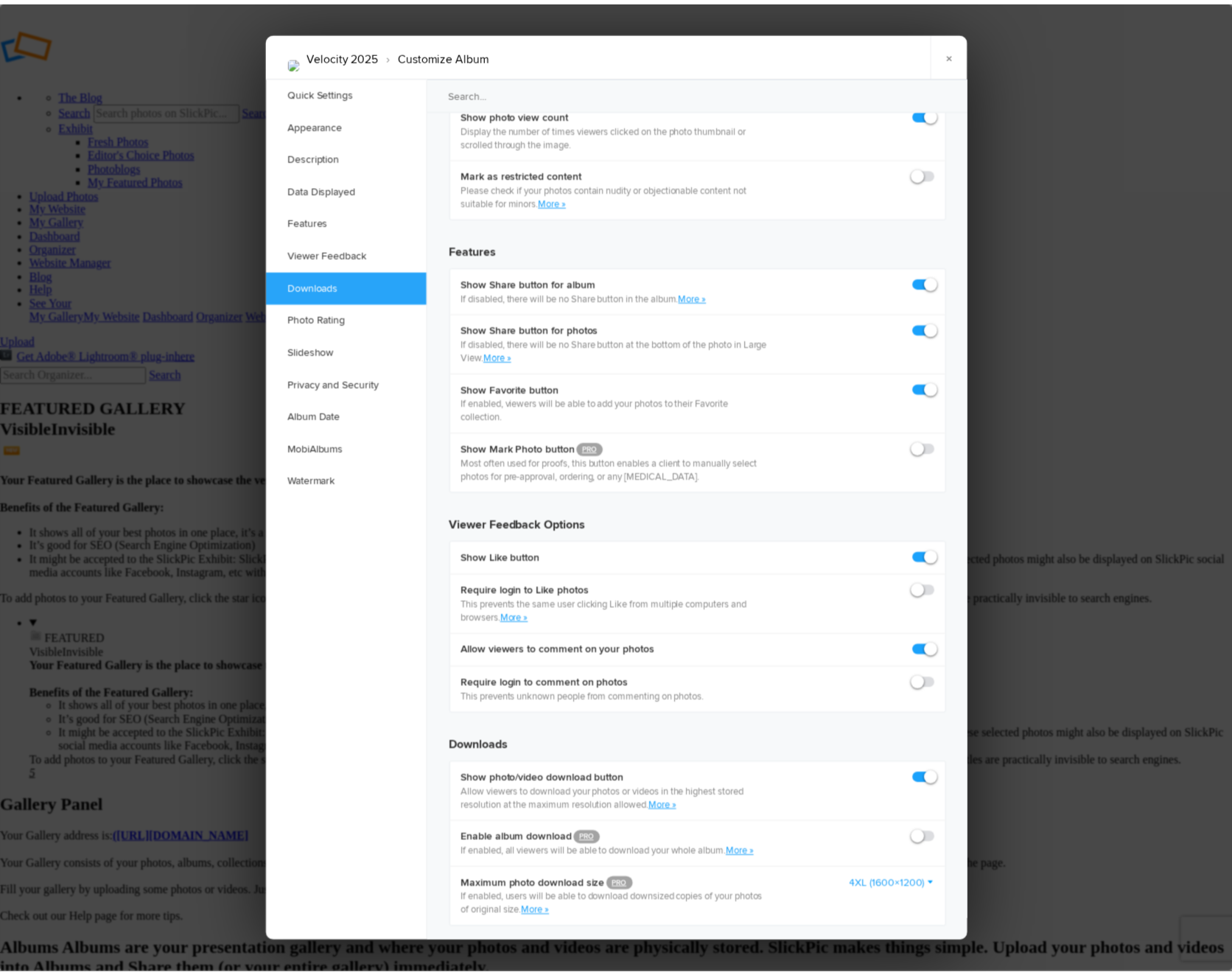
scroll to position [2285, 0]
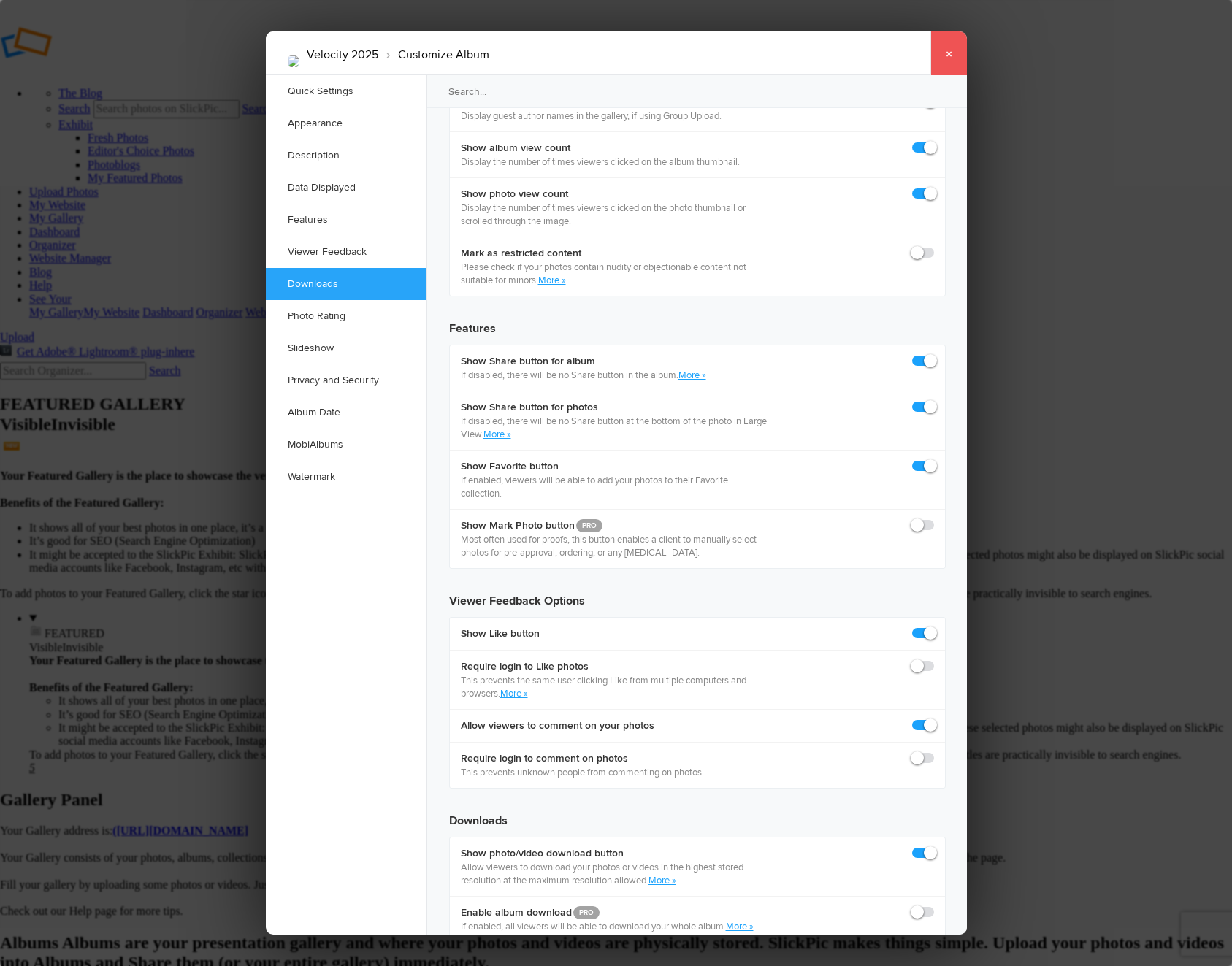
click at [952, 48] on link "×" at bounding box center [948, 53] width 37 height 43
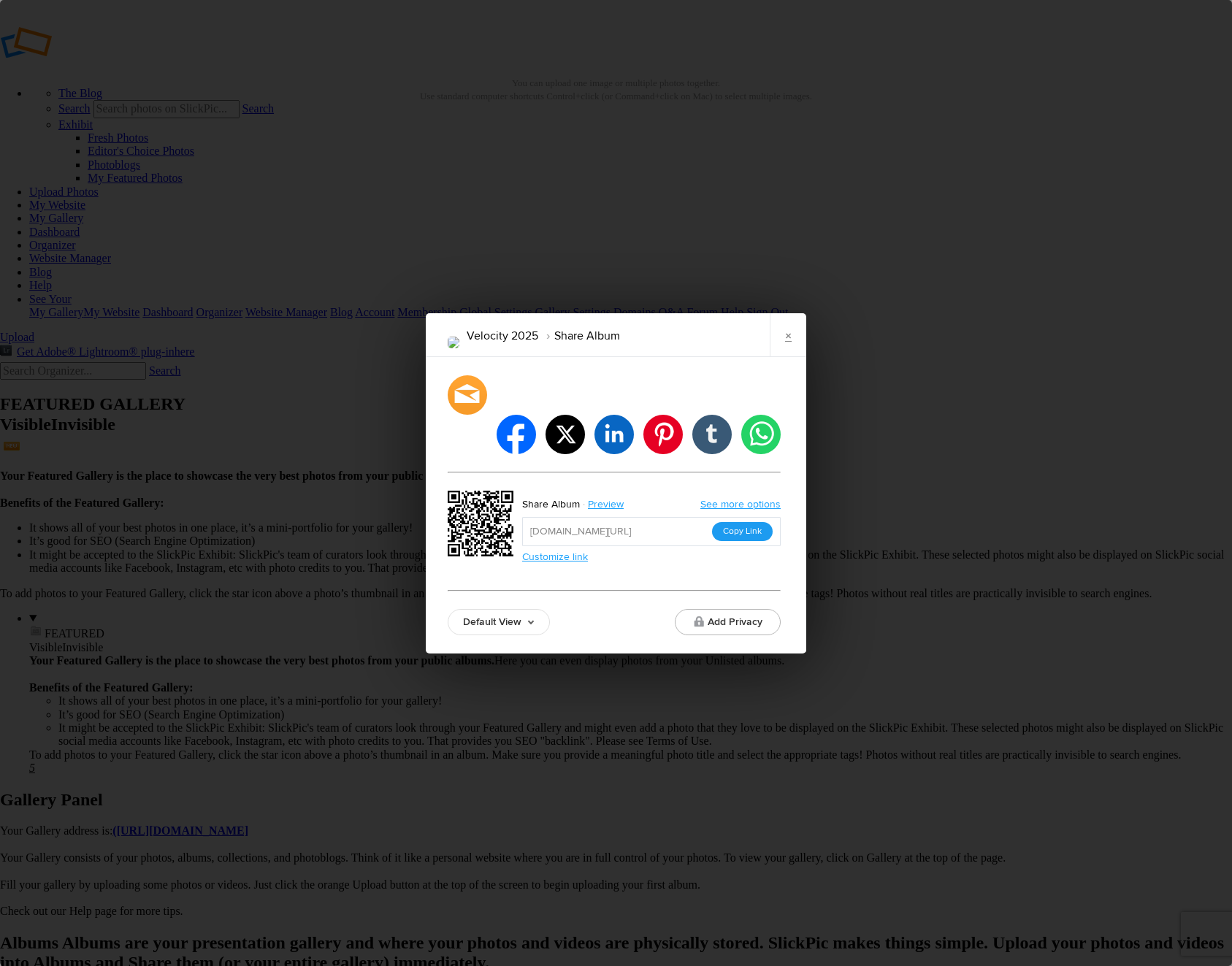
click at [760, 522] on button "Copy Link" at bounding box center [742, 531] width 60 height 19
click at [726, 522] on button "Copy Link" at bounding box center [742, 531] width 60 height 19
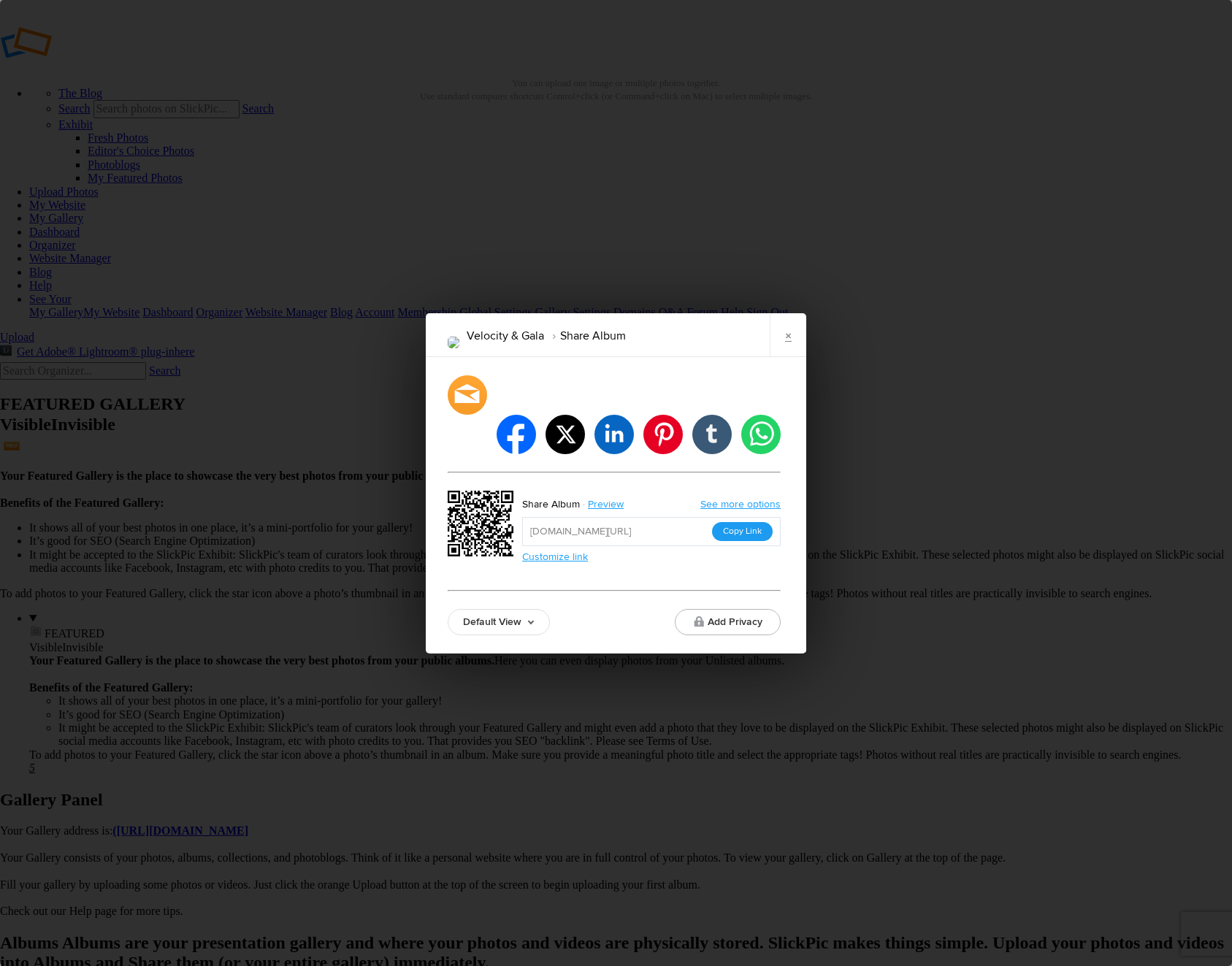
click at [754, 522] on button "Copy Link" at bounding box center [742, 531] width 60 height 19
click at [735, 522] on button "Copy Link" at bounding box center [742, 531] width 60 height 19
